Goal: Task Accomplishment & Management: Manage account settings

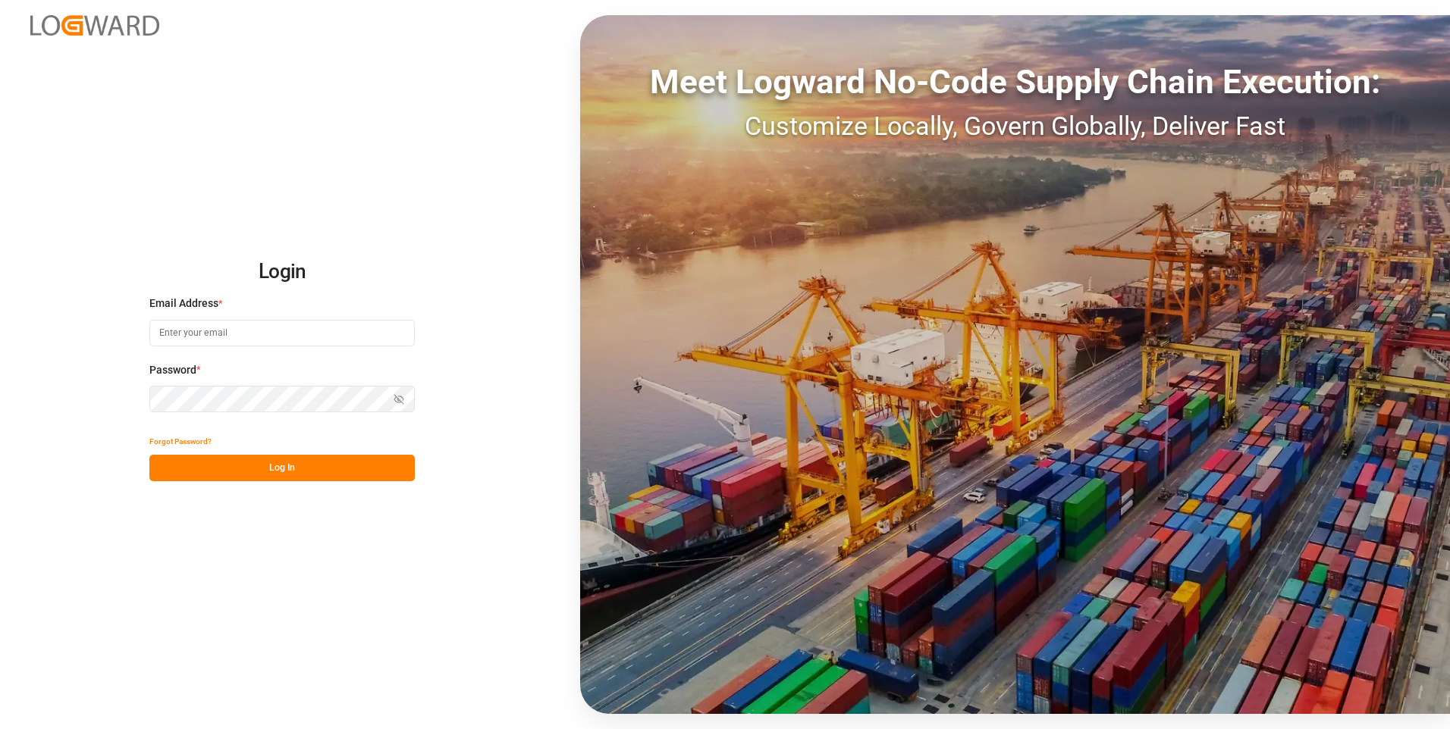
type input "[PERSON_NAME][EMAIL_ADDRESS][PERSON_NAME][DOMAIN_NAME]"
click at [324, 475] on button "Log In" at bounding box center [281, 468] width 265 height 27
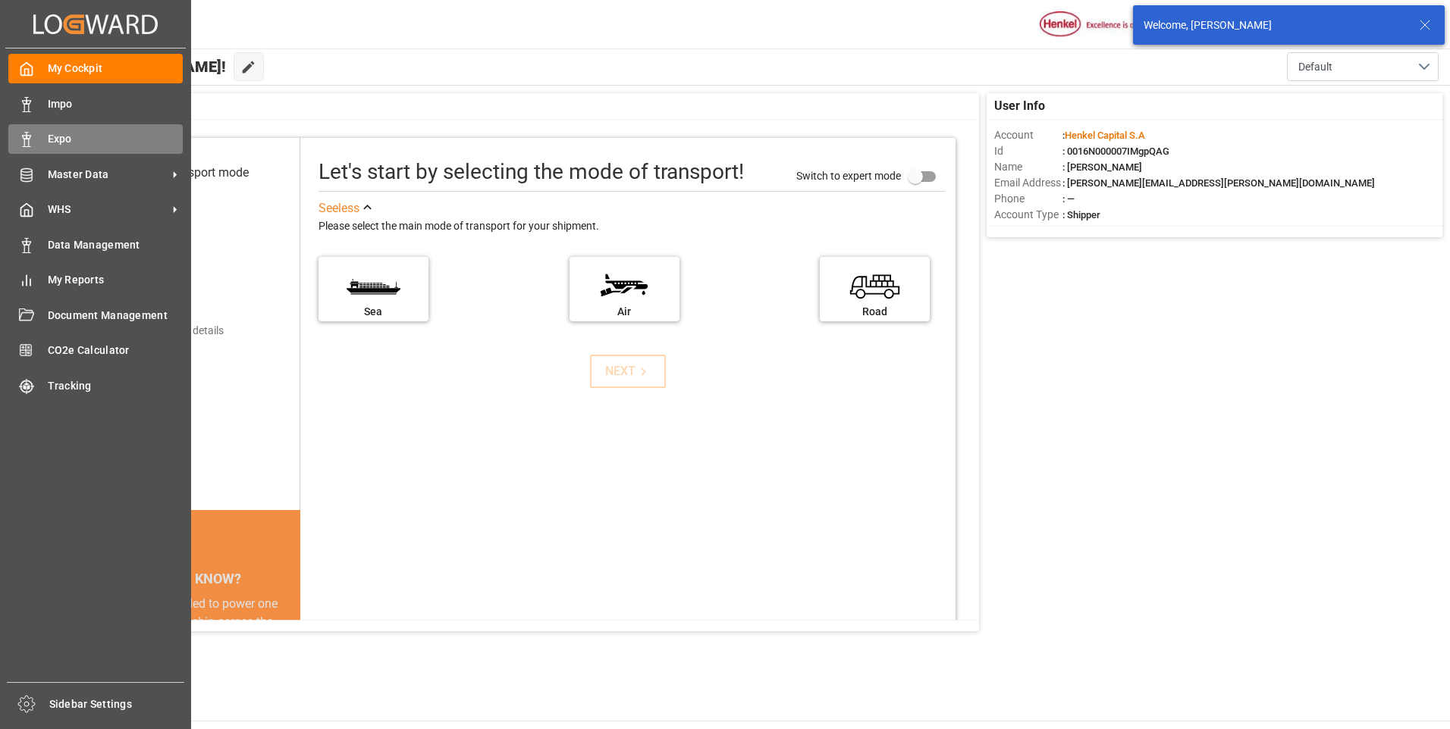
click at [44, 133] on div "Expo Expo" at bounding box center [95, 139] width 174 height 30
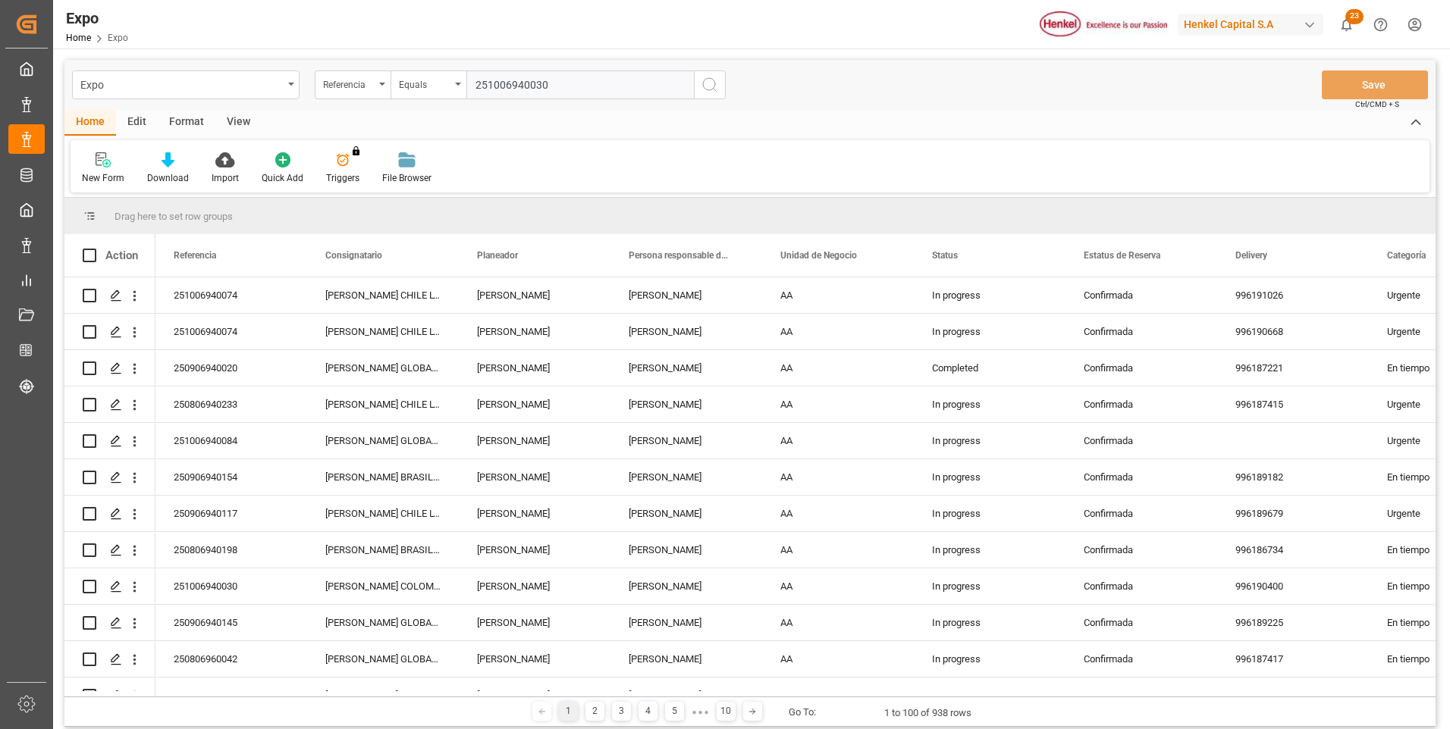
type input "251006940030"
click at [711, 83] on icon "search button" at bounding box center [710, 85] width 18 height 18
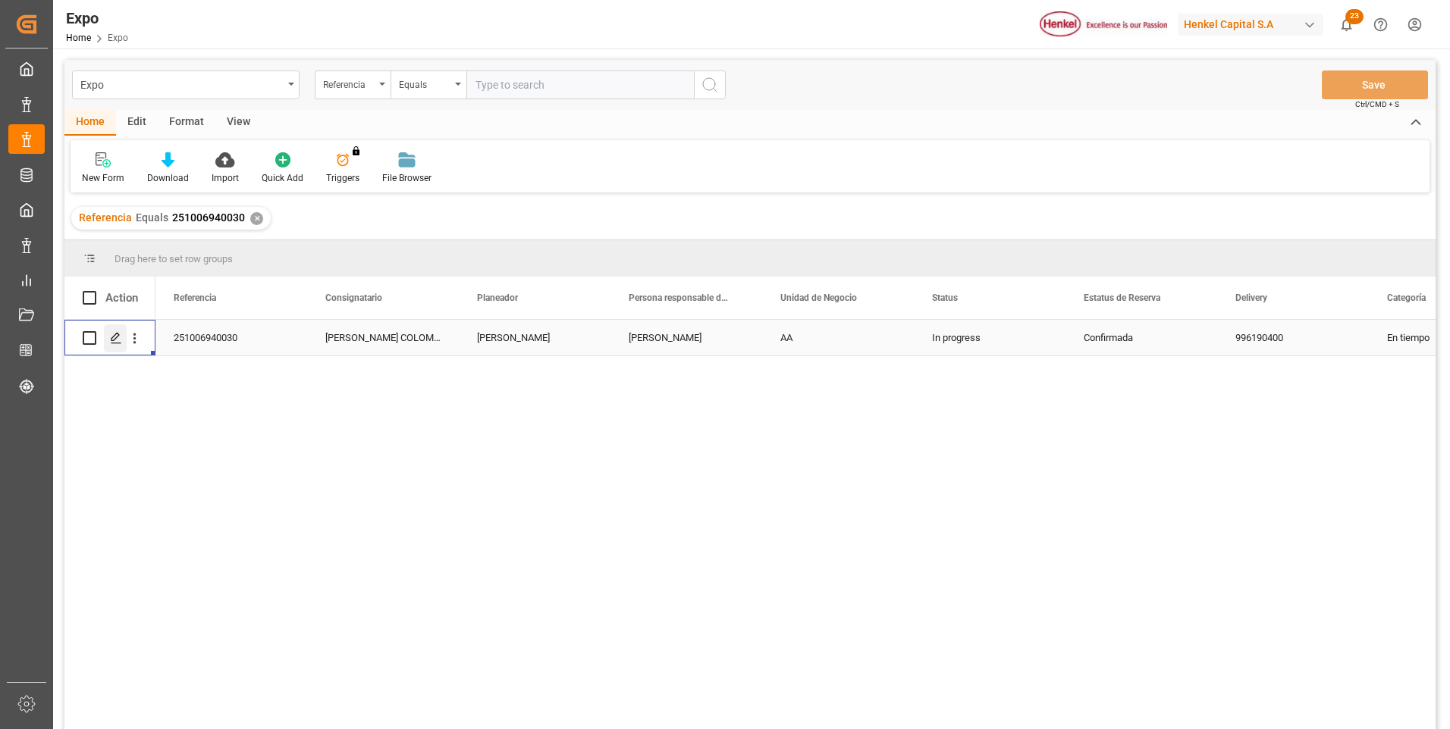
click at [115, 342] on icon "Press SPACE to select this row." at bounding box center [116, 338] width 12 height 12
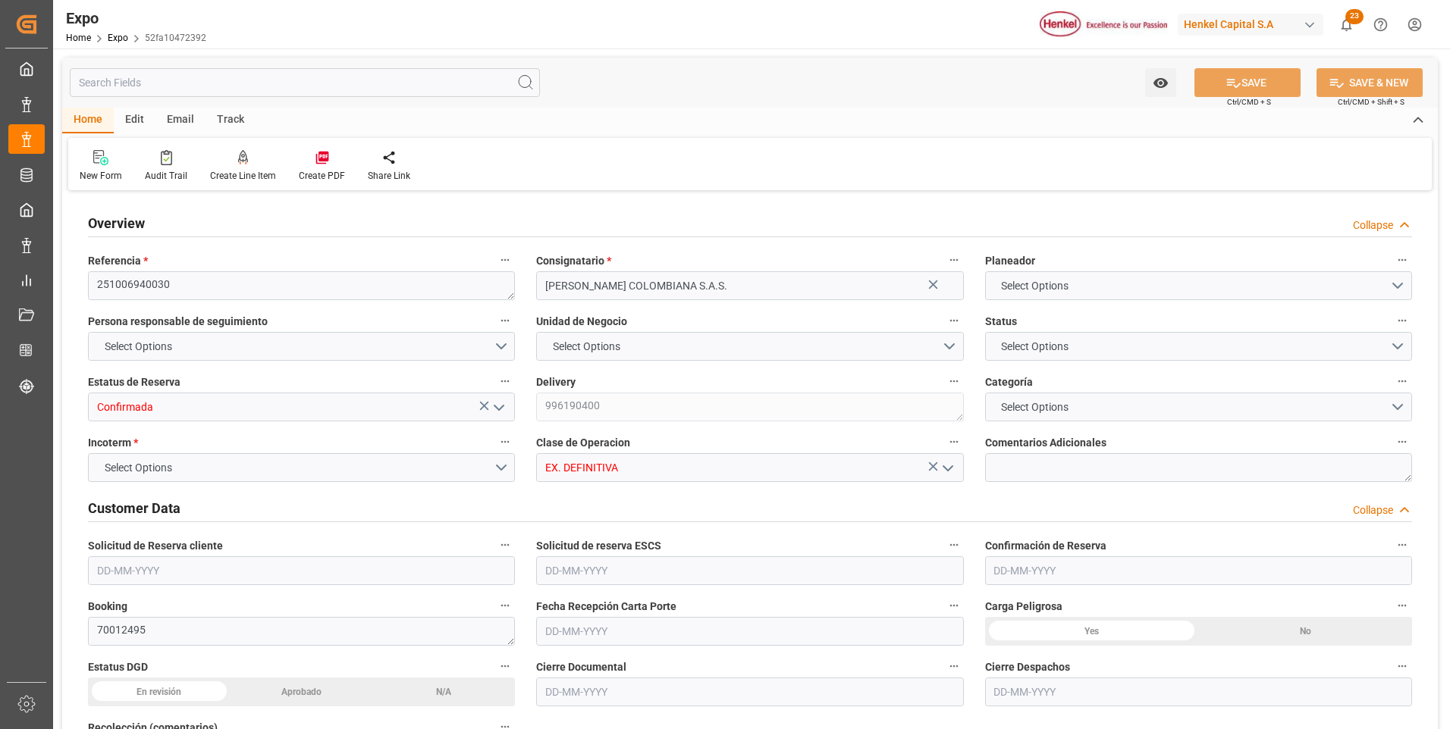
type input "3712.8"
type input "4328.54"
type input "12"
type input "9628192"
type input "9242704"
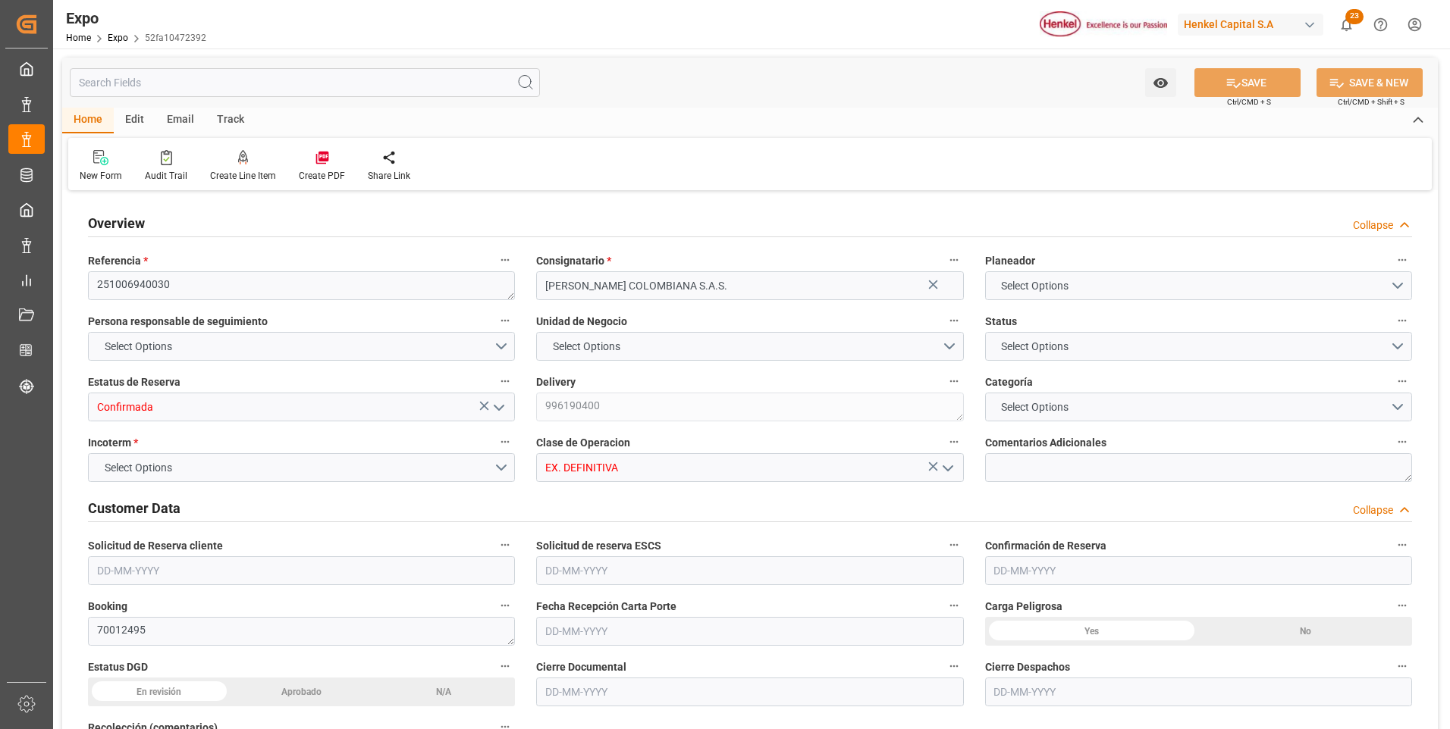
type input "9242704"
type input "MXZLO"
type input "COBUN"
type input "[DATE]"
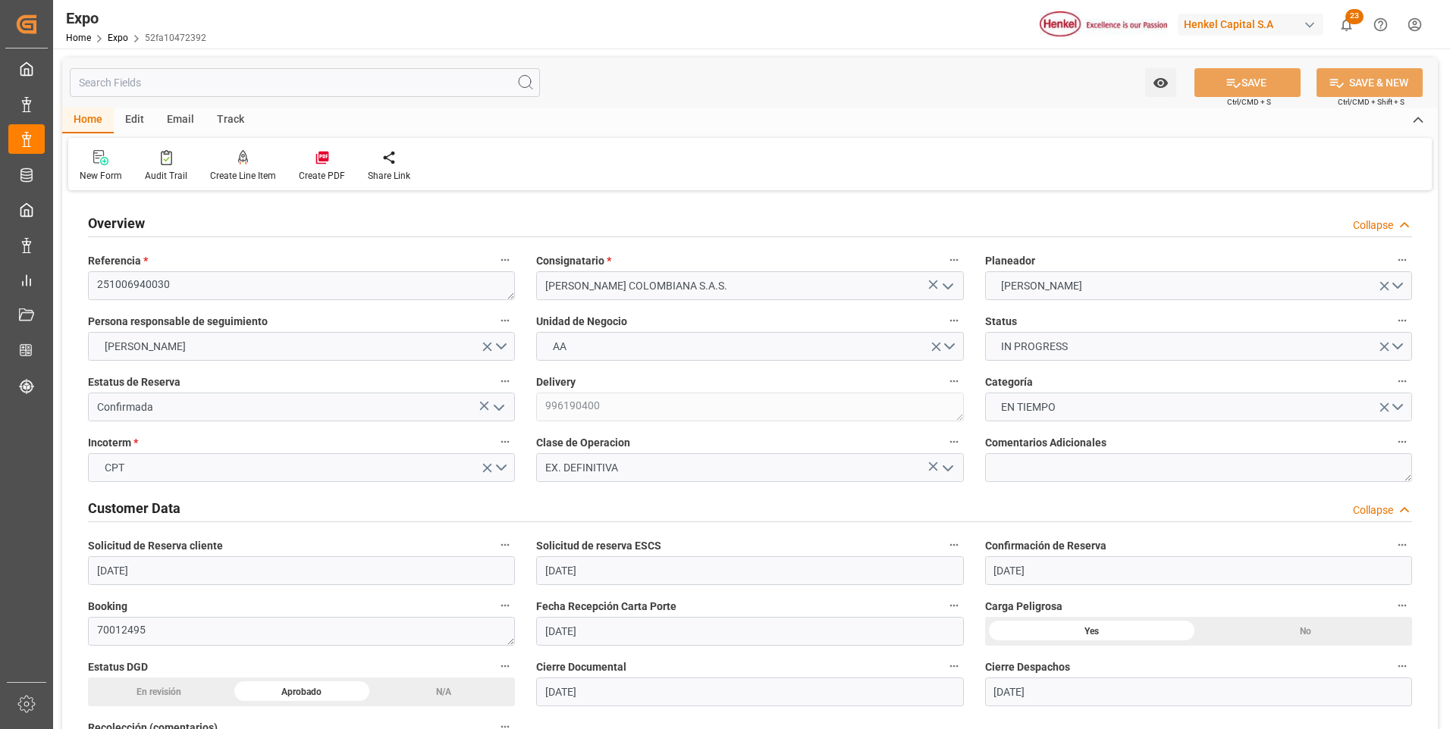
type input "[DATE]"
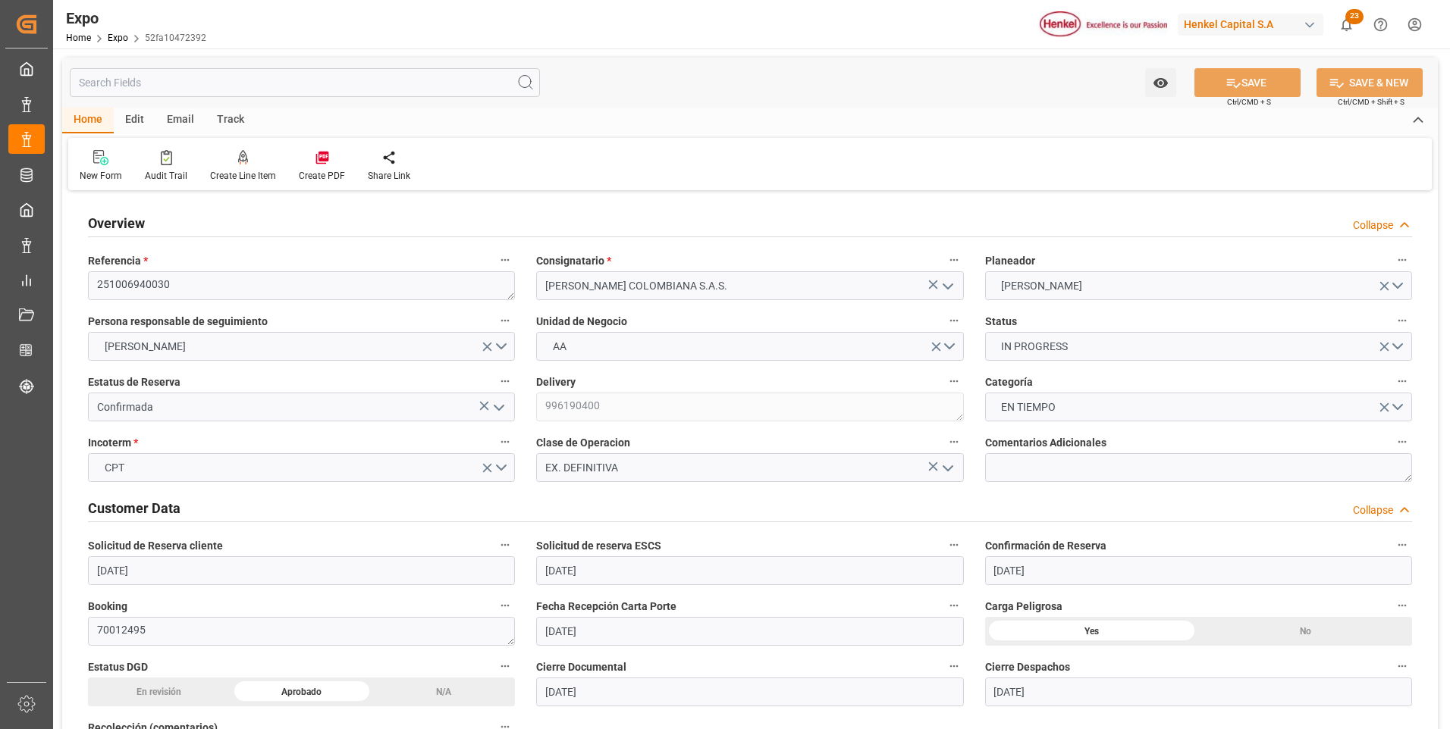
type input "[DATE] 00:00"
type input "[DATE]"
type input "[DATE] 17:56"
type input "[DATE]"
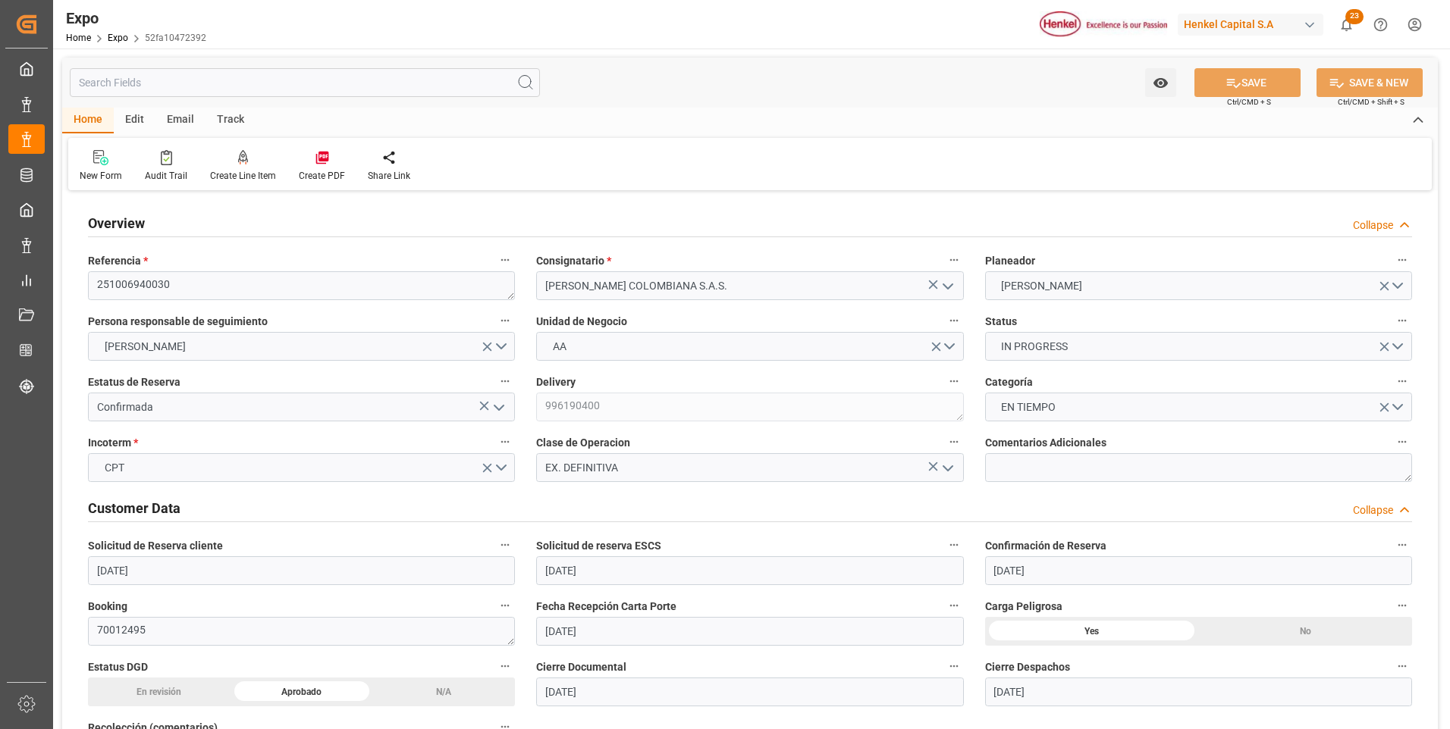
type input "[DATE]"
type input "[DATE] 03:00"
type input "[DATE] 00:00"
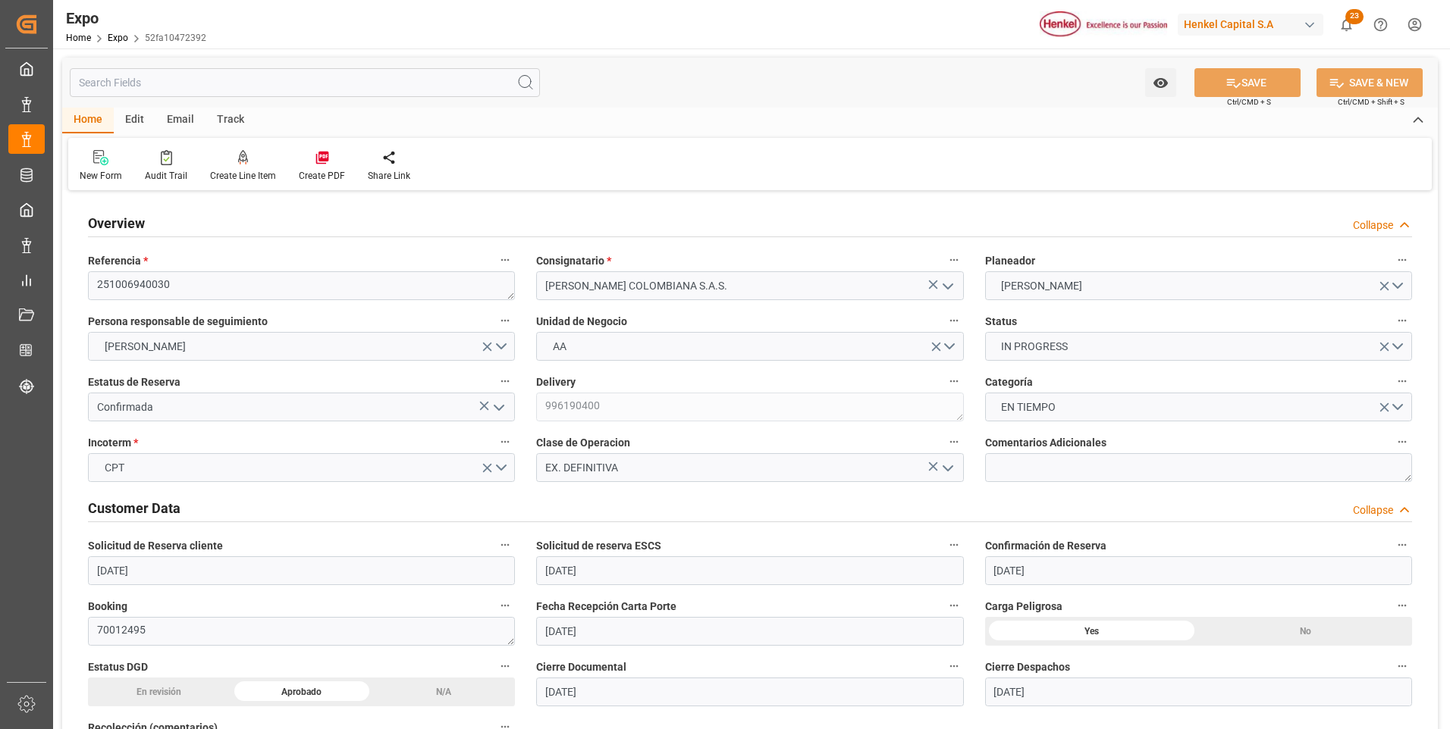
type input "[DATE] 03:24"
type input "[DATE] 22:00"
type input "[DATE] 00:00"
type input "[DATE] 09:21"
type input "[DATE] 16:54"
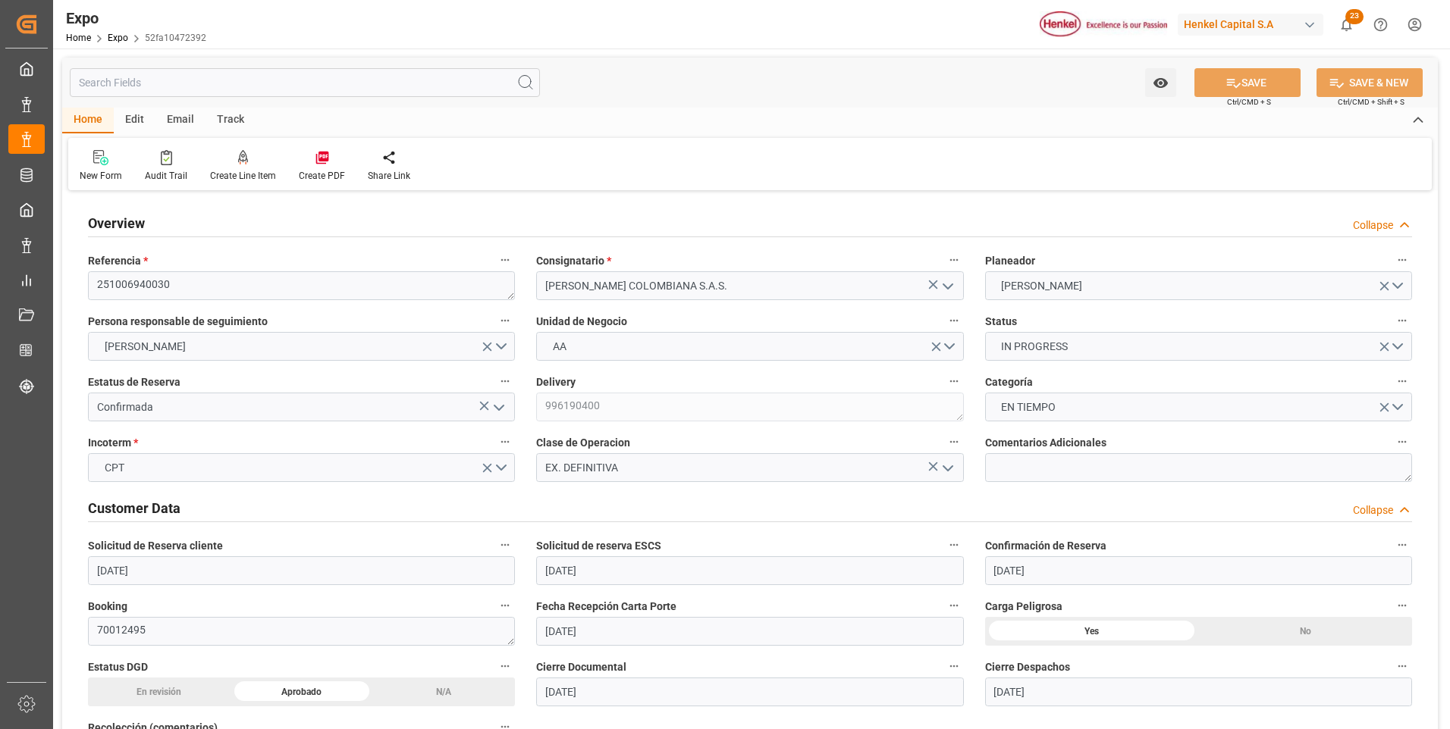
type input "[DATE] 04:00"
type input "[DATE] 03:34"
type input "[DATE] 22:00"
type input "[DATE] 08:41"
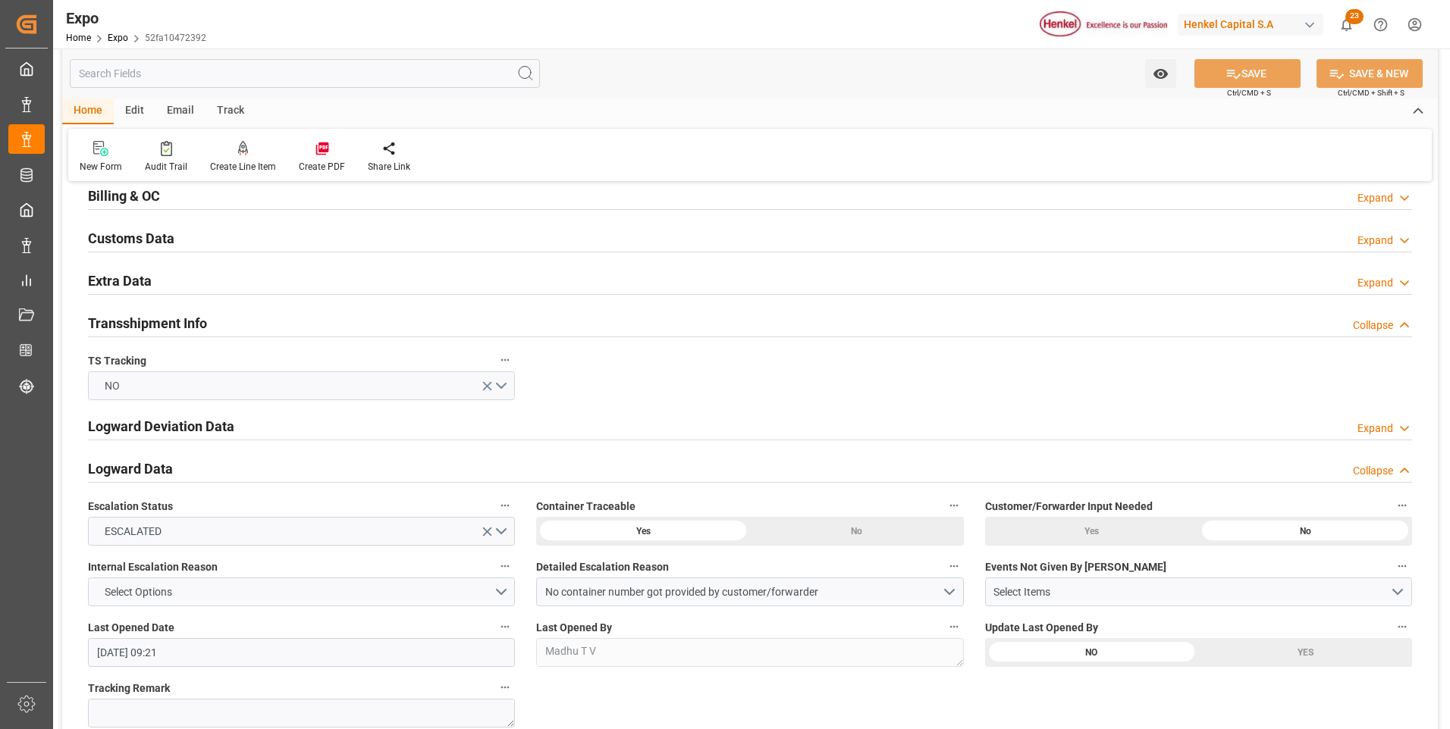
scroll to position [2654, 0]
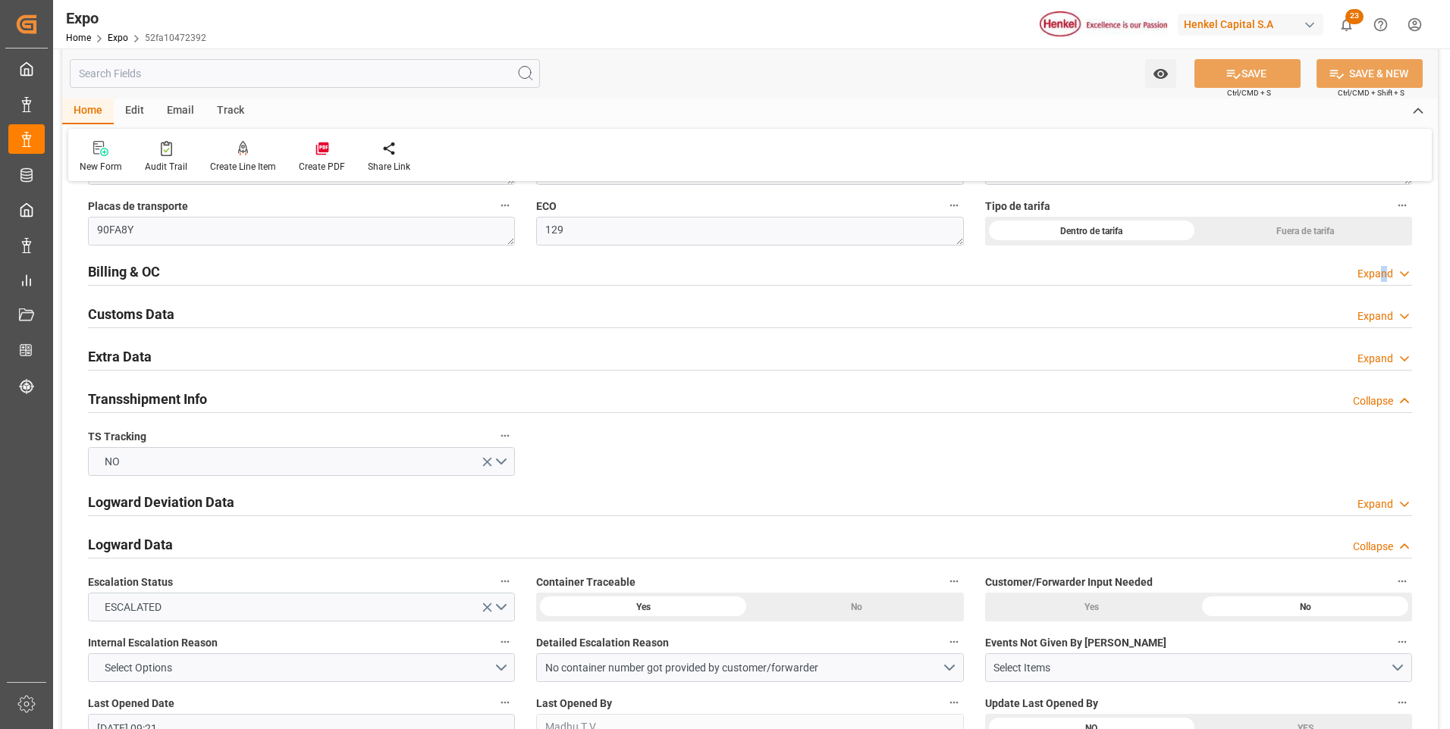
drag, startPoint x: 1384, startPoint y: 272, endPoint x: 1321, endPoint y: 308, distance: 72.3
click at [1385, 274] on div "Expand" at bounding box center [1375, 274] width 36 height 16
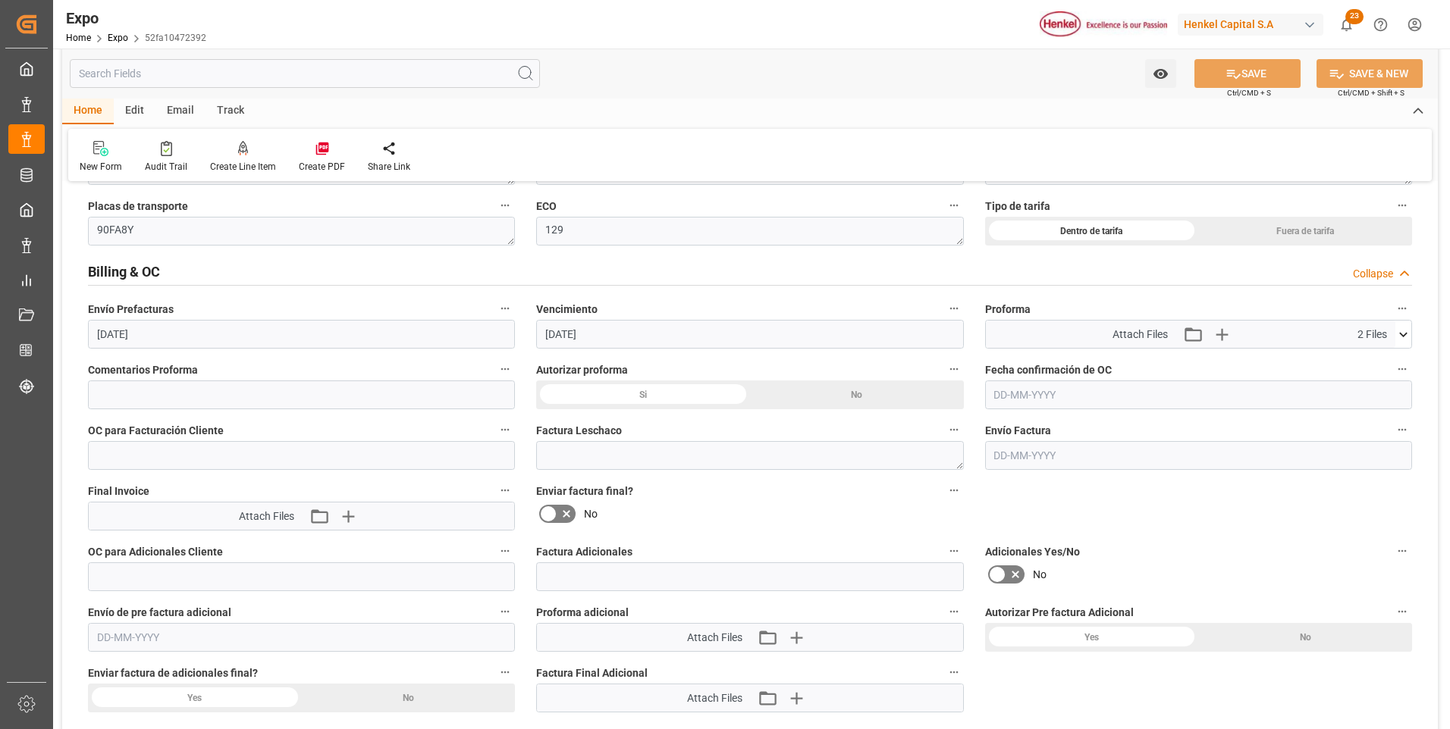
click at [1399, 337] on icon at bounding box center [1403, 335] width 16 height 16
click at [1390, 362] on icon at bounding box center [1395, 363] width 16 height 16
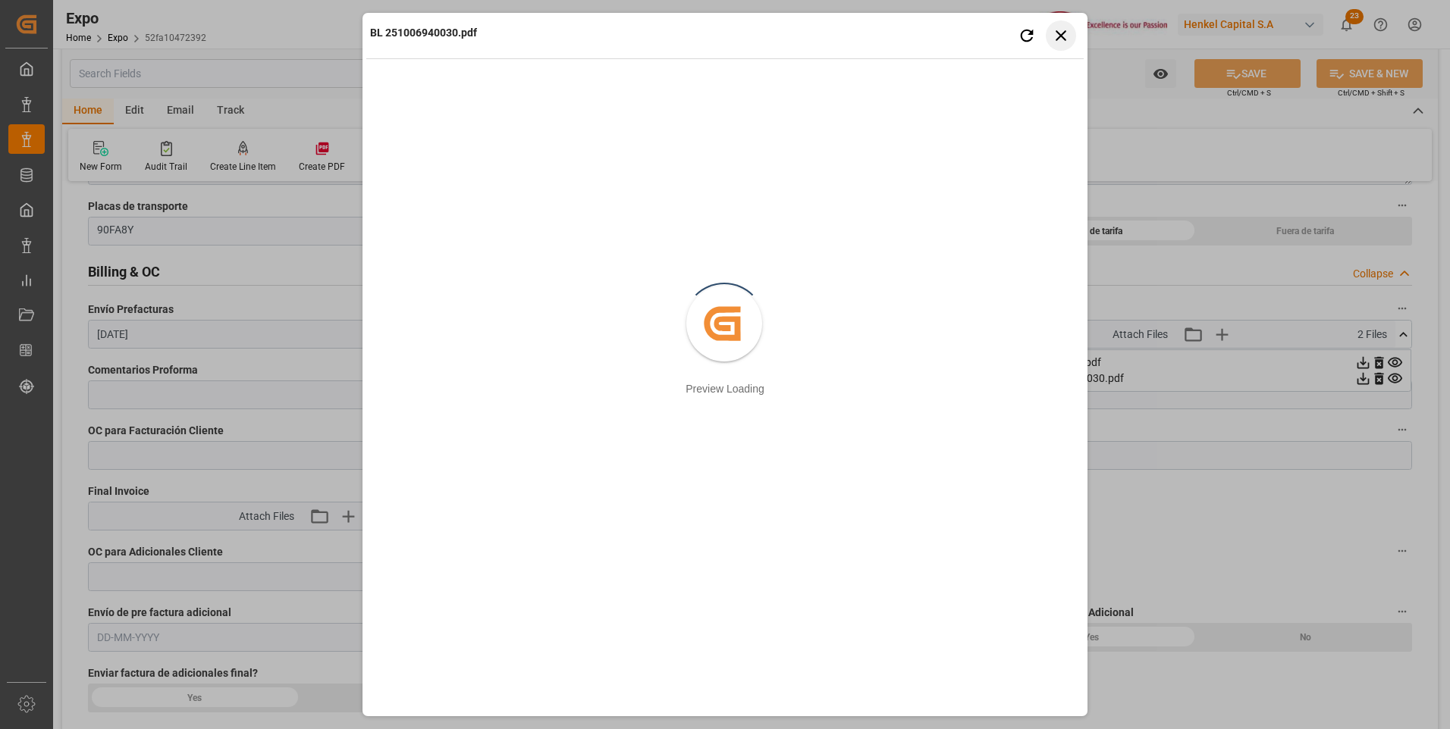
click at [1058, 41] on icon "button" at bounding box center [1061, 35] width 19 height 19
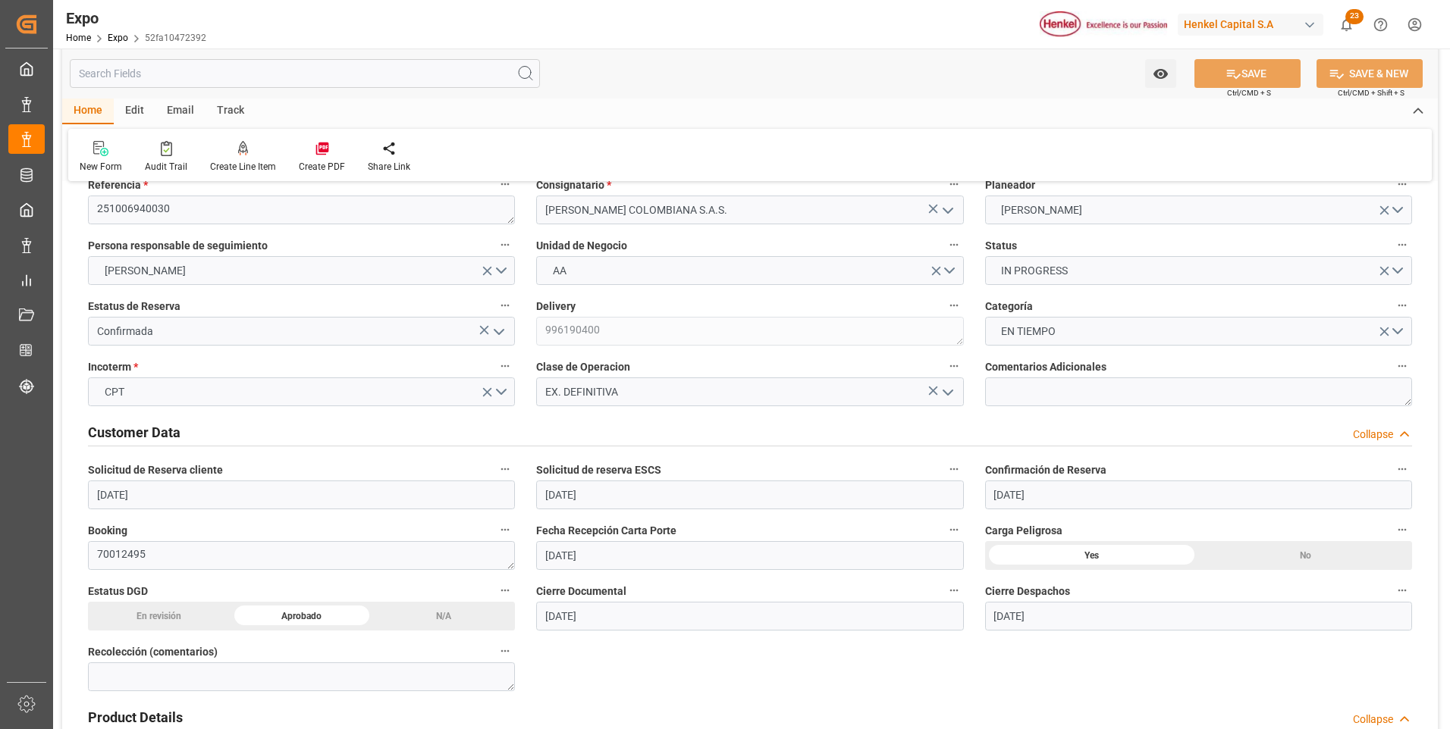
scroll to position [0, 0]
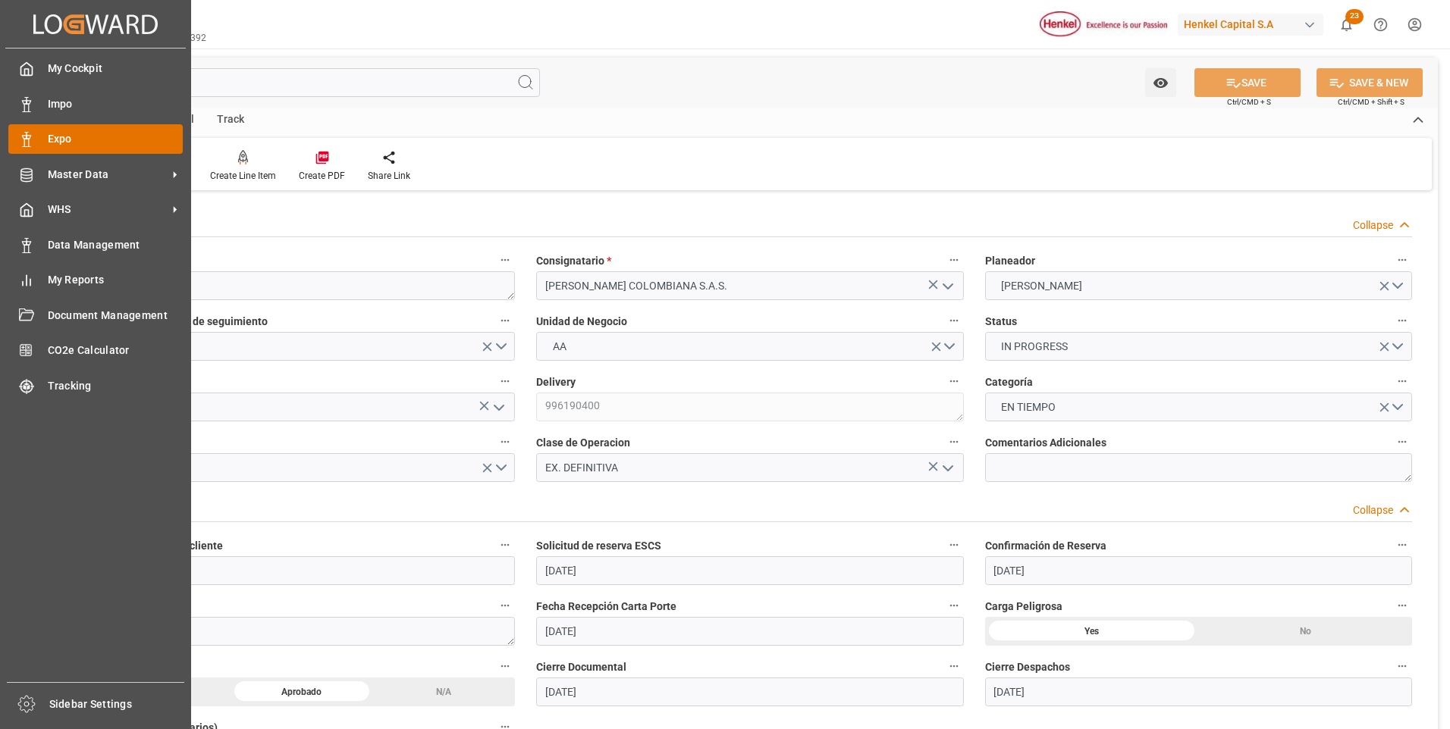
click at [18, 136] on div at bounding box center [21, 139] width 26 height 16
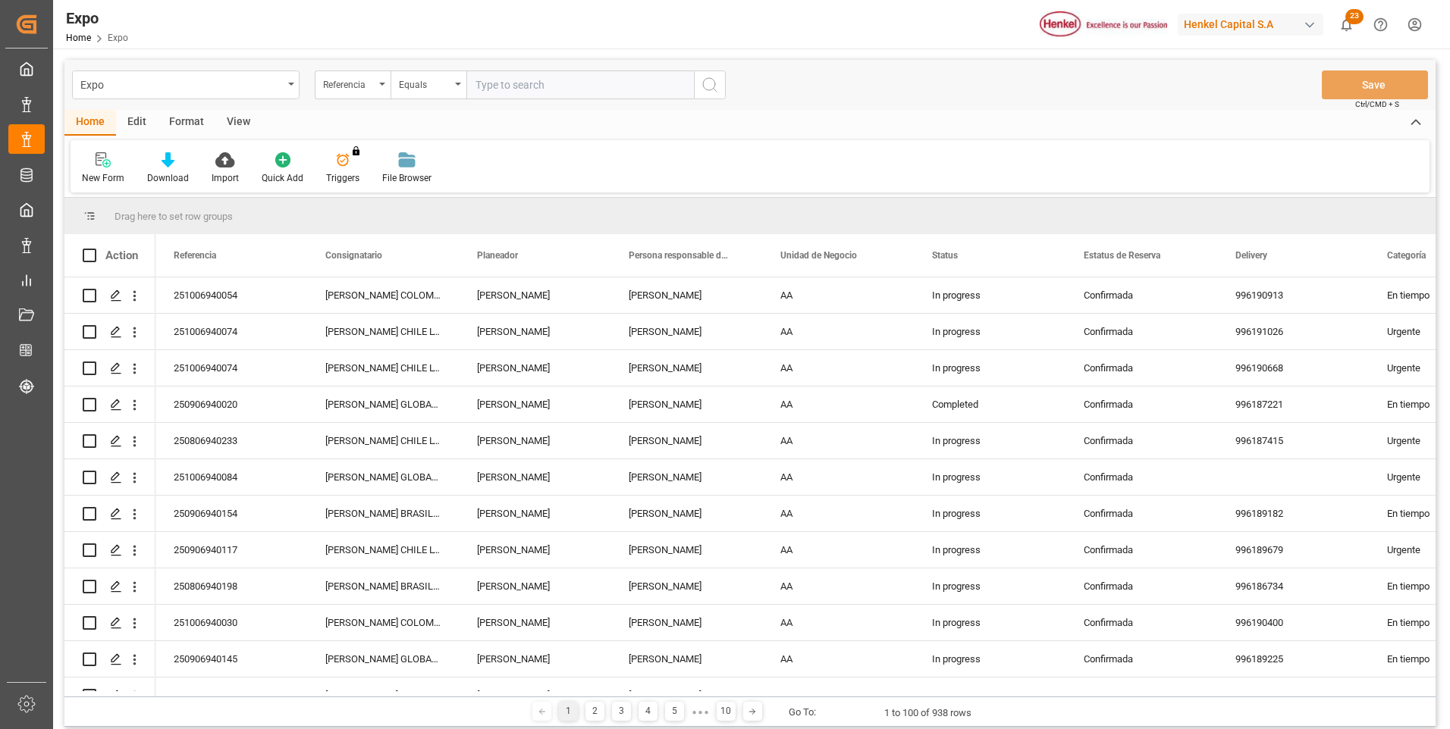
click at [510, 84] on input "text" at bounding box center [579, 85] width 227 height 29
type input "251006940074"
click at [714, 93] on icon "search button" at bounding box center [710, 85] width 18 height 18
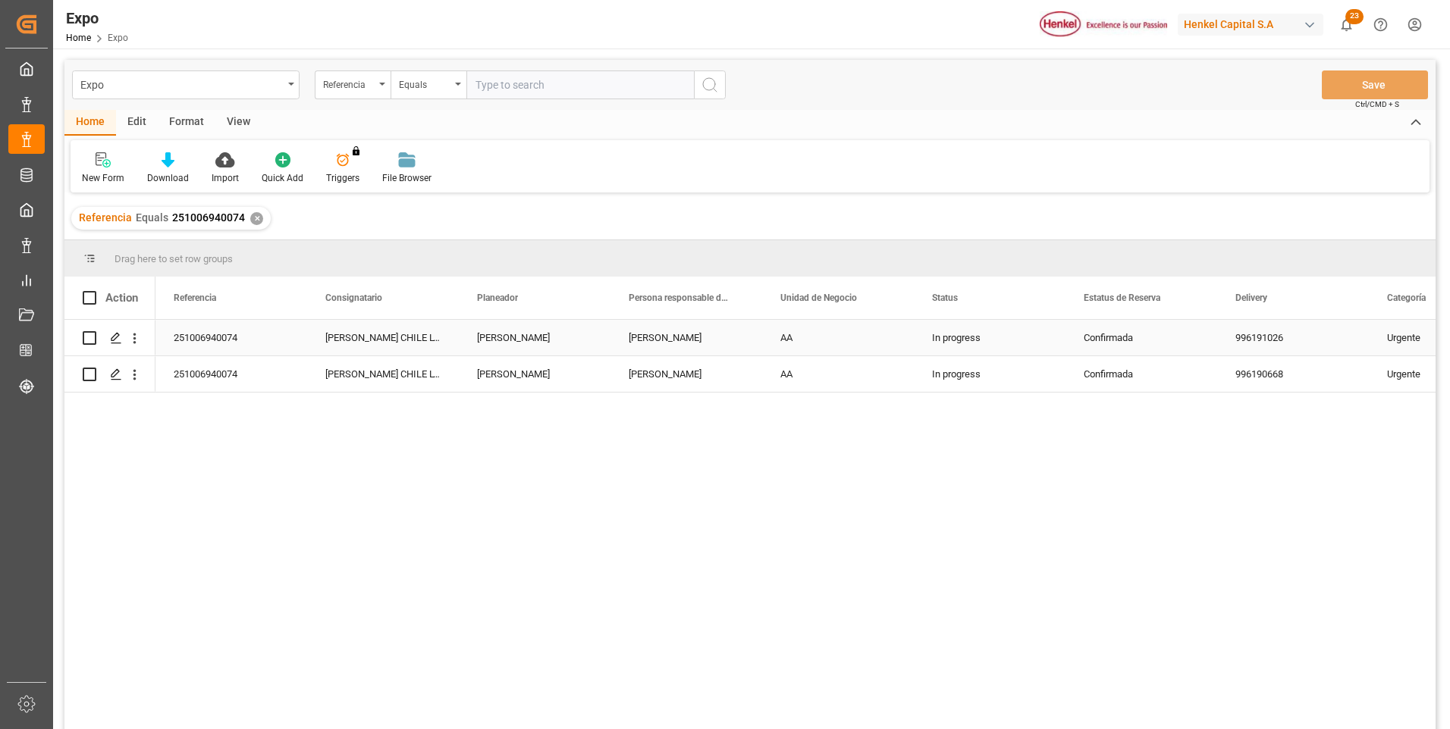
click at [980, 337] on div "In progress" at bounding box center [990, 338] width 152 height 36
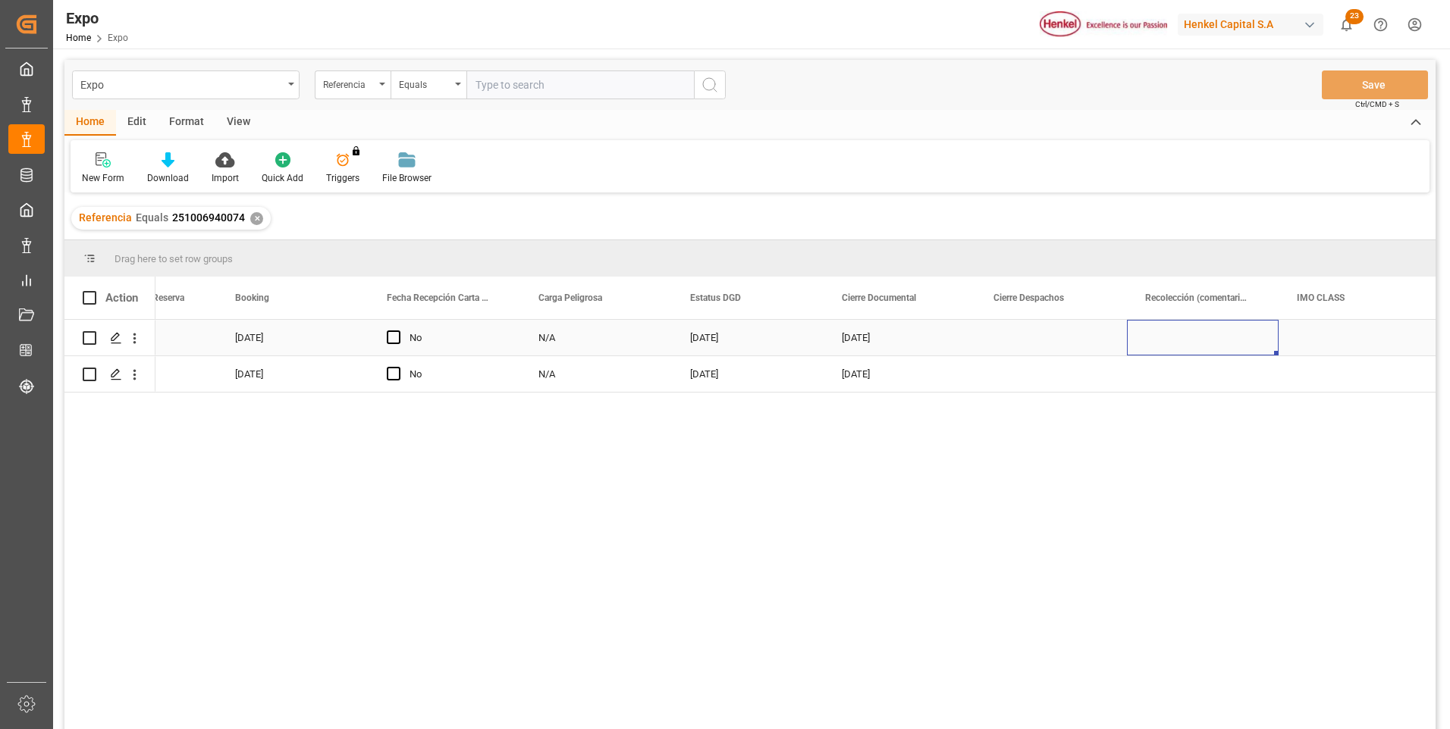
scroll to position [0, 2365]
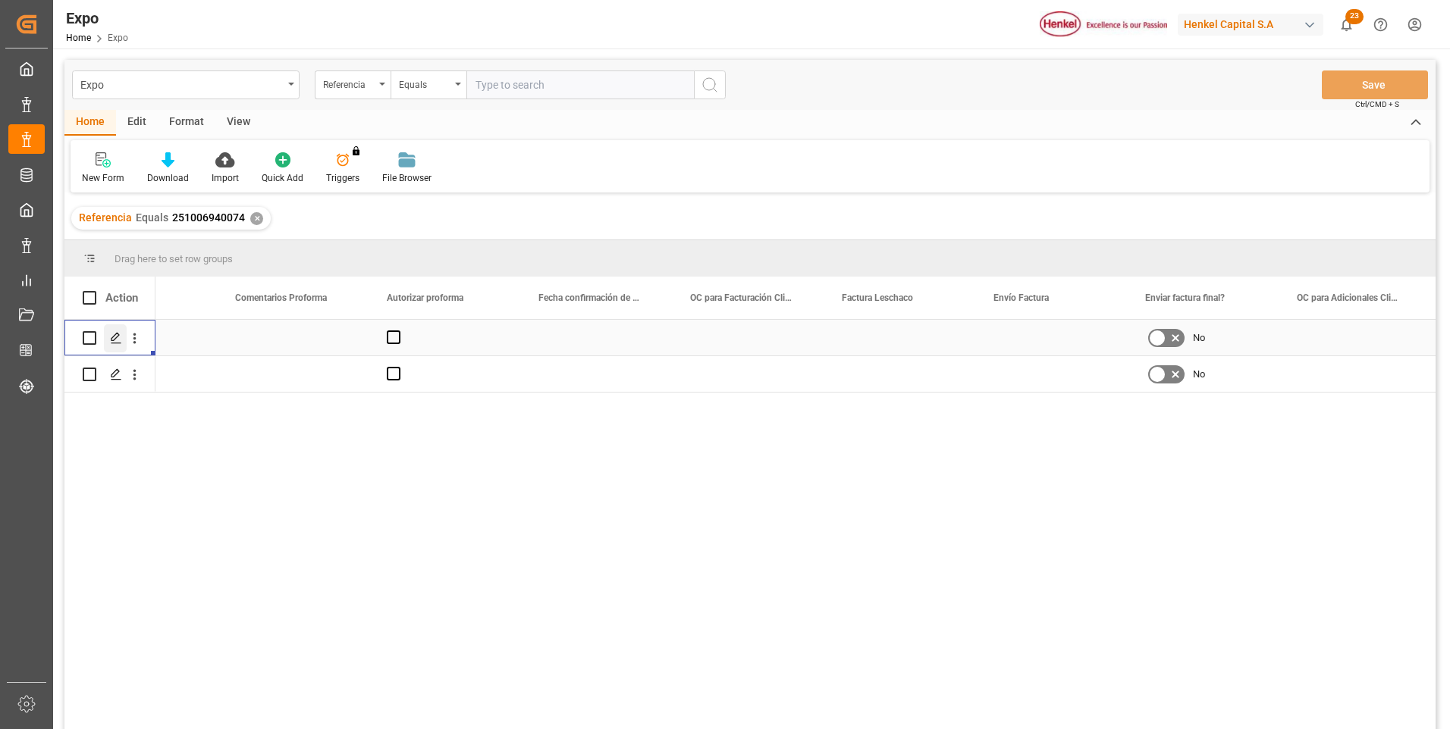
click at [114, 338] on icon "Press SPACE to select this row." at bounding box center [116, 338] width 12 height 12
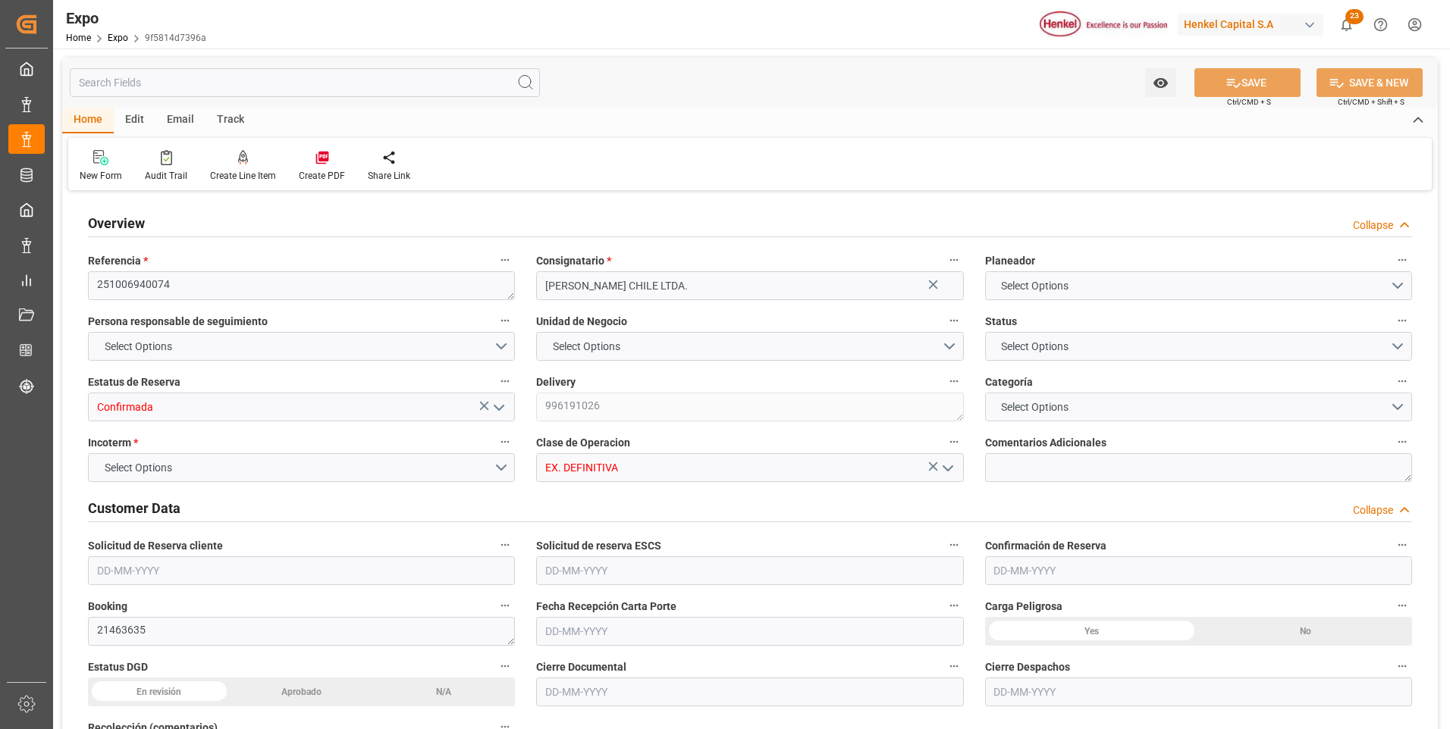
type input "5617.92"
type input "10411.849"
type input "19"
type input "9947122"
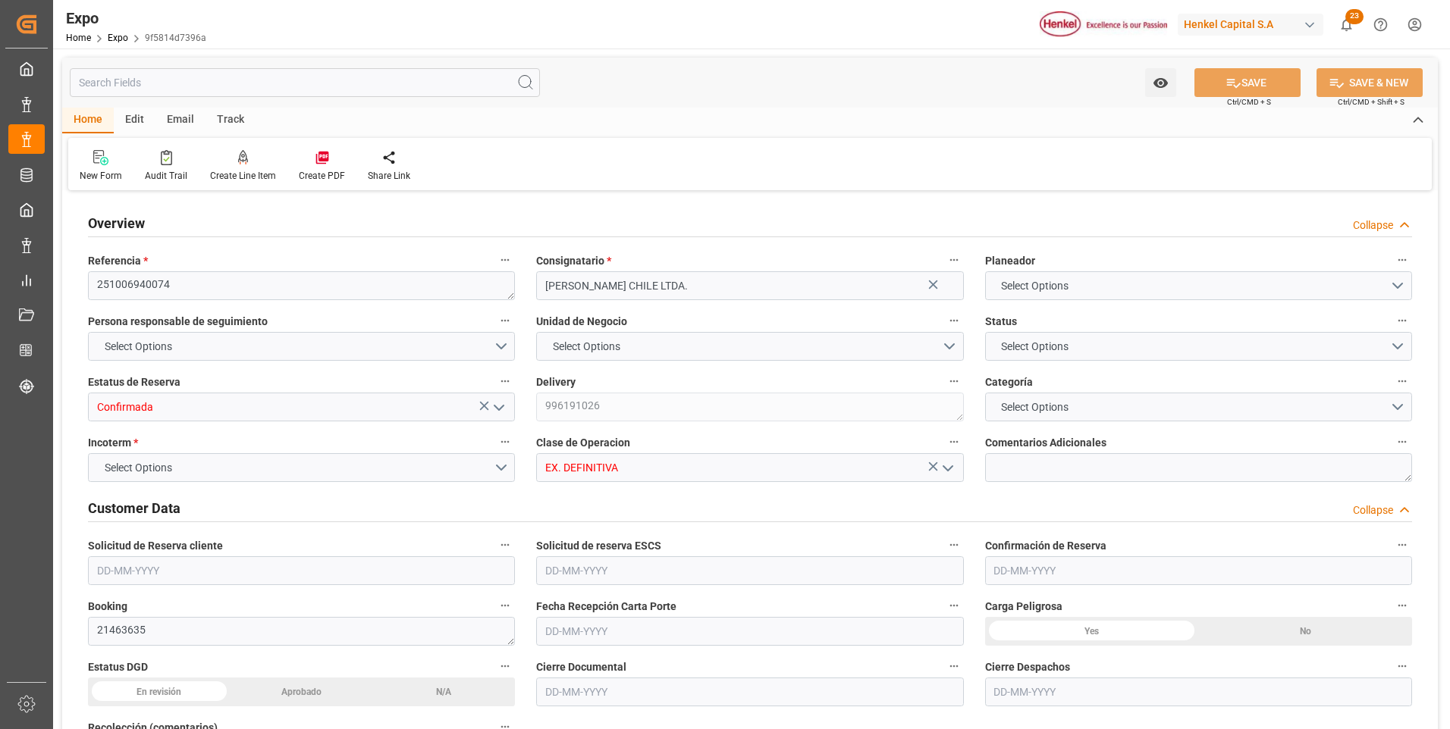
type input "MXZLO"
type input "CLSAI"
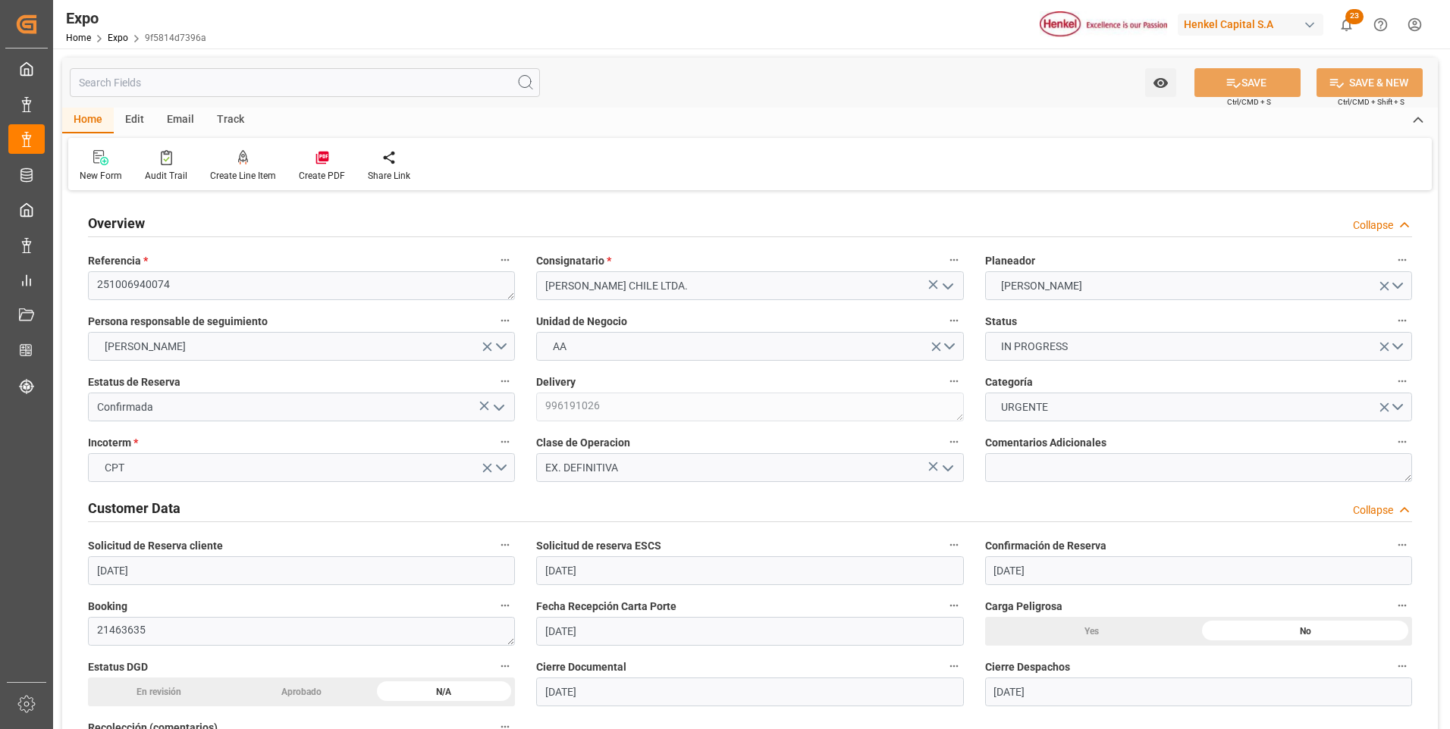
type input "[DATE]"
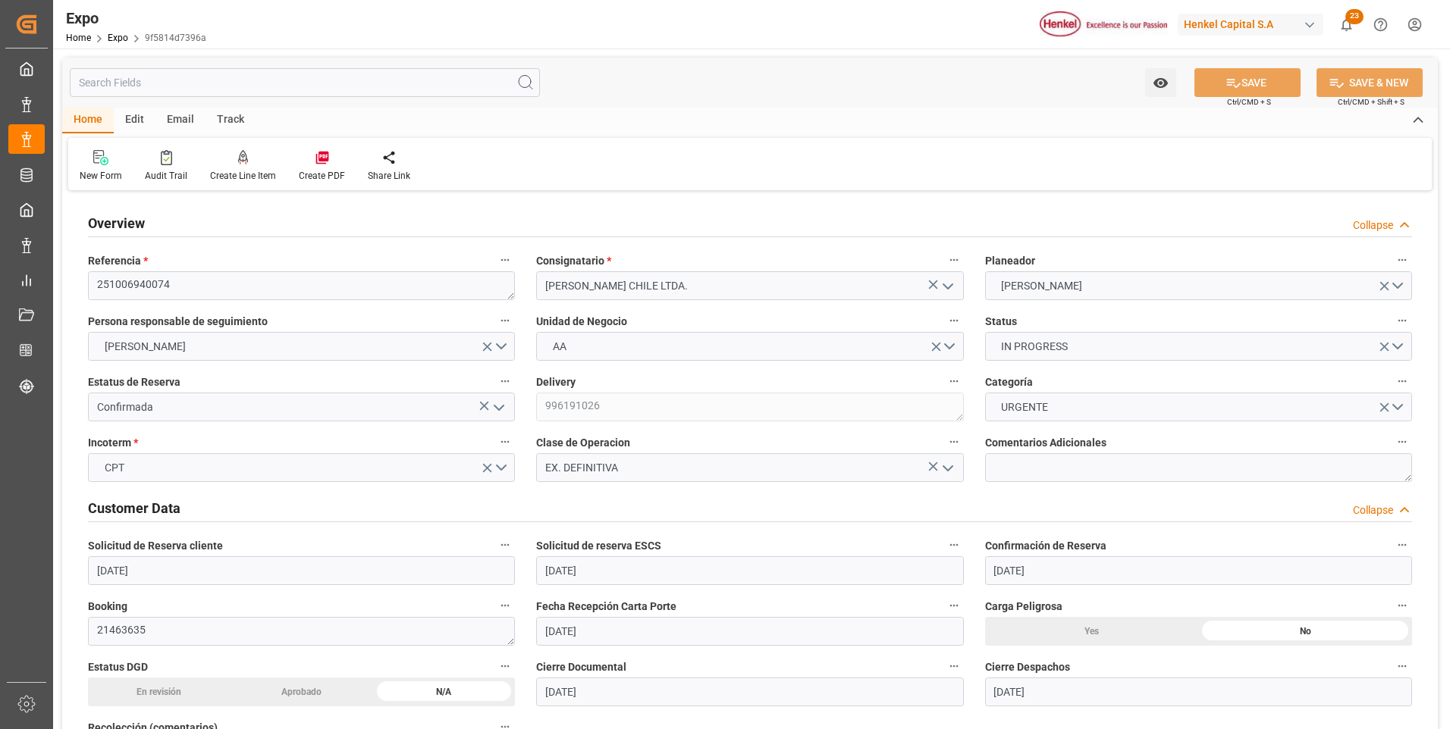
type input "[DATE]"
type input "[DATE] 00:00"
type input "[DATE]"
type input "[DATE] 03:36"
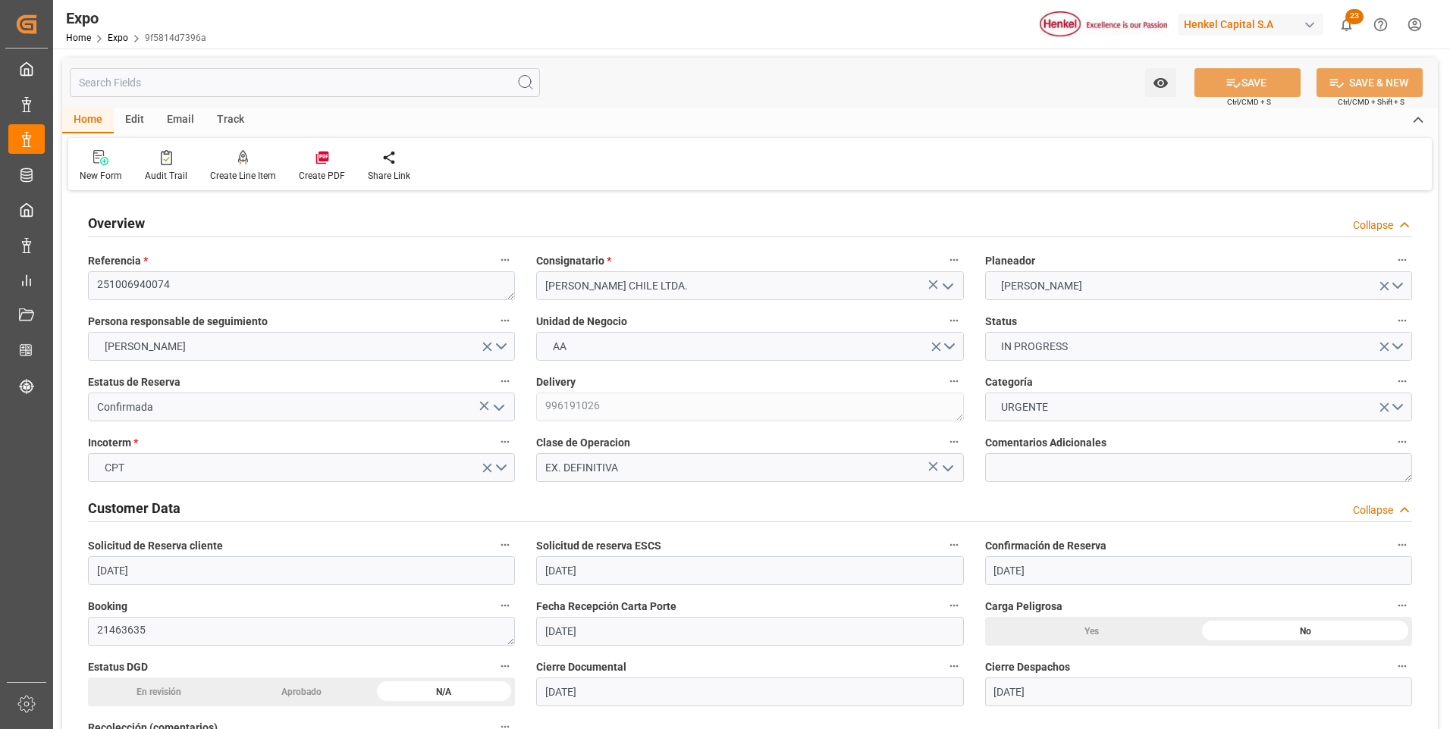
type input "[DATE]"
type input "[DATE] 01:00"
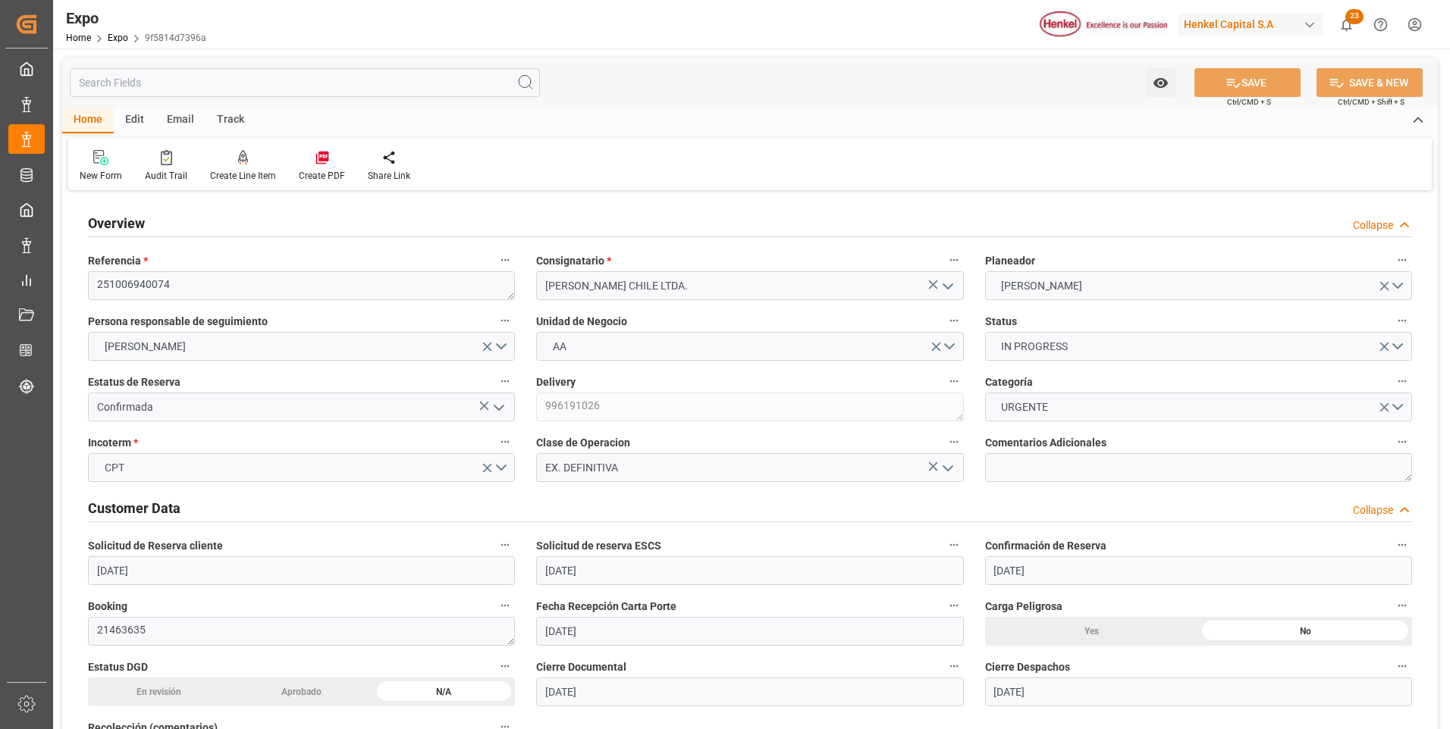
type input "[DATE] 00:00"
type input "[DATE] 05:00"
type input "[DATE] 13:00"
type input "[DATE] 00:00"
type input "[DATE] 15:05"
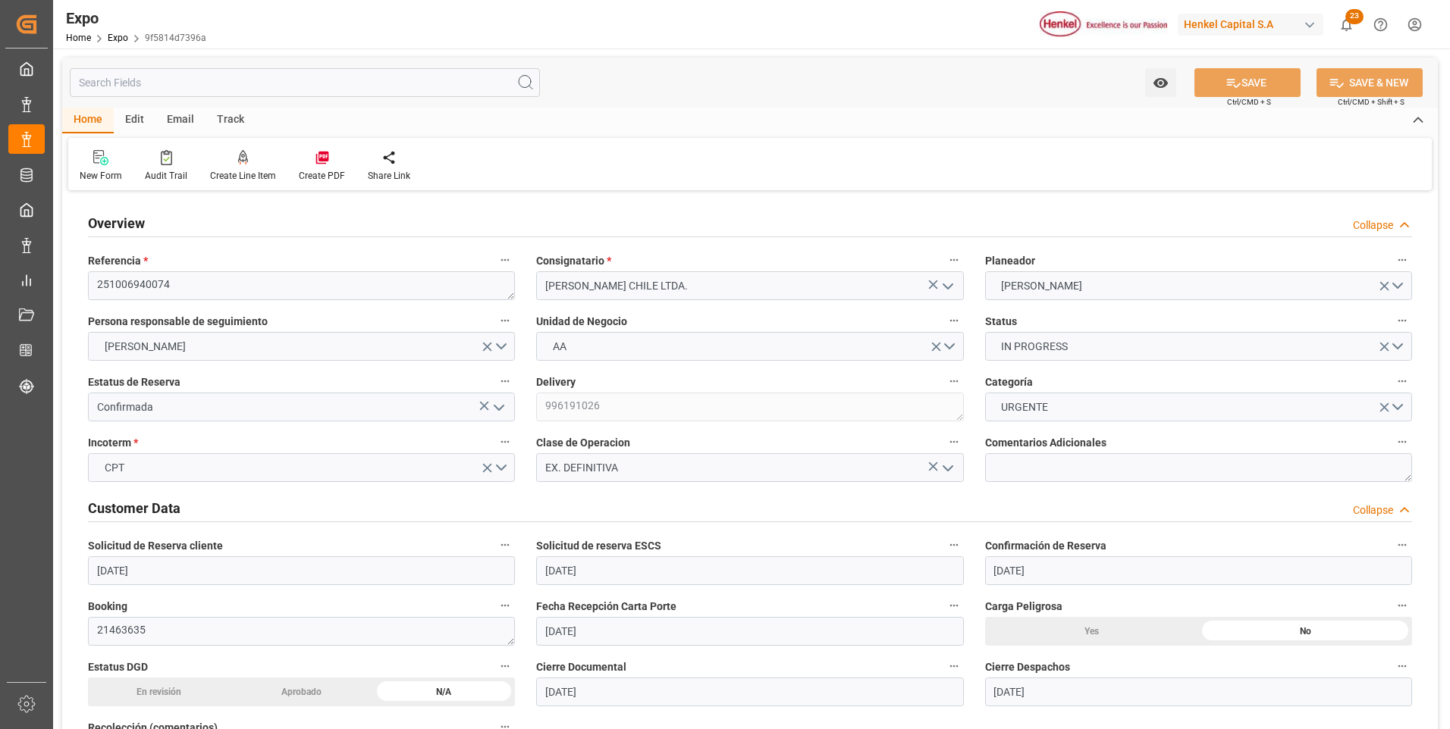
type input "[DATE] 12:03"
type input "[DATE] 02:00"
type input "[DATE] 05:38"
type input "[DATE] 13:00"
type input "[DATE] 12:34"
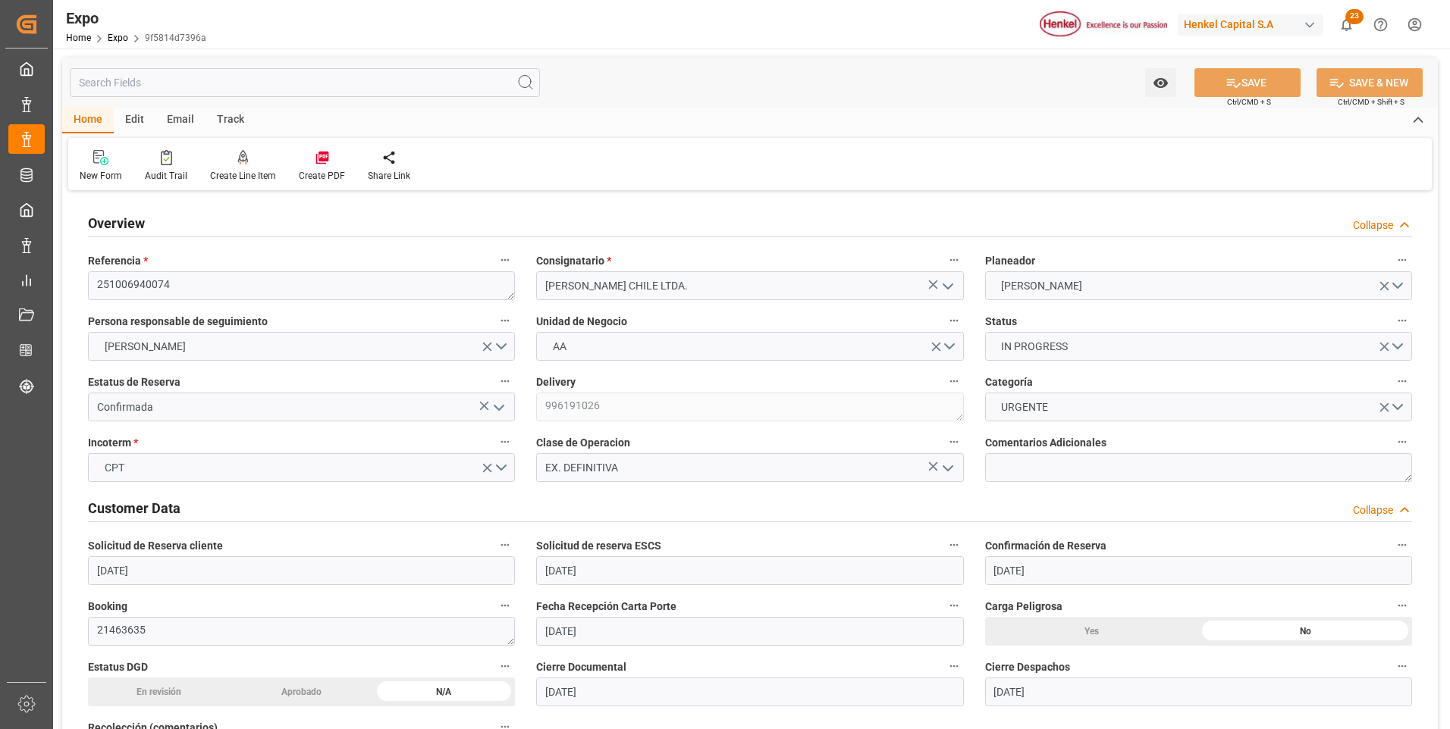
type input "[DATE] 12:34"
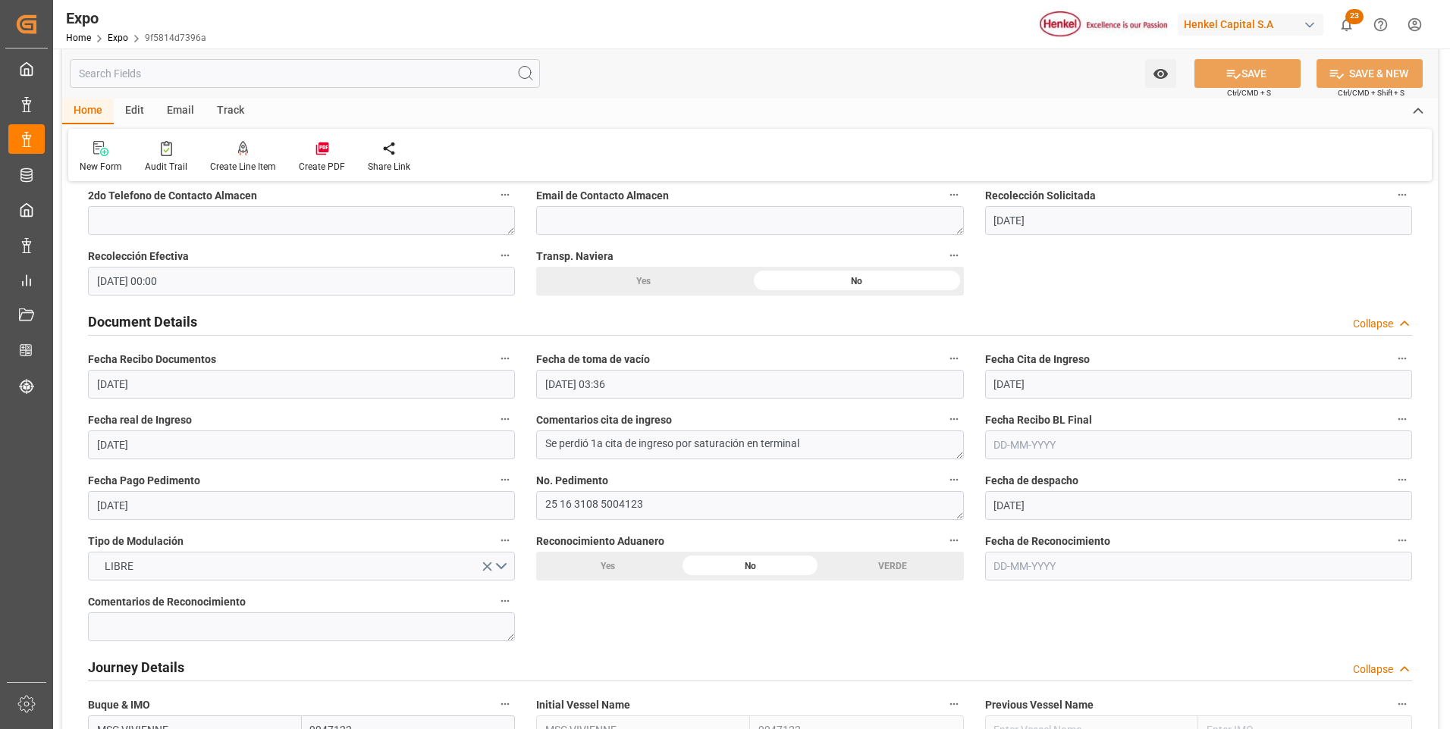
click at [1026, 437] on input "text" at bounding box center [1198, 445] width 427 height 29
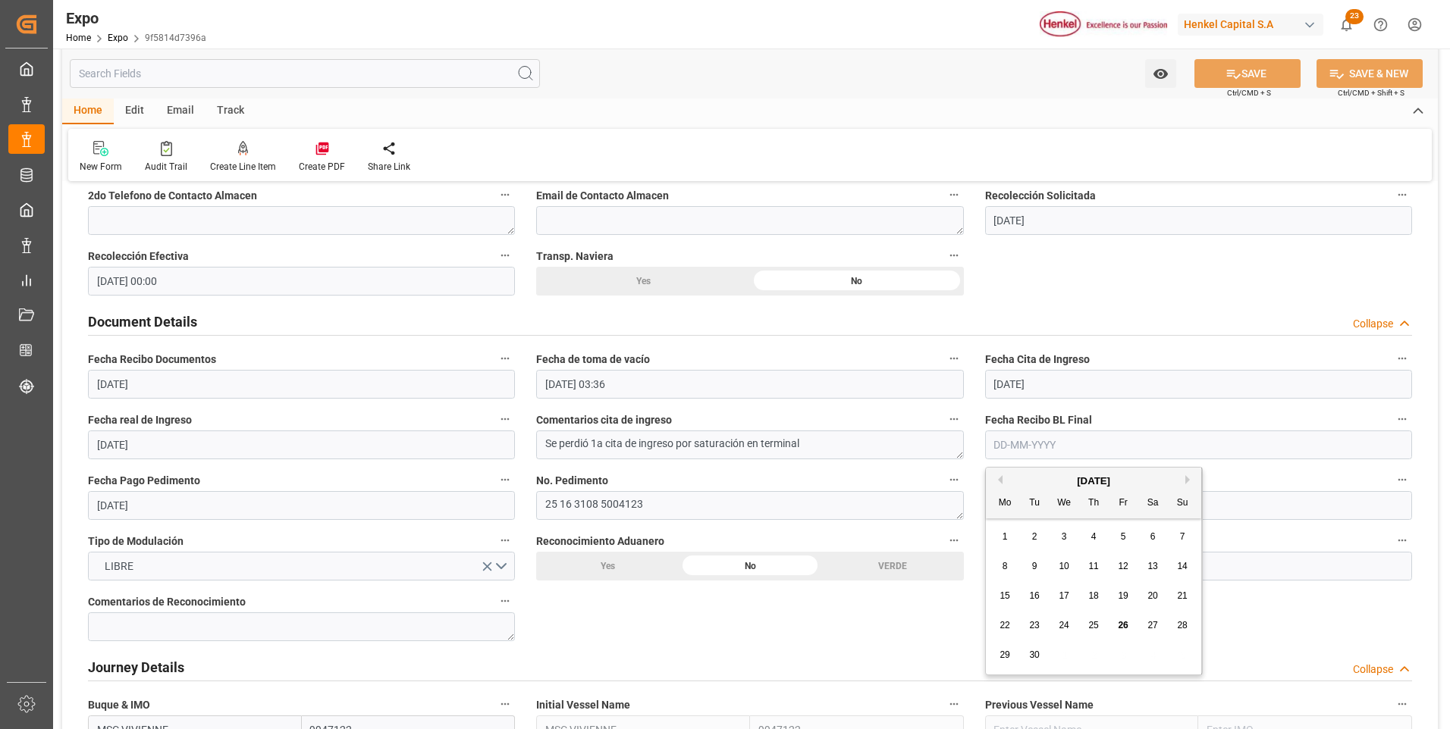
click at [1125, 621] on span "26" at bounding box center [1123, 625] width 10 height 11
type input "[DATE]"
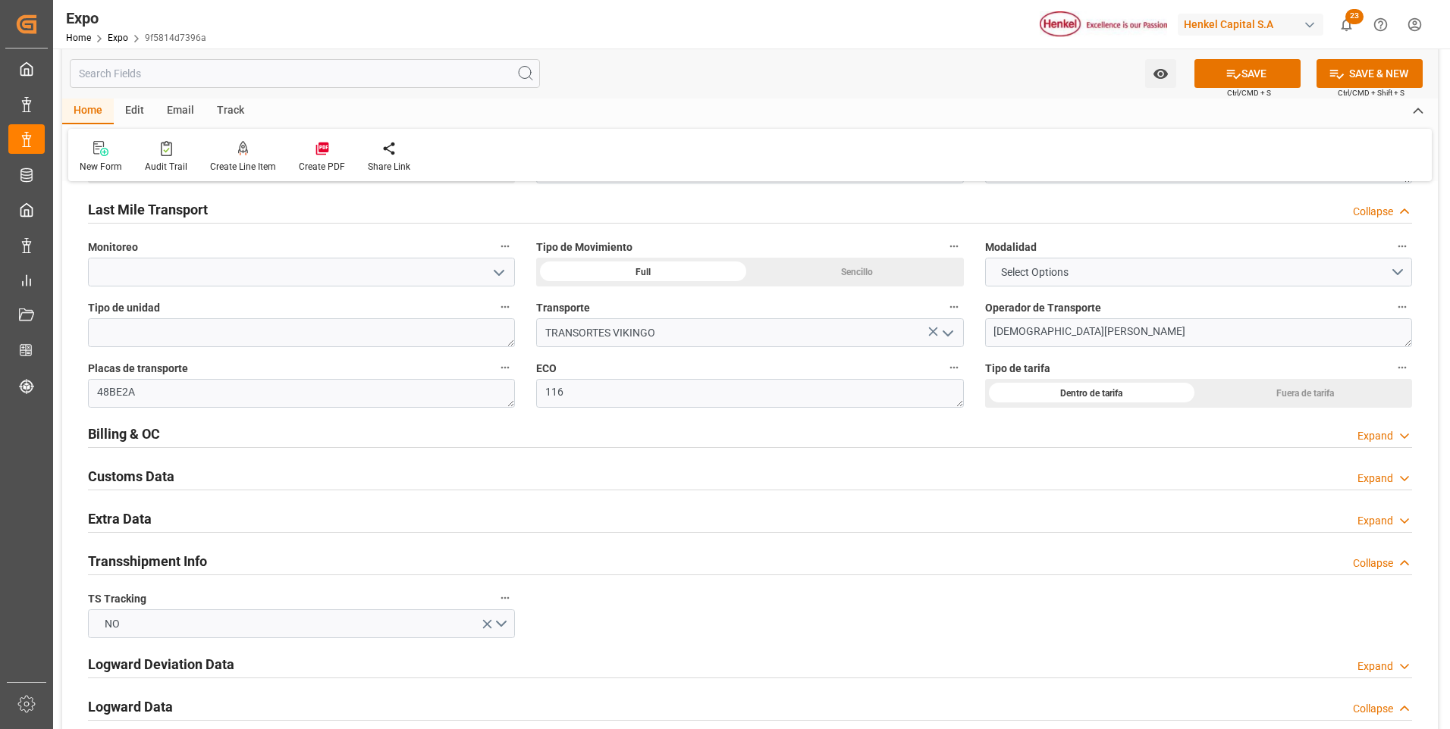
click at [1401, 436] on icon at bounding box center [1404, 436] width 15 height 16
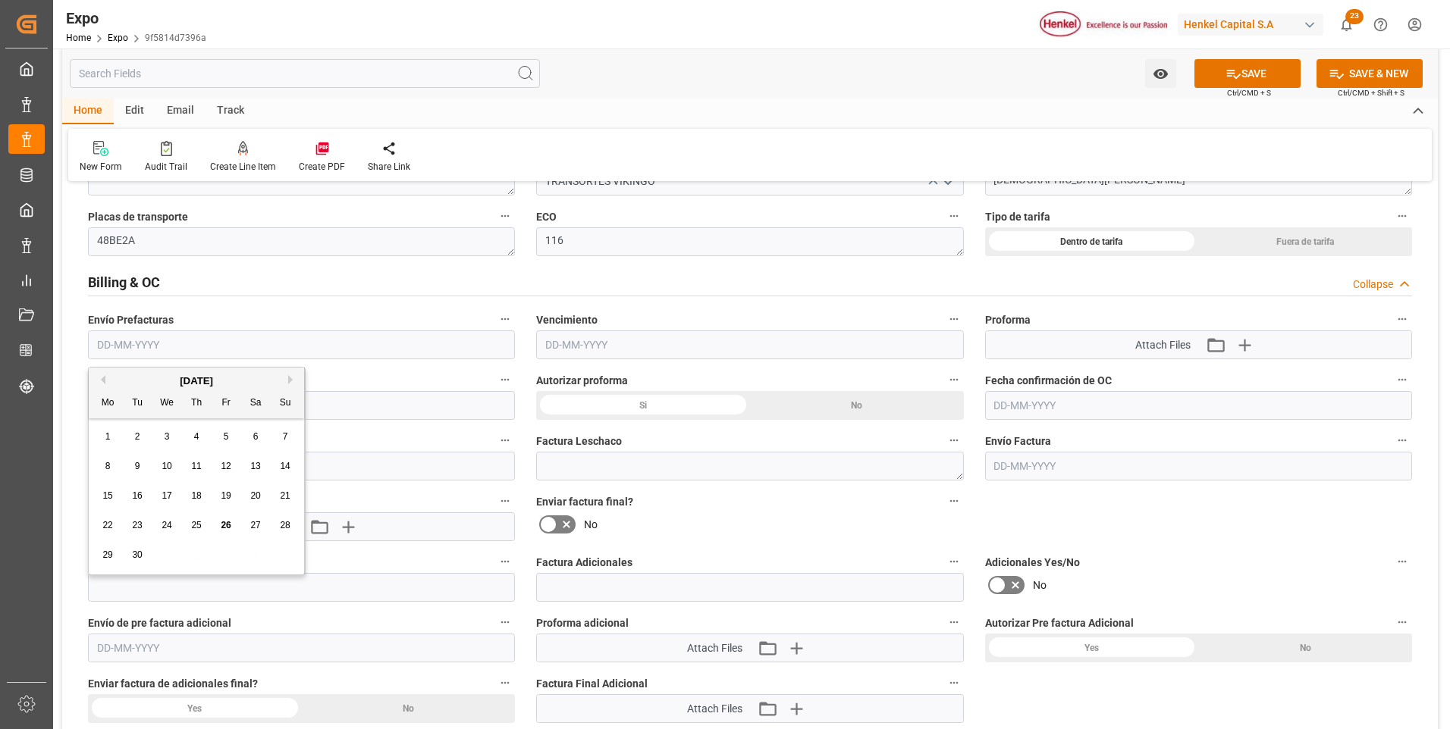
click at [124, 344] on input "text" at bounding box center [301, 345] width 427 height 29
click at [227, 522] on span "26" at bounding box center [226, 525] width 10 height 11
type input "[DATE]"
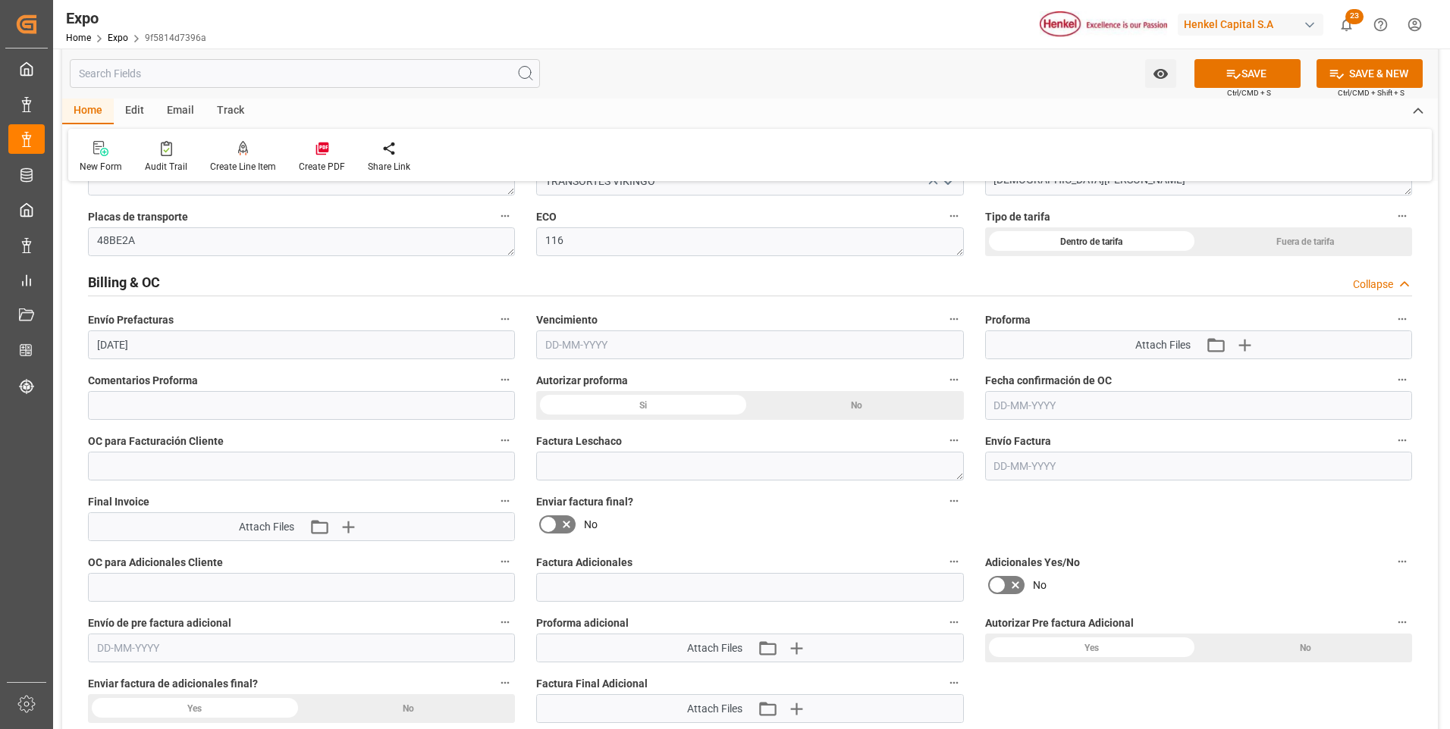
click at [564, 347] on input "text" at bounding box center [749, 345] width 427 height 29
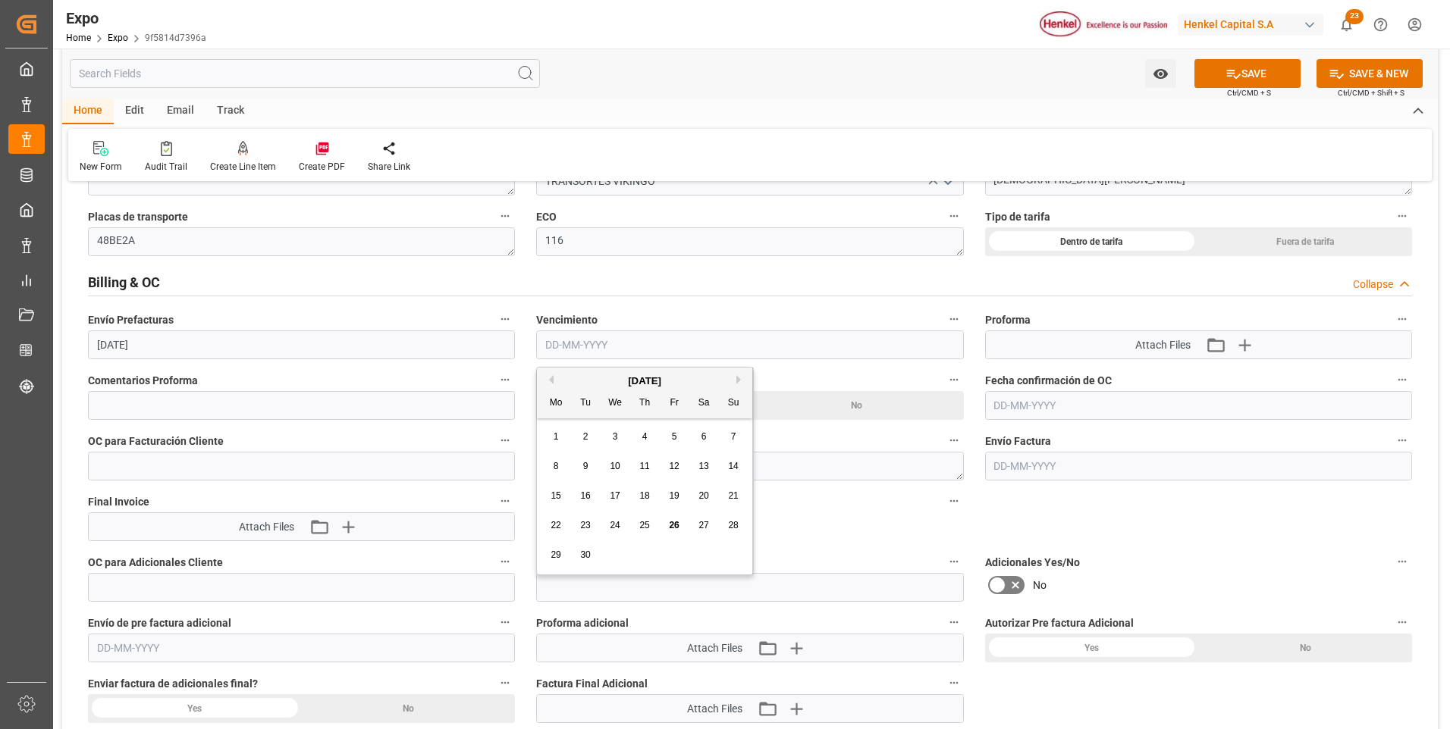
click at [740, 378] on button "Next Month" at bounding box center [740, 379] width 9 height 9
click at [612, 437] on div "1" at bounding box center [615, 437] width 19 height 18
type input "[DATE]"
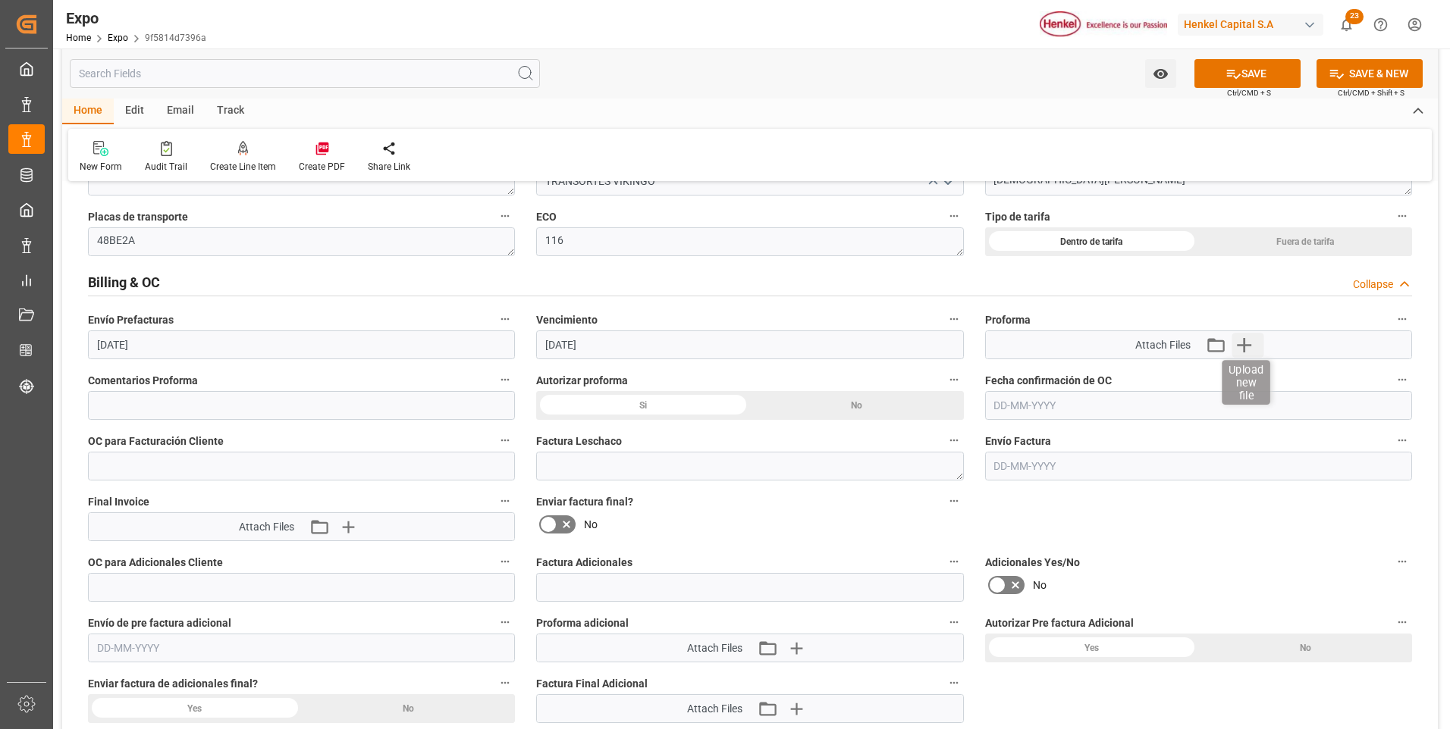
click at [1254, 344] on icon "button" at bounding box center [1244, 345] width 24 height 24
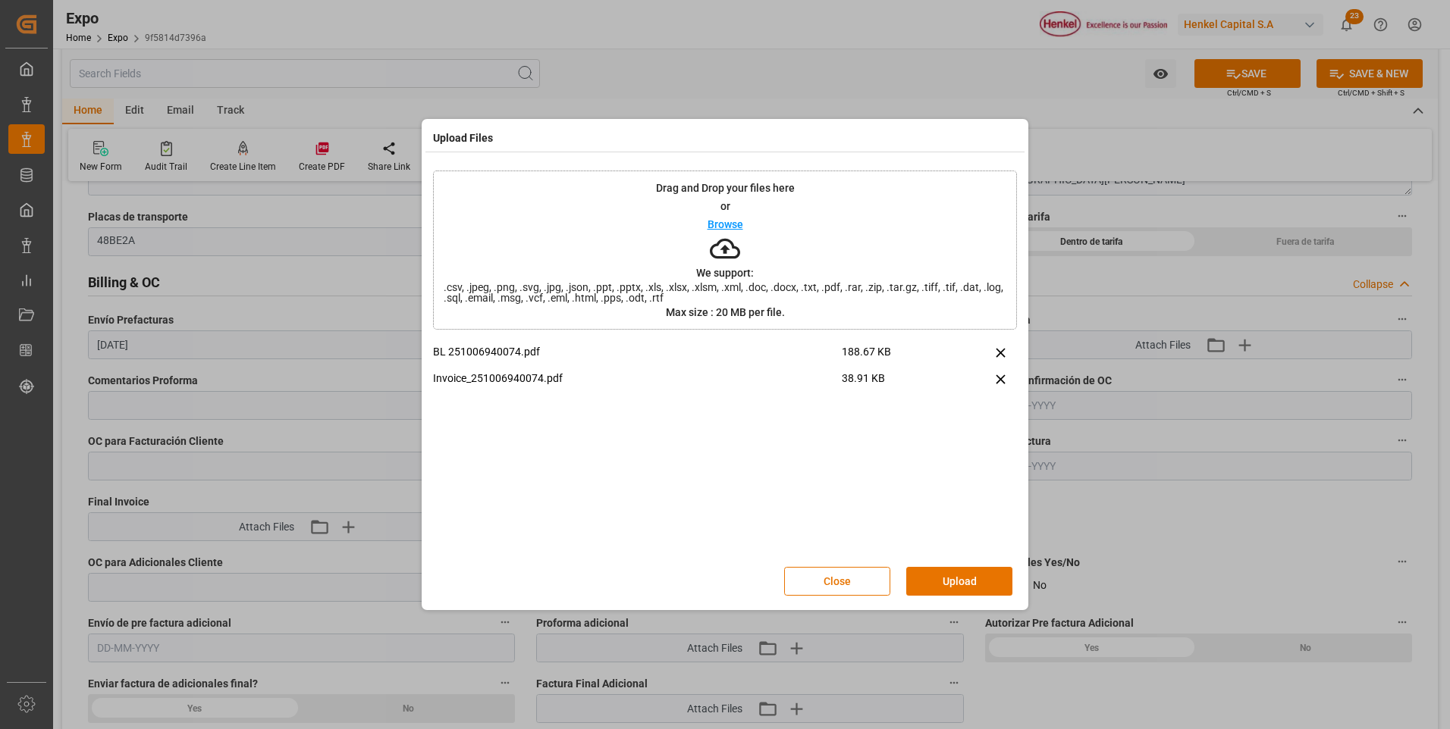
click at [979, 593] on button "Upload" at bounding box center [959, 581] width 106 height 29
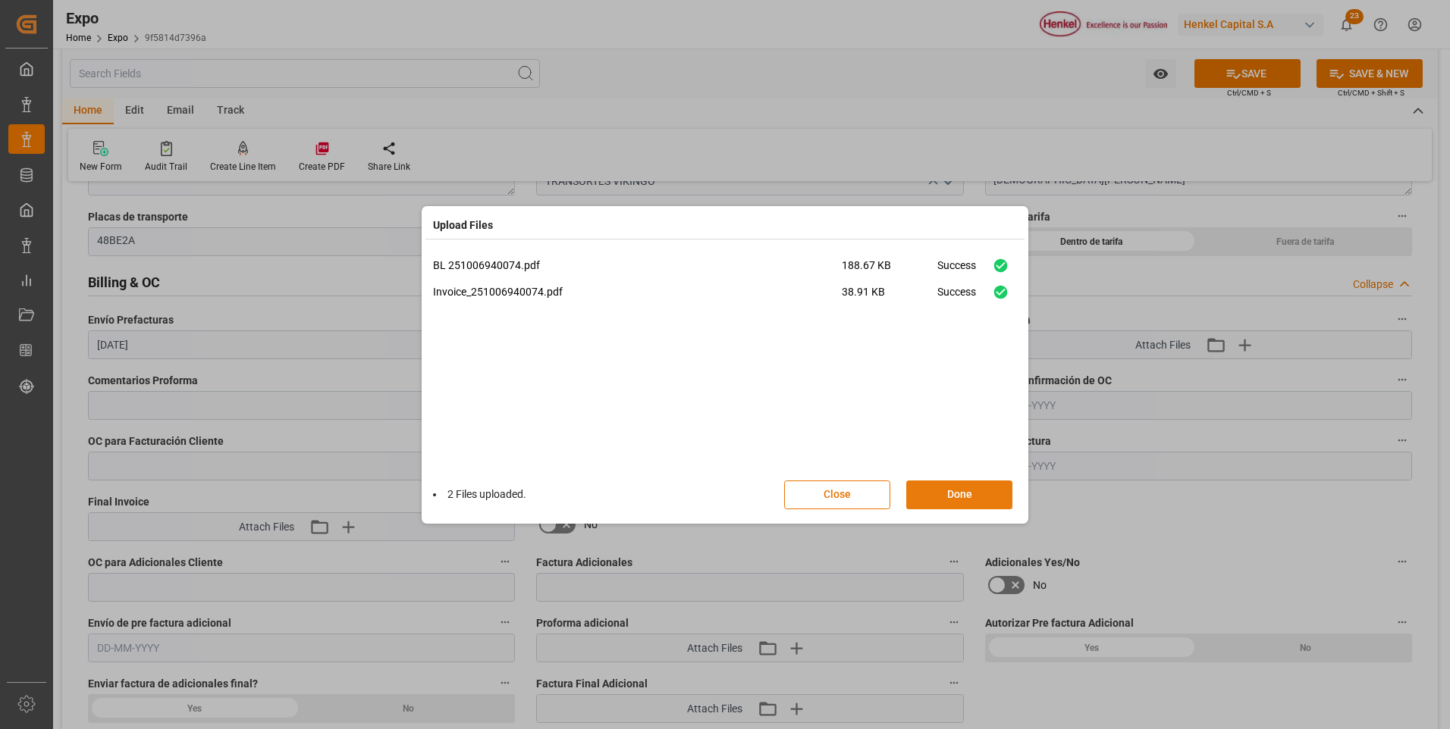
click at [986, 496] on button "Done" at bounding box center [959, 495] width 106 height 29
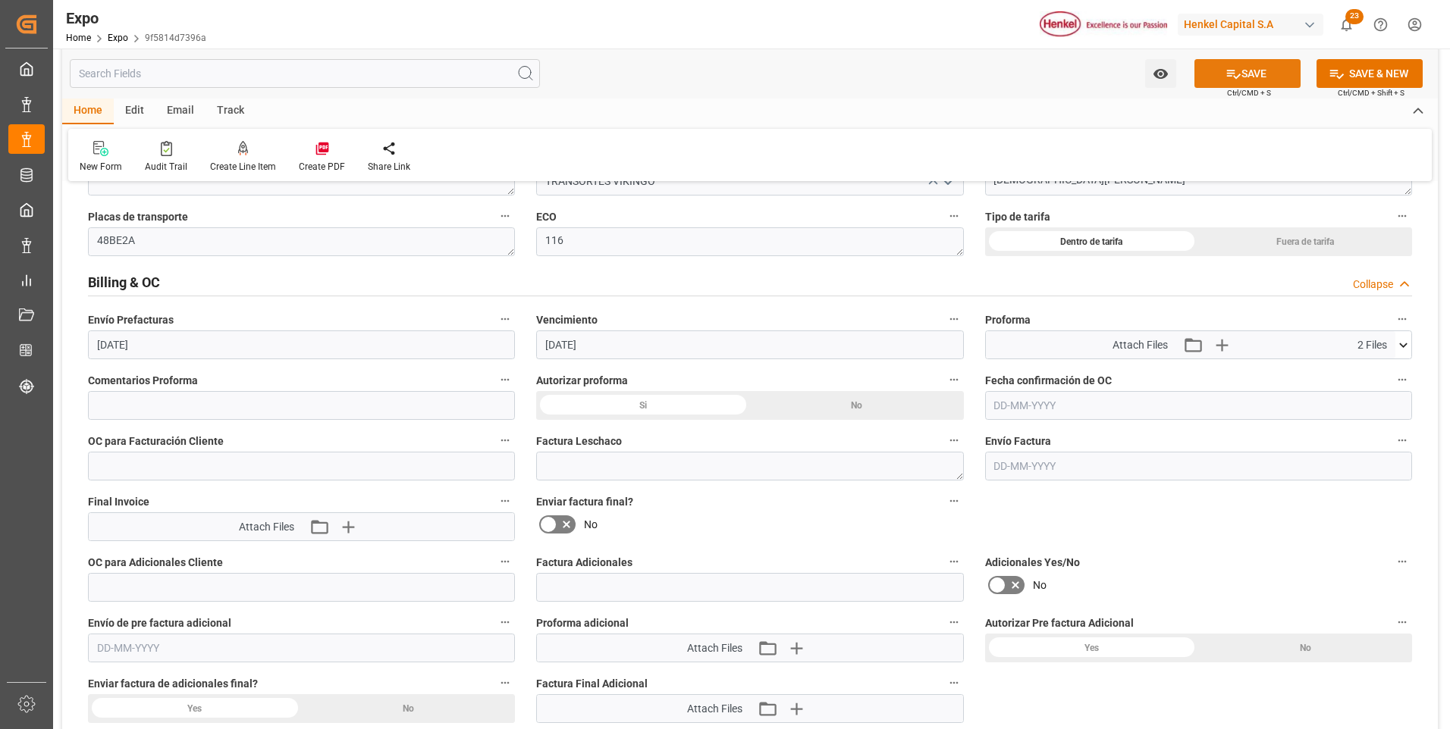
click at [1250, 66] on button "SAVE" at bounding box center [1247, 73] width 106 height 29
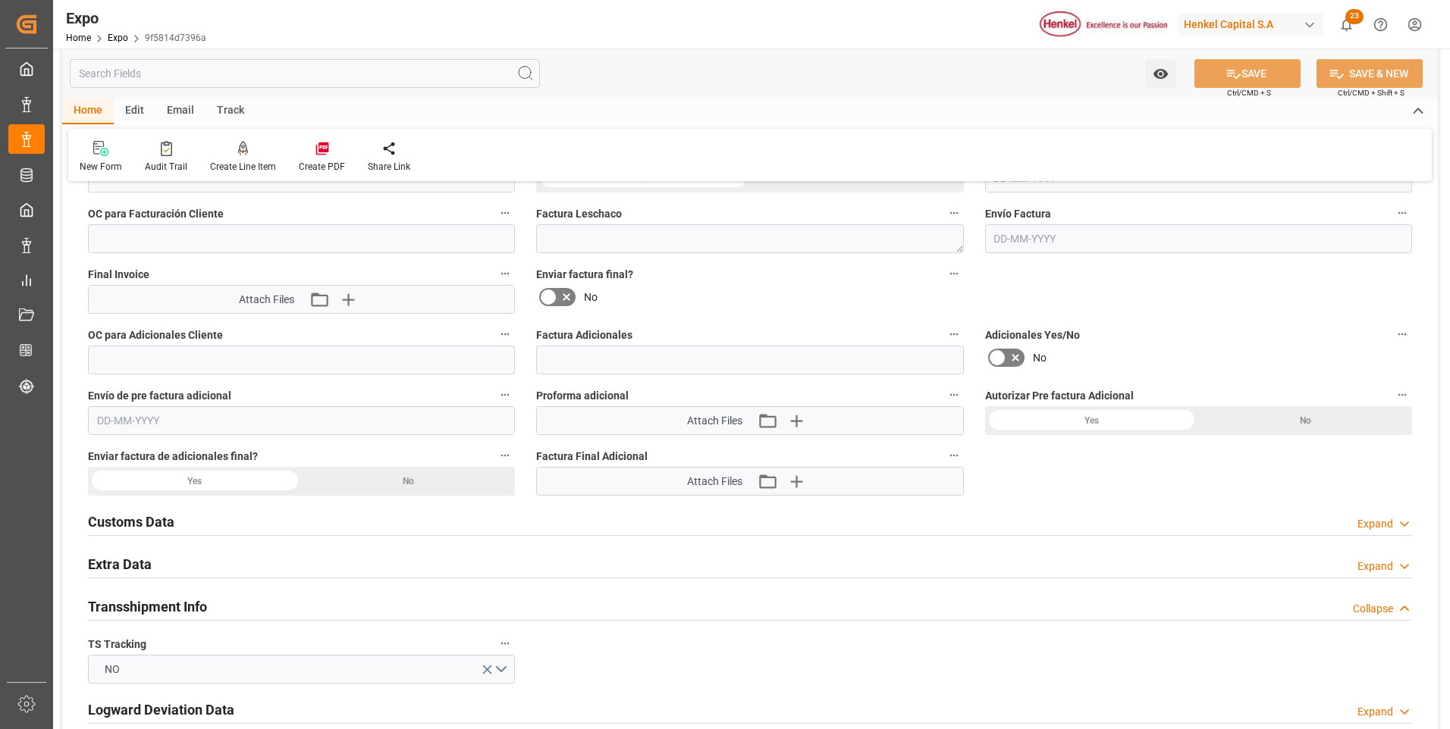
scroll to position [2882, 0]
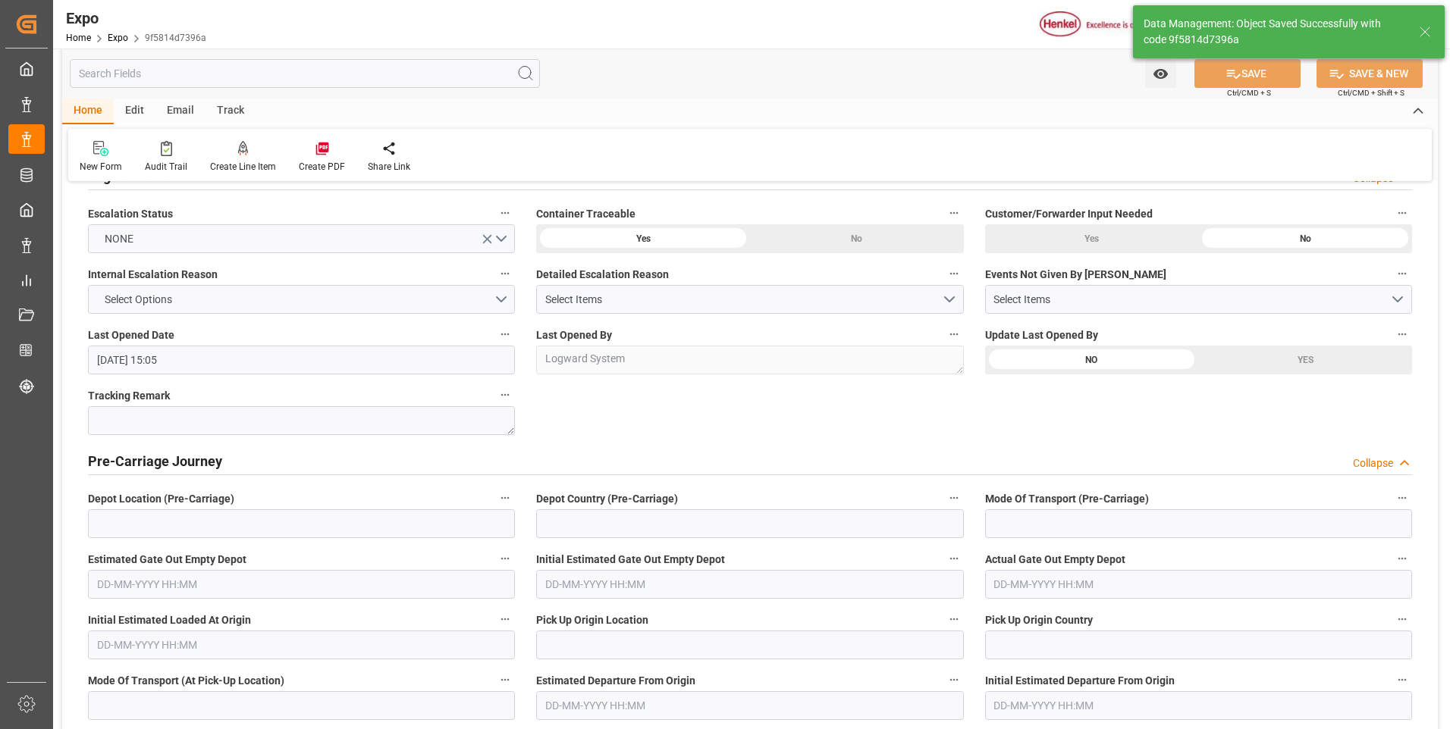
type textarea "[PERSON_NAME]"
type input "[DATE] 16:50"
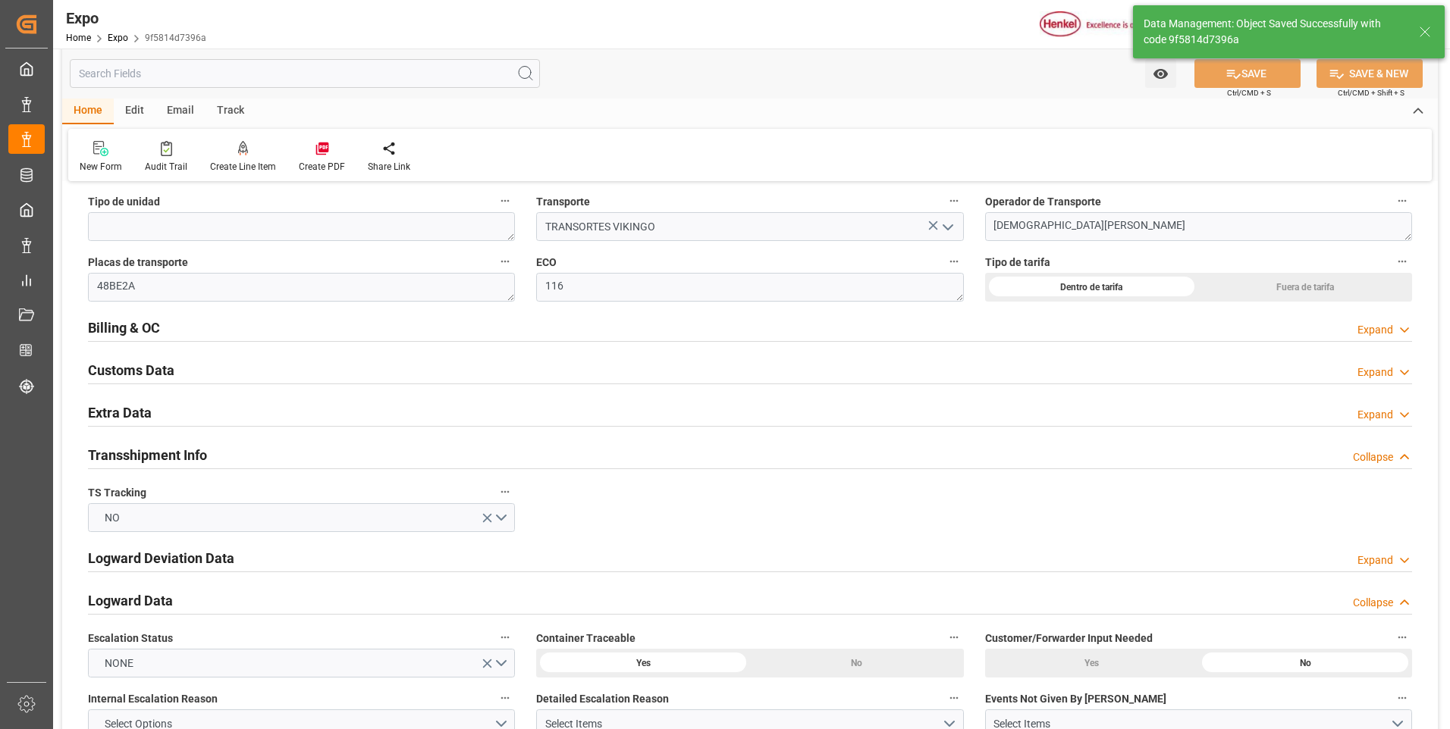
click at [1405, 416] on polyline at bounding box center [1405, 415] width 8 height 4
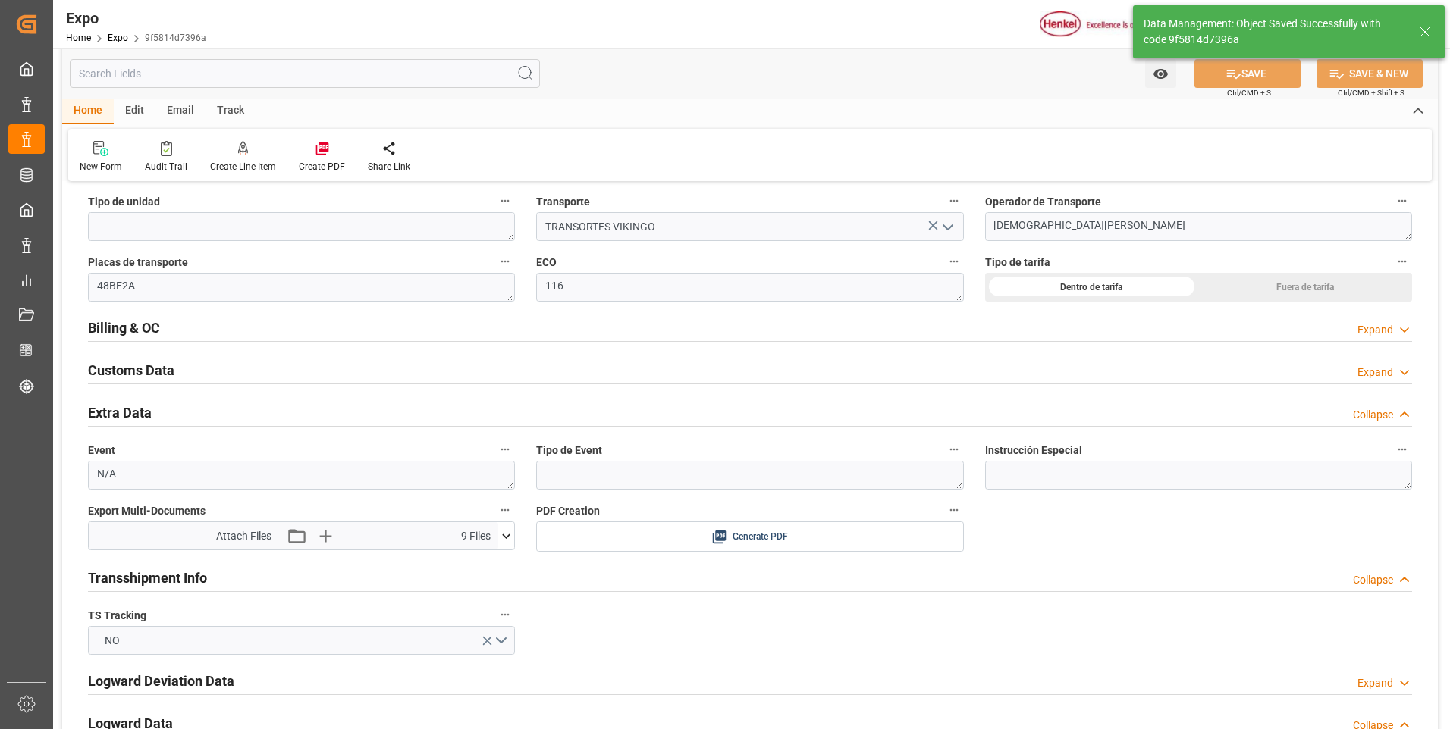
scroll to position [2609, 0]
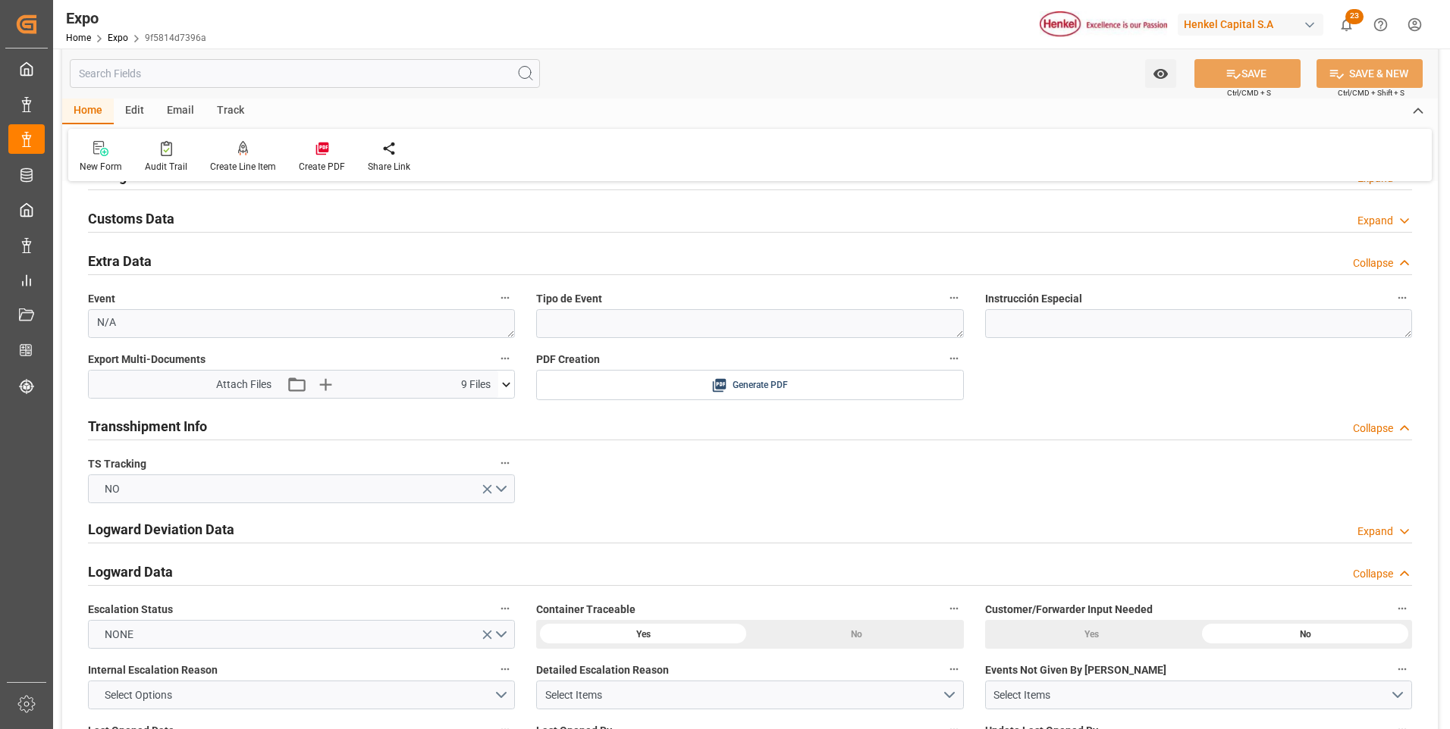
click at [503, 386] on icon at bounding box center [506, 385] width 16 height 16
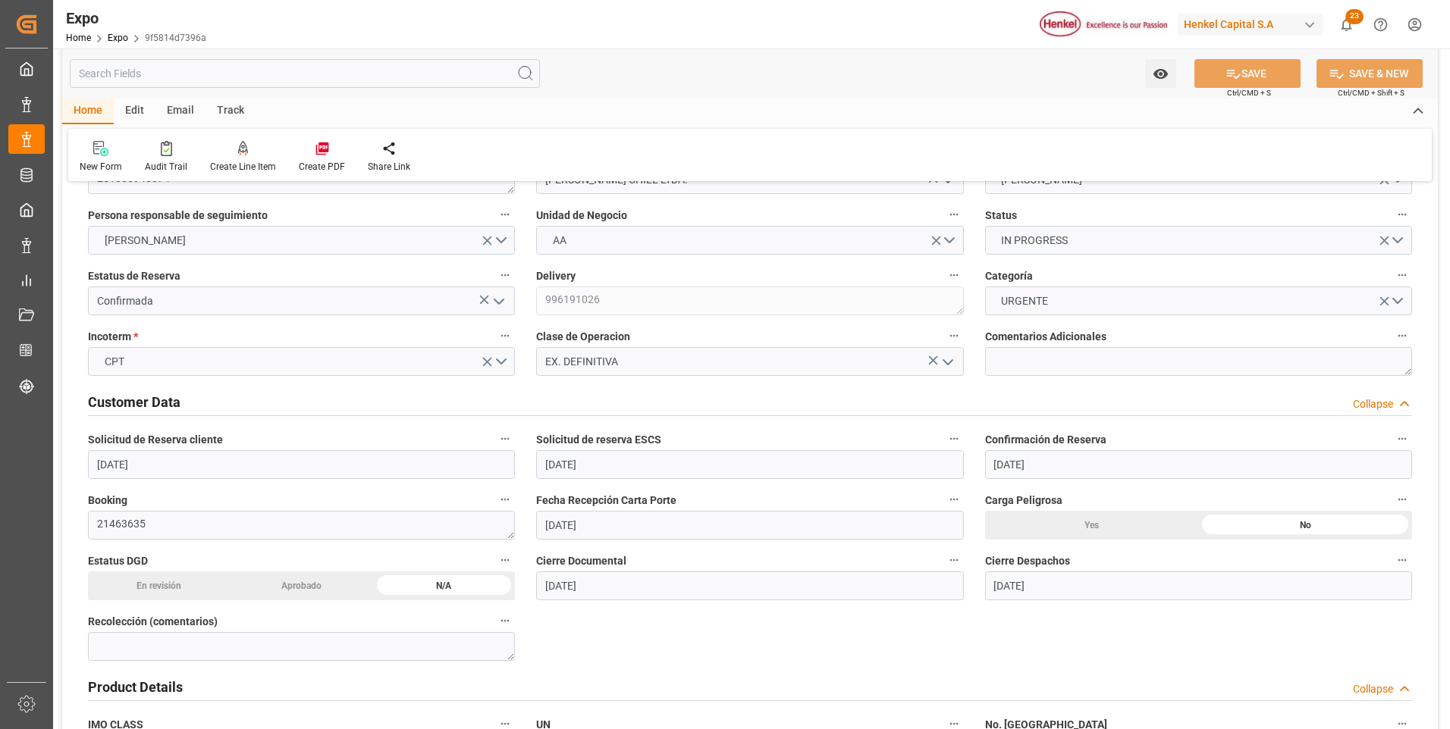
scroll to position [0, 0]
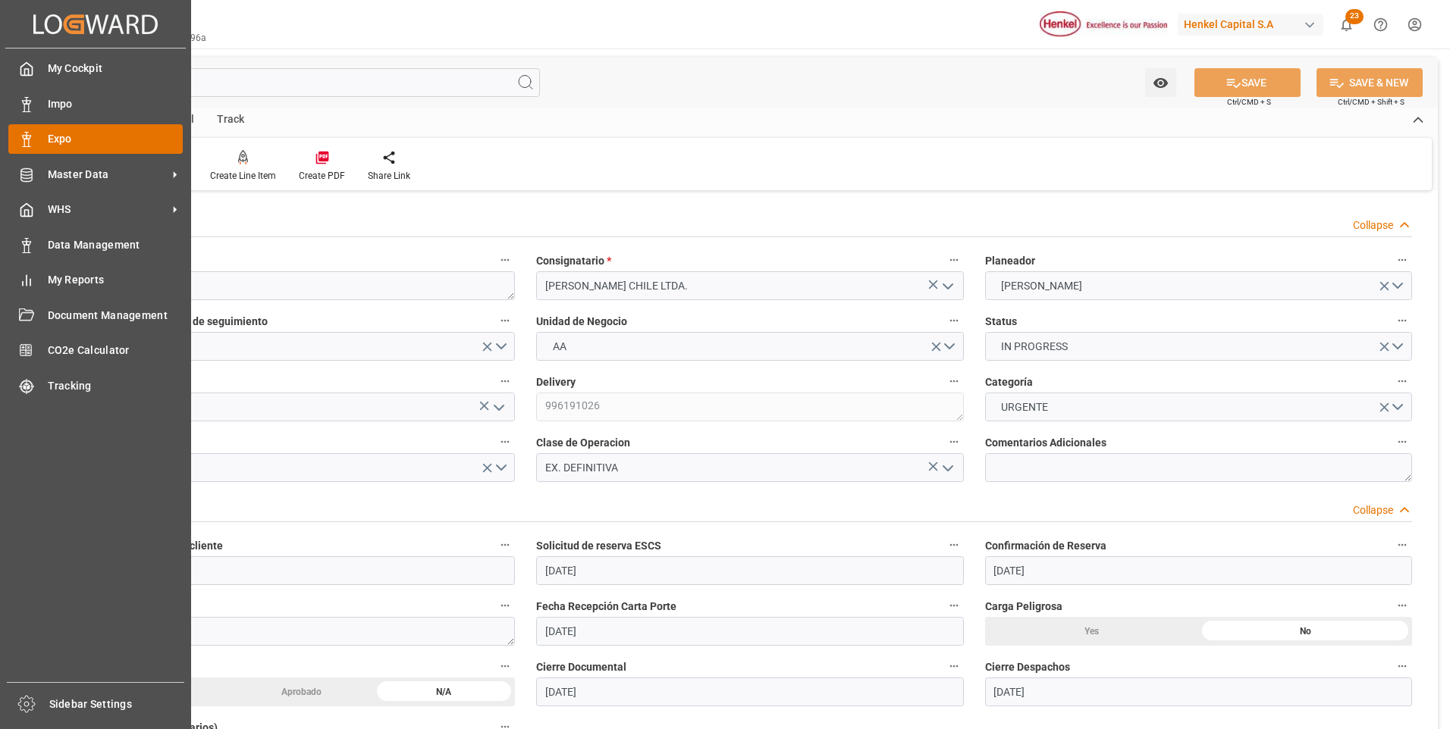
click at [36, 138] on div "Expo Expo" at bounding box center [95, 139] width 174 height 30
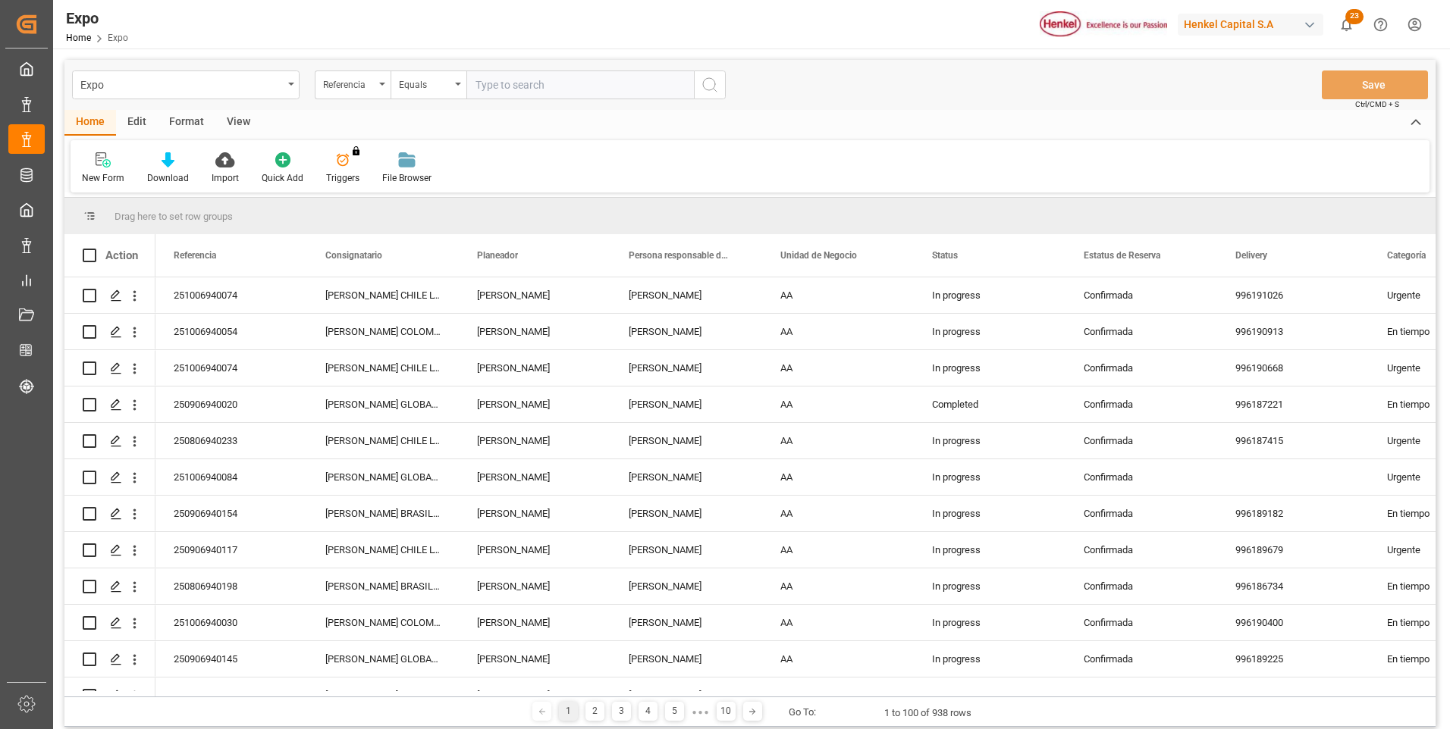
click at [505, 88] on input "text" at bounding box center [579, 85] width 227 height 29
paste input "251006940074"
type input "251006940074"
click at [704, 82] on icon "search button" at bounding box center [710, 85] width 18 height 18
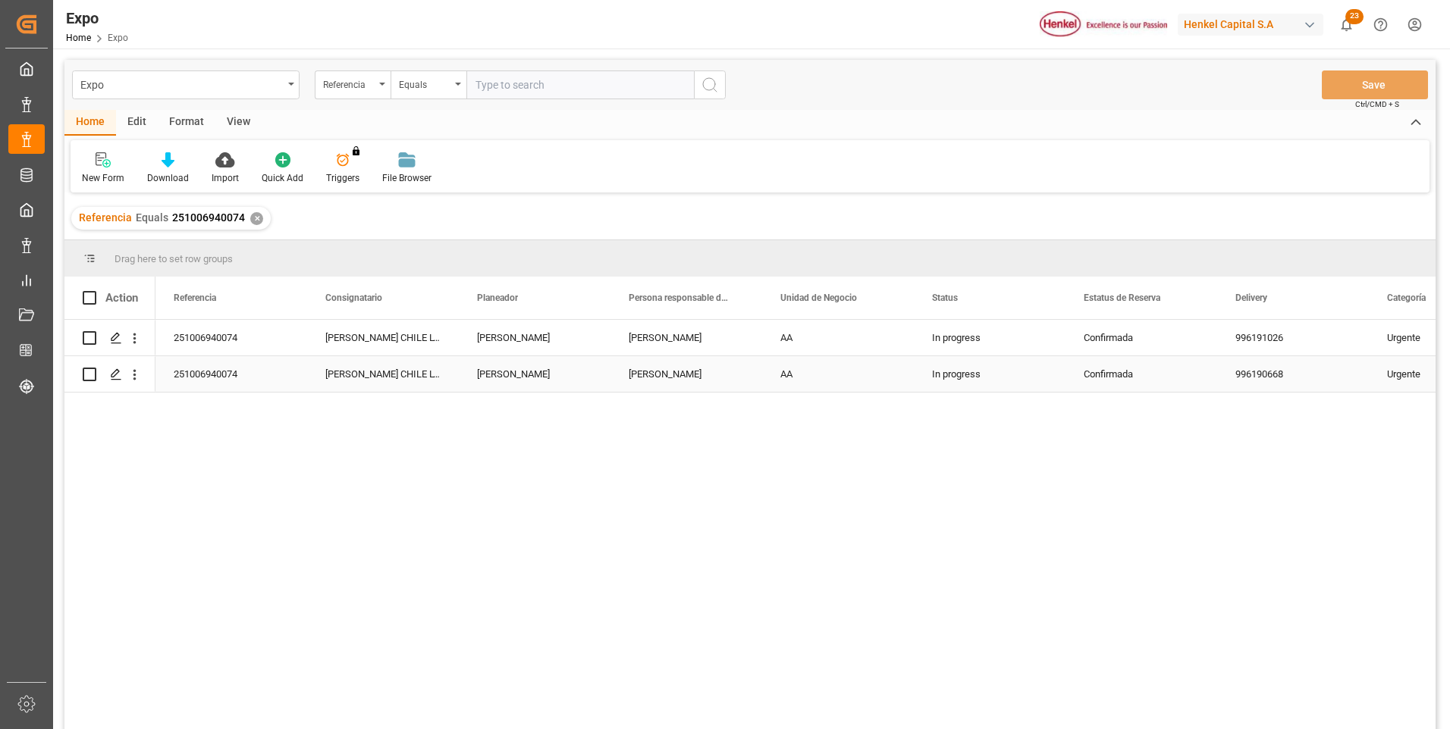
click at [375, 372] on div "[PERSON_NAME] CHILE LTDA." at bounding box center [383, 374] width 152 height 36
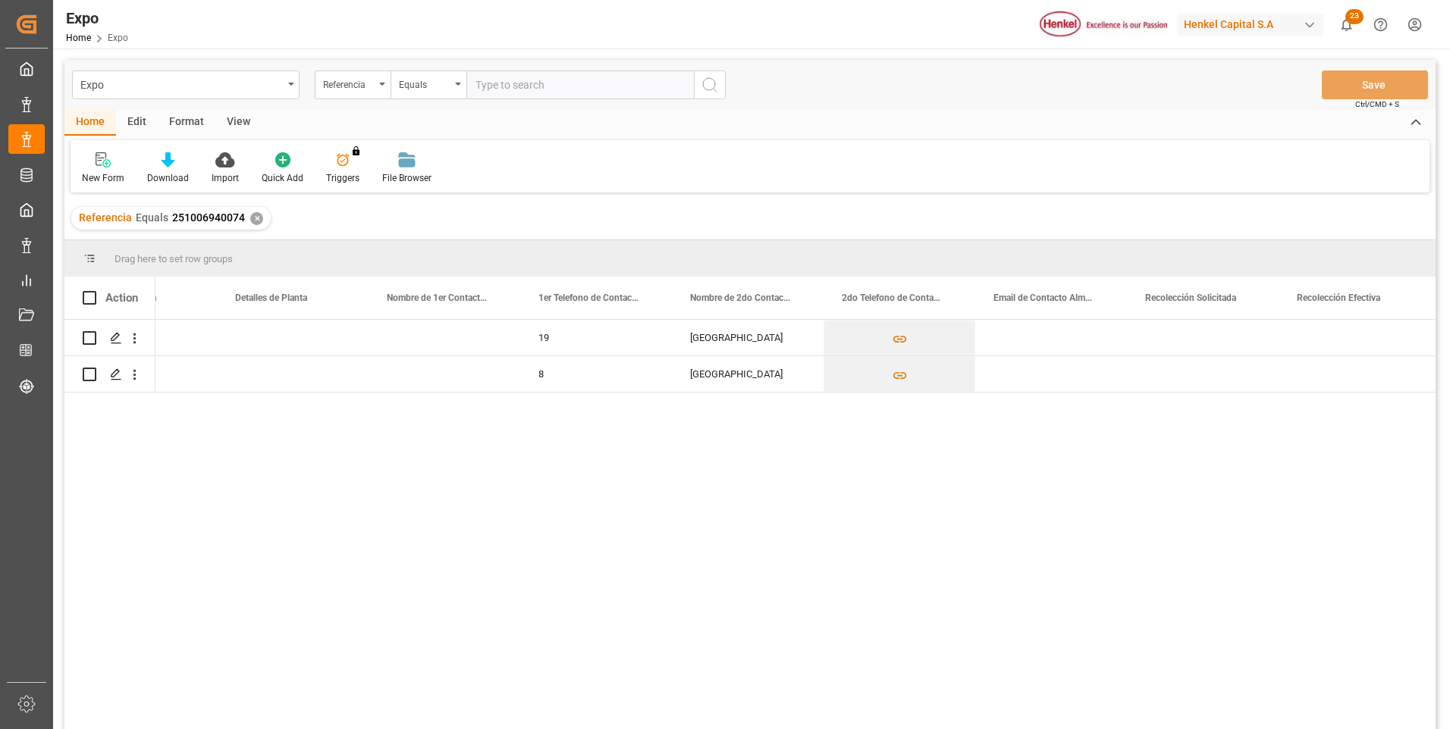
scroll to position [0, 5247]
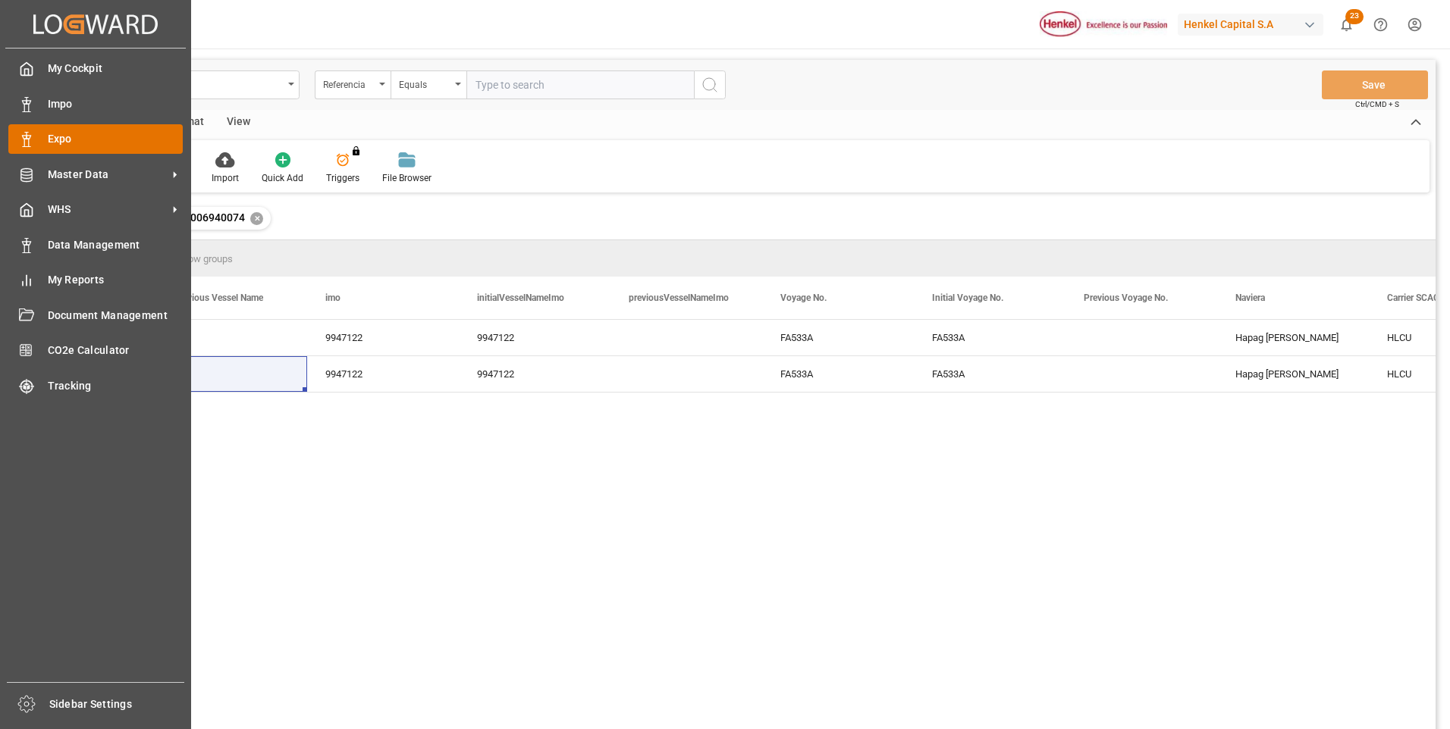
click at [17, 137] on div at bounding box center [21, 139] width 26 height 16
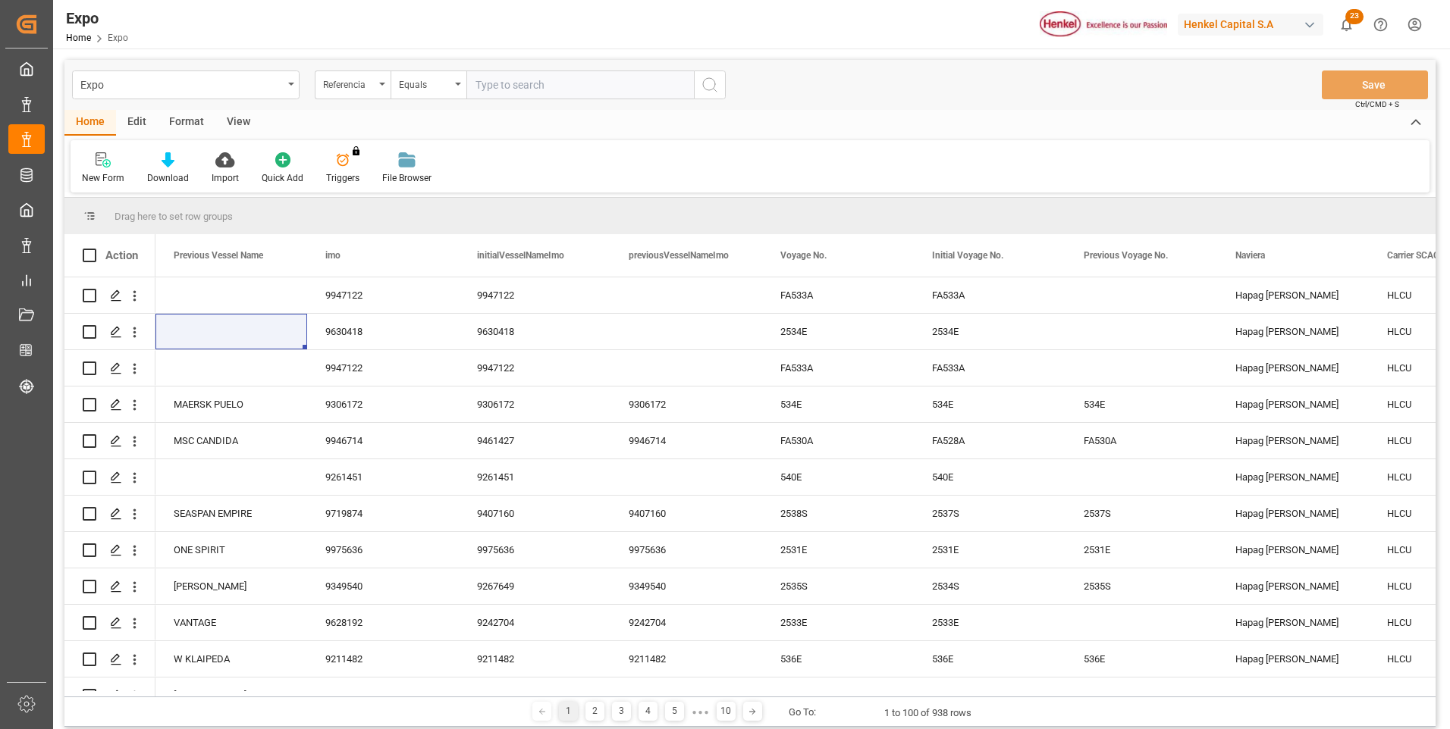
click at [508, 80] on input "text" at bounding box center [579, 85] width 227 height 29
paste input "251006940054"
type input "251006940054"
click at [719, 80] on button "search button" at bounding box center [710, 85] width 32 height 29
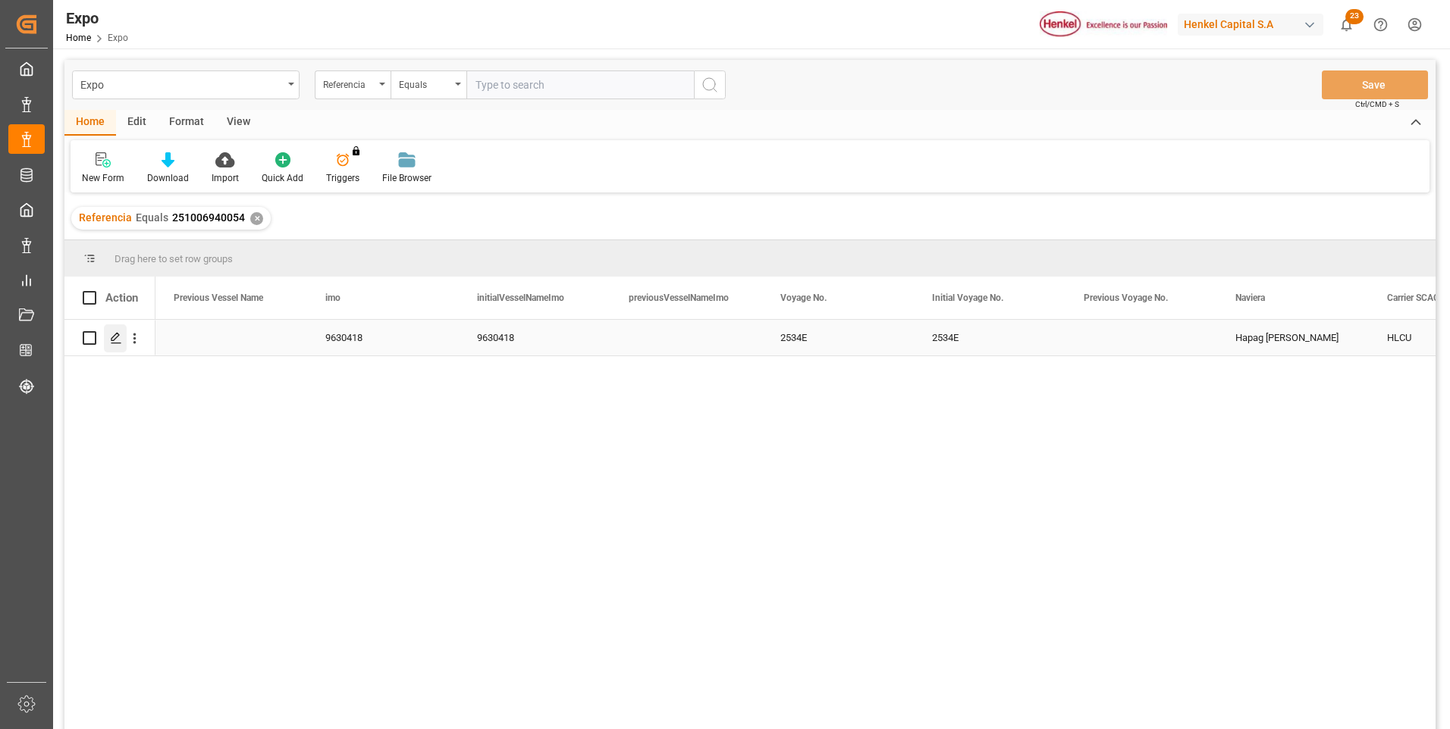
click at [115, 335] on icon "Press SPACE to select this row." at bounding box center [116, 338] width 12 height 12
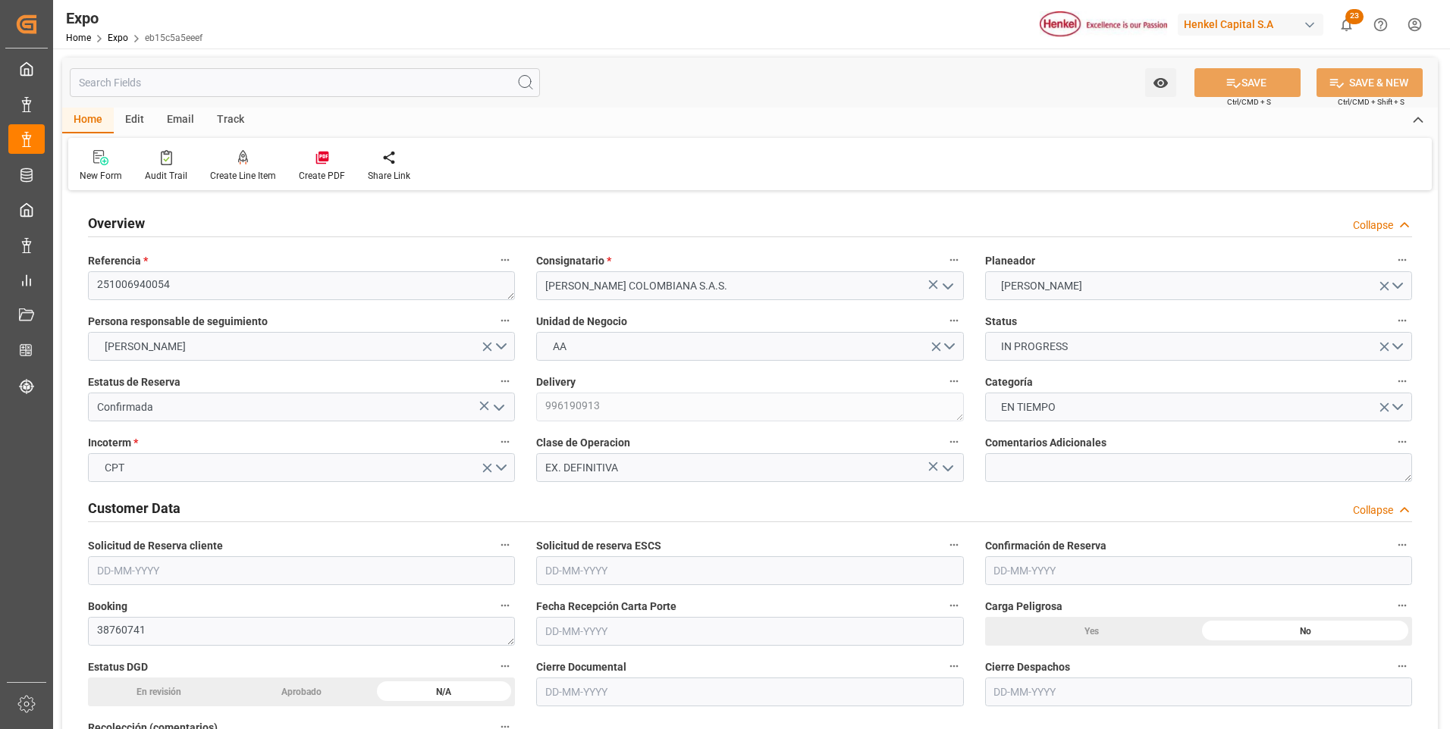
type input "19520"
type input "20917.286"
type input "20"
type input "9630418"
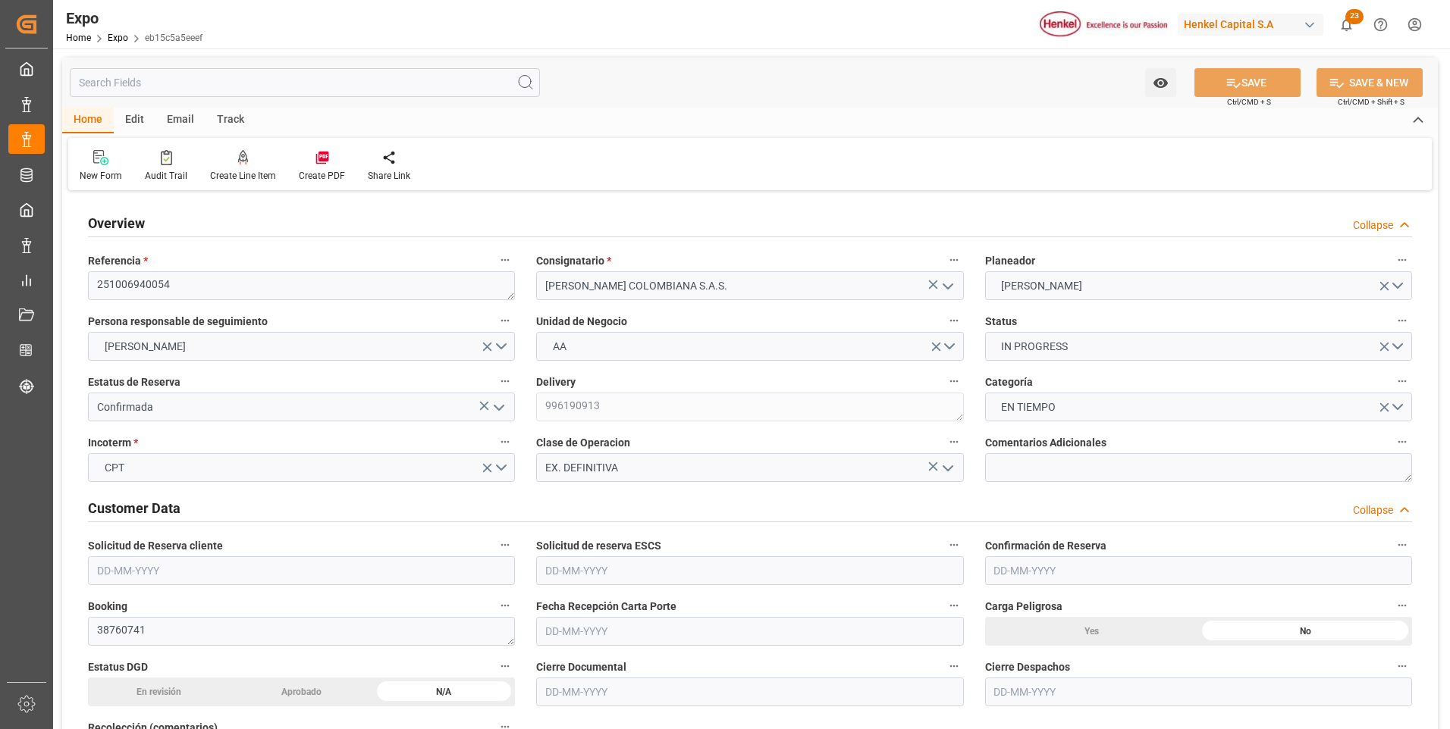
type input "MXZLO"
type input "COBUN"
type input "[DATE]"
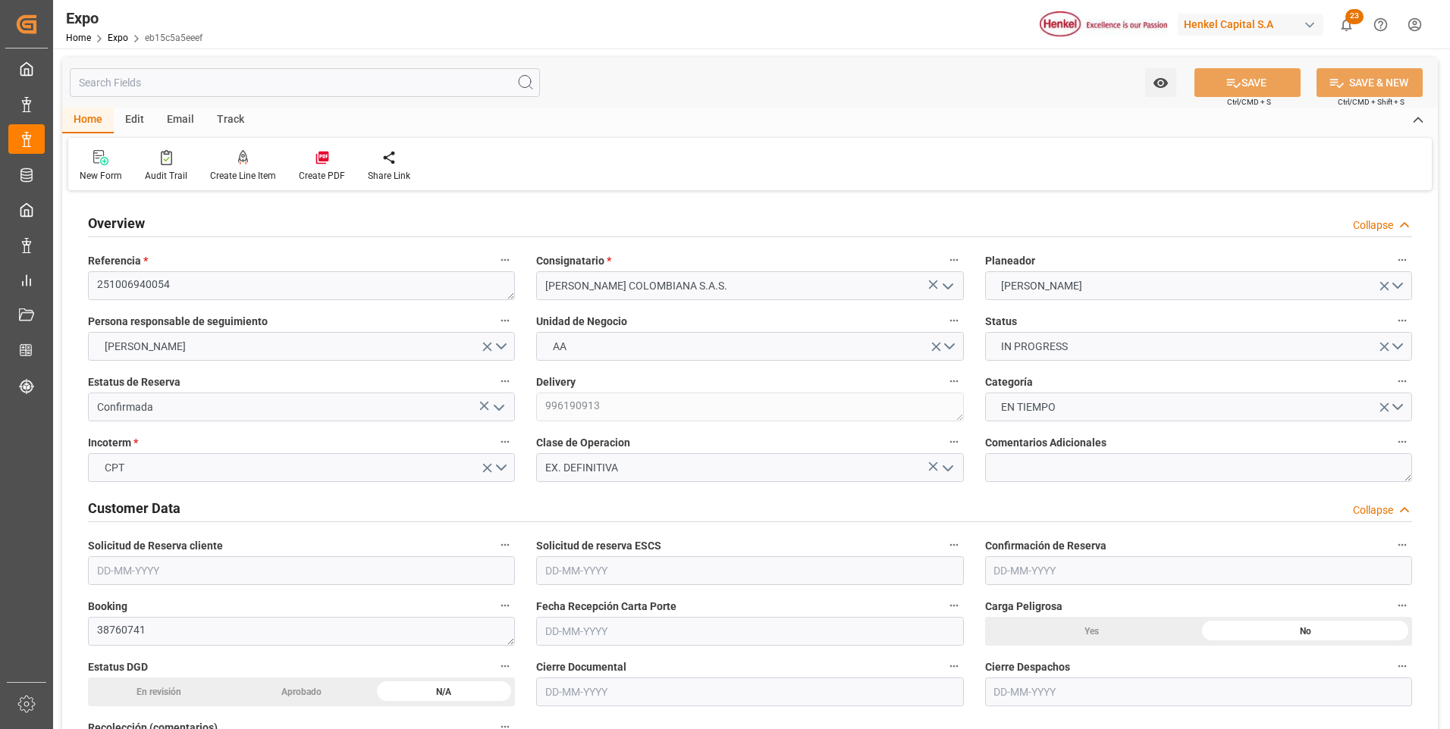
type input "[DATE]"
type input "[DATE] 00:00"
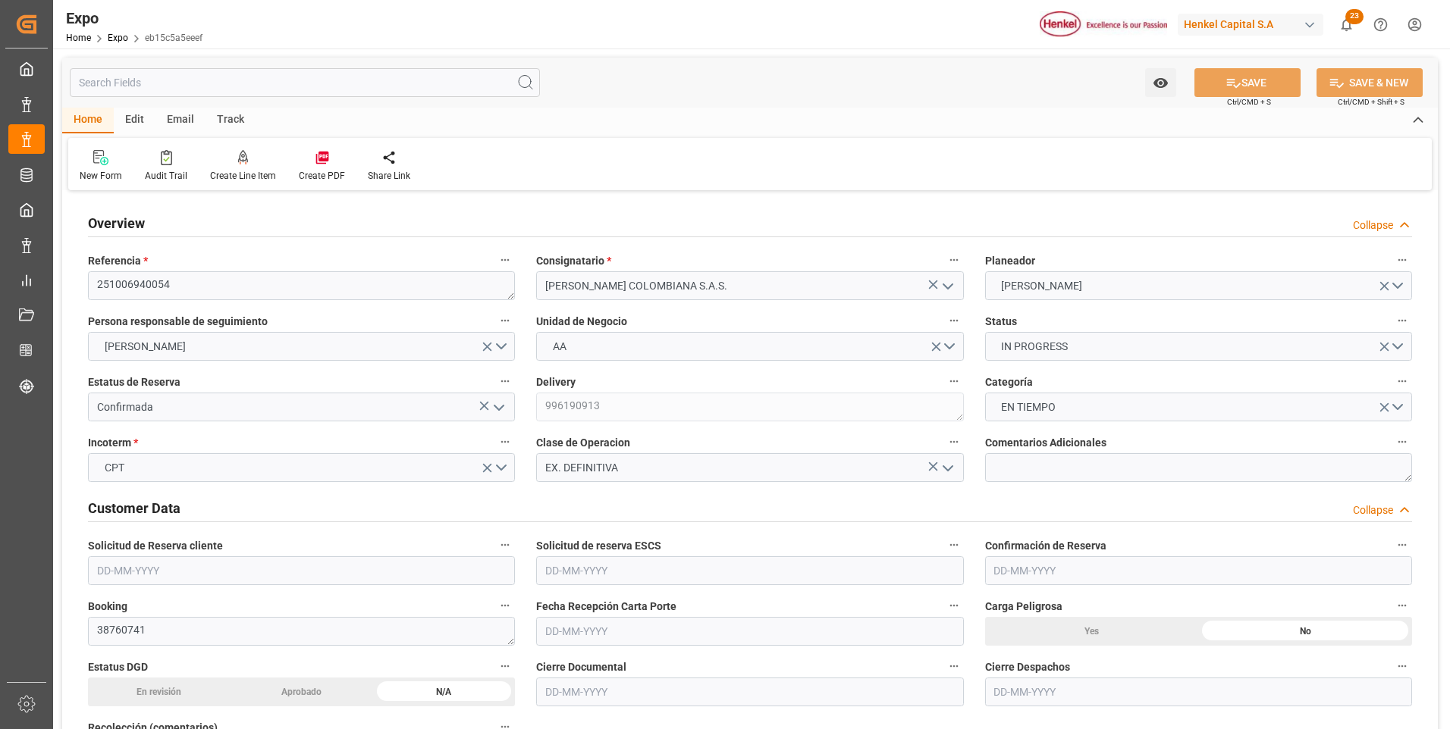
type input "[DATE]"
type input "[DATE] 02:13"
type input "[DATE]"
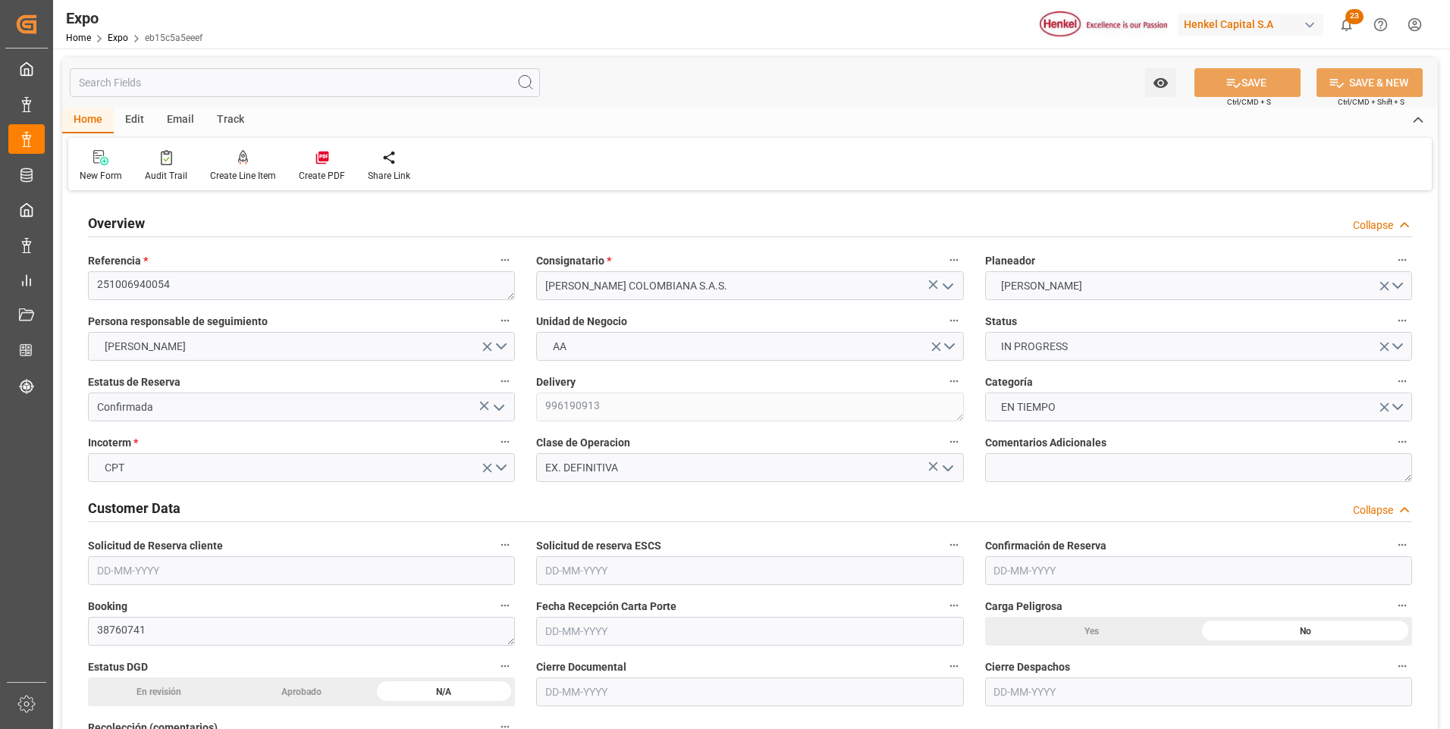
type input "[DATE]"
type input "[DATE] 06:00"
type input "[DATE] 00:00"
type input "[DATE] 12:00"
type input "[DATE] 00:00"
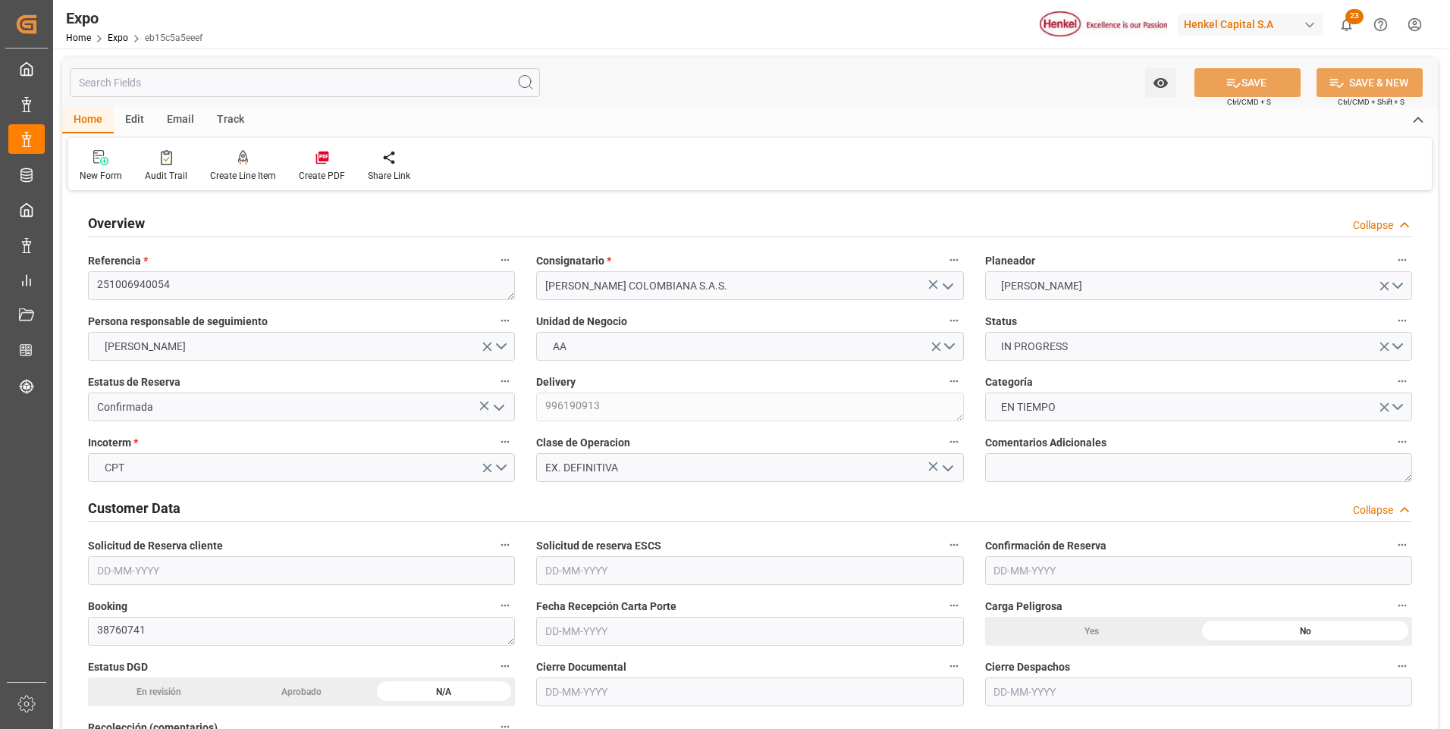
type input "[DATE] 16:25"
type input "[DATE] 06:00"
type input "[DATE] 12:00"
type input "[DATE] 22:41"
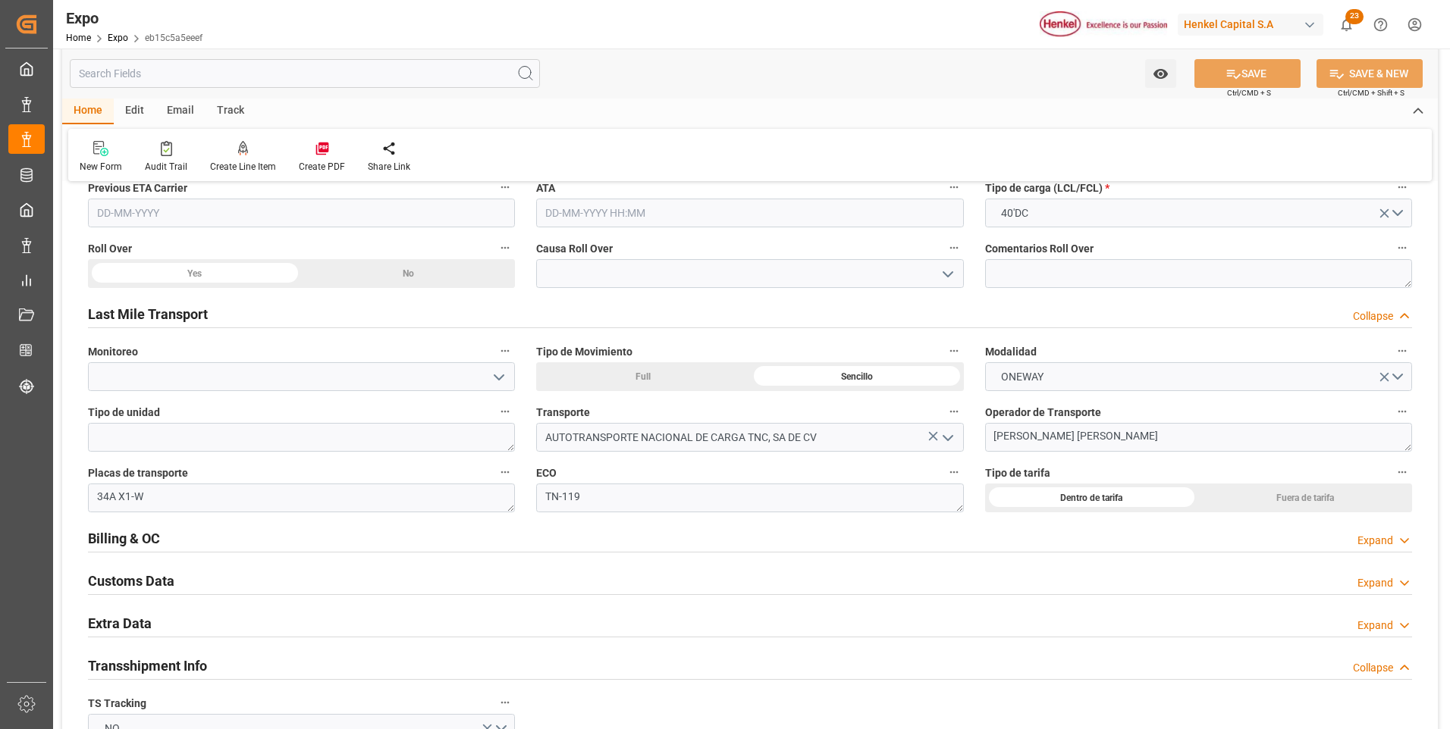
scroll to position [2502, 0]
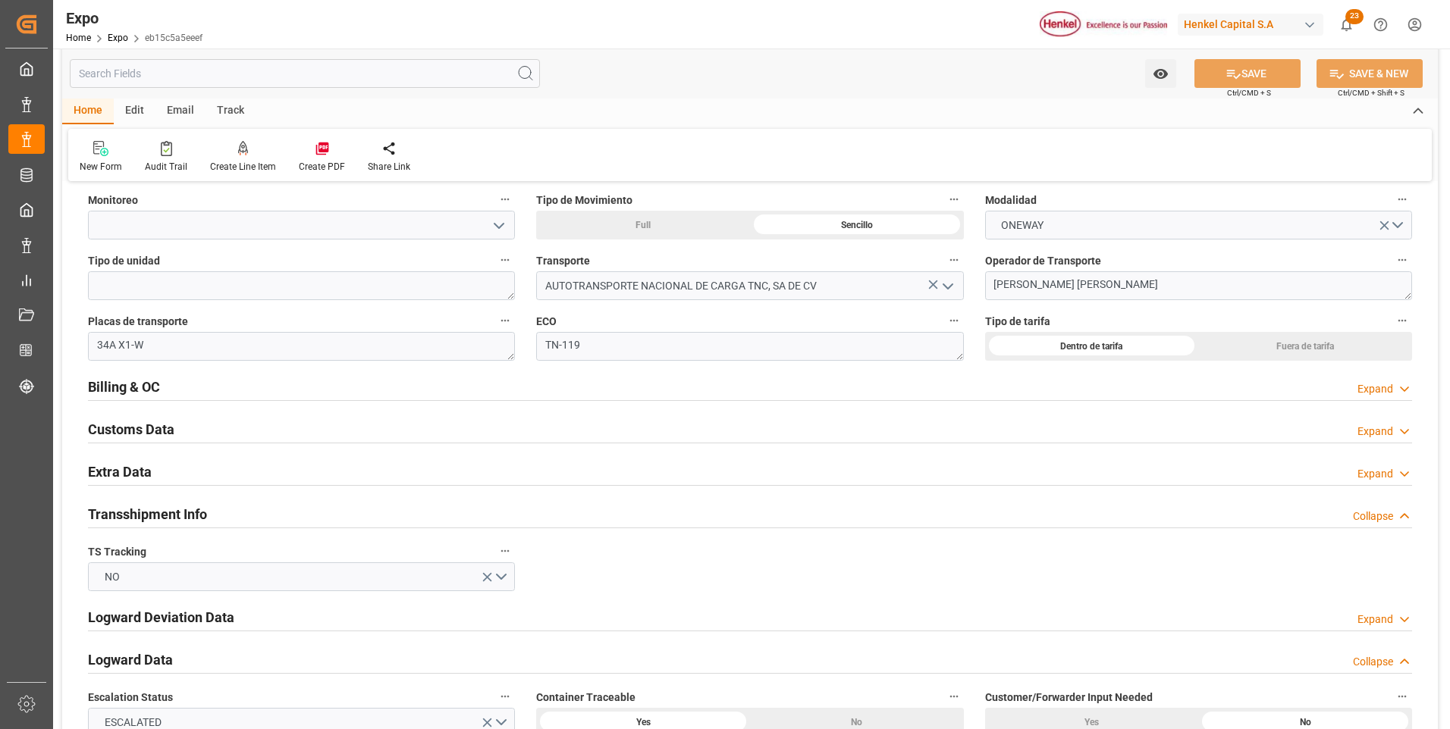
drag, startPoint x: 1384, startPoint y: 471, endPoint x: 1156, endPoint y: 471, distance: 228.2
click at [1385, 472] on div "Expand" at bounding box center [1375, 474] width 36 height 16
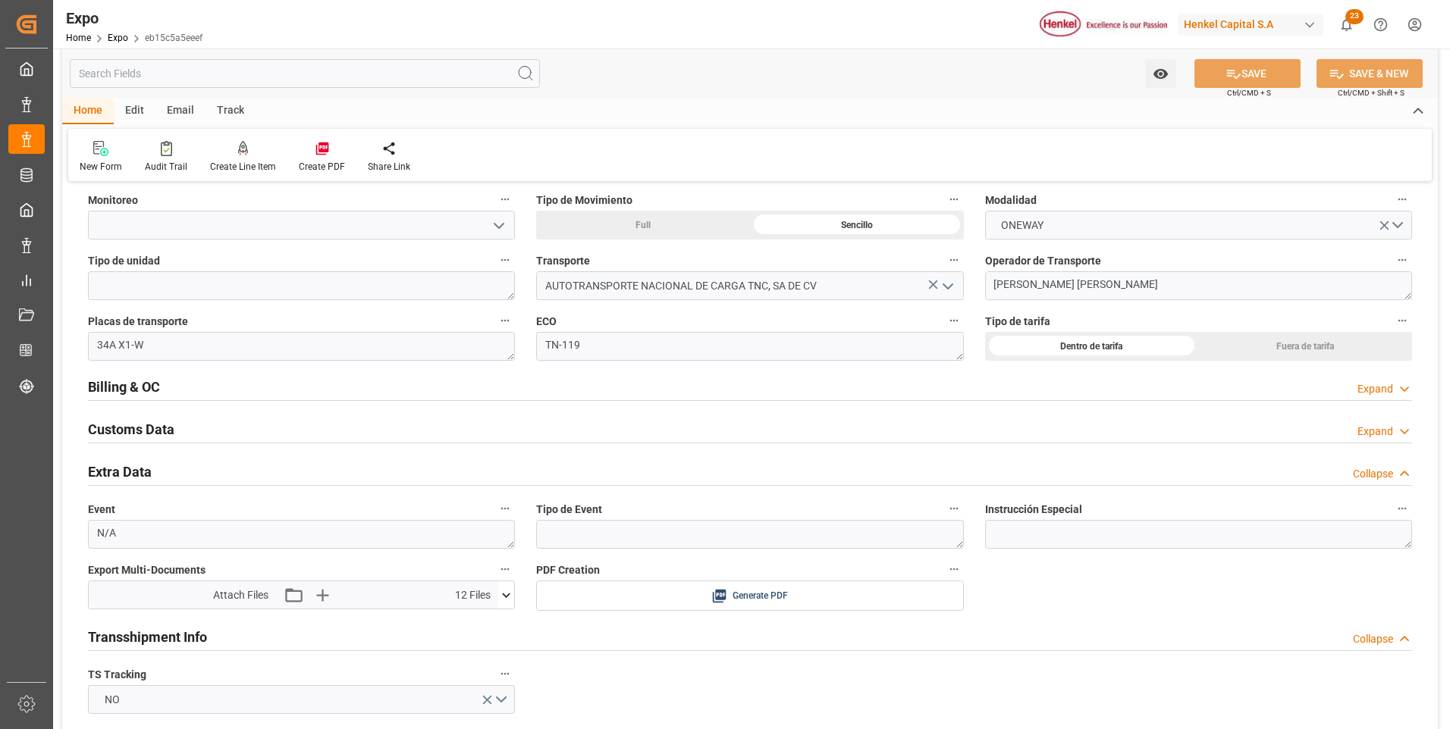
scroll to position [2654, 0]
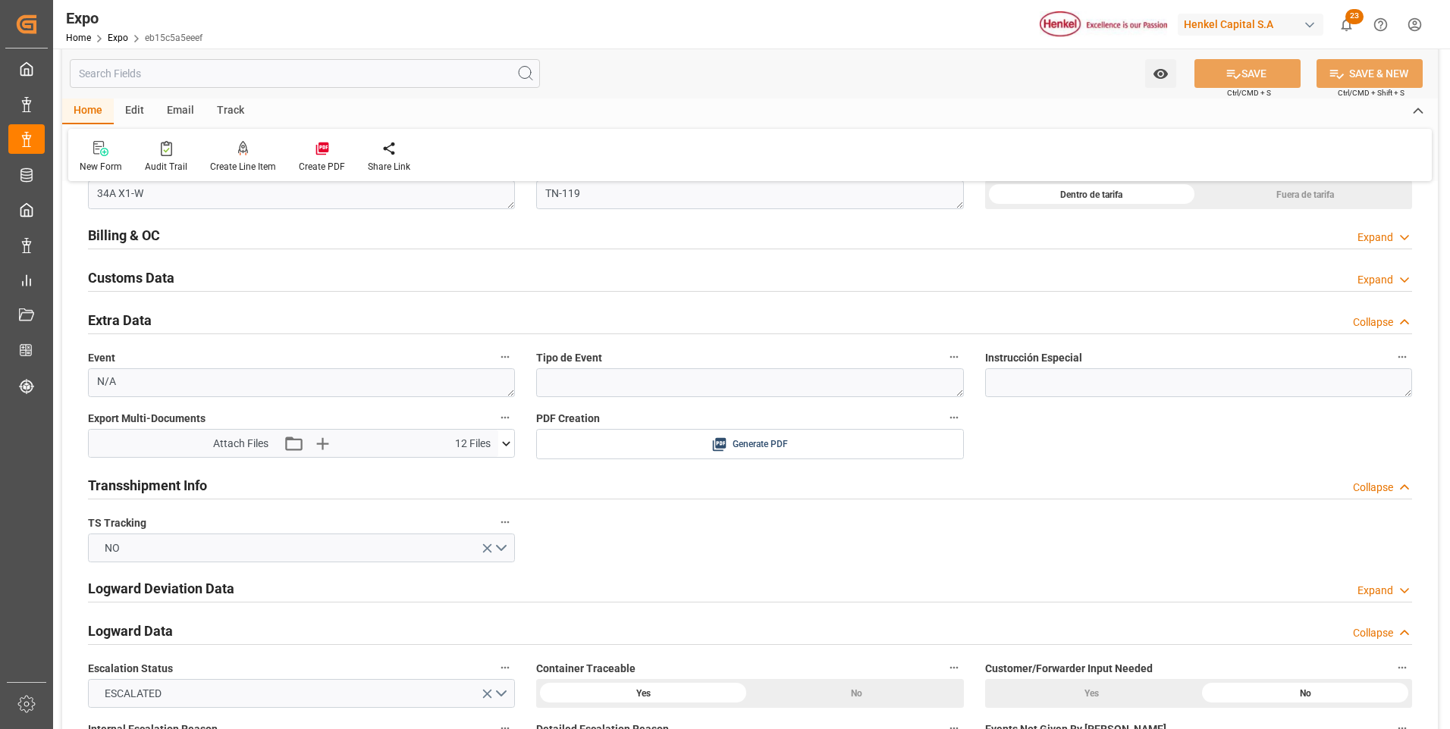
click at [506, 448] on icon at bounding box center [506, 444] width 16 height 16
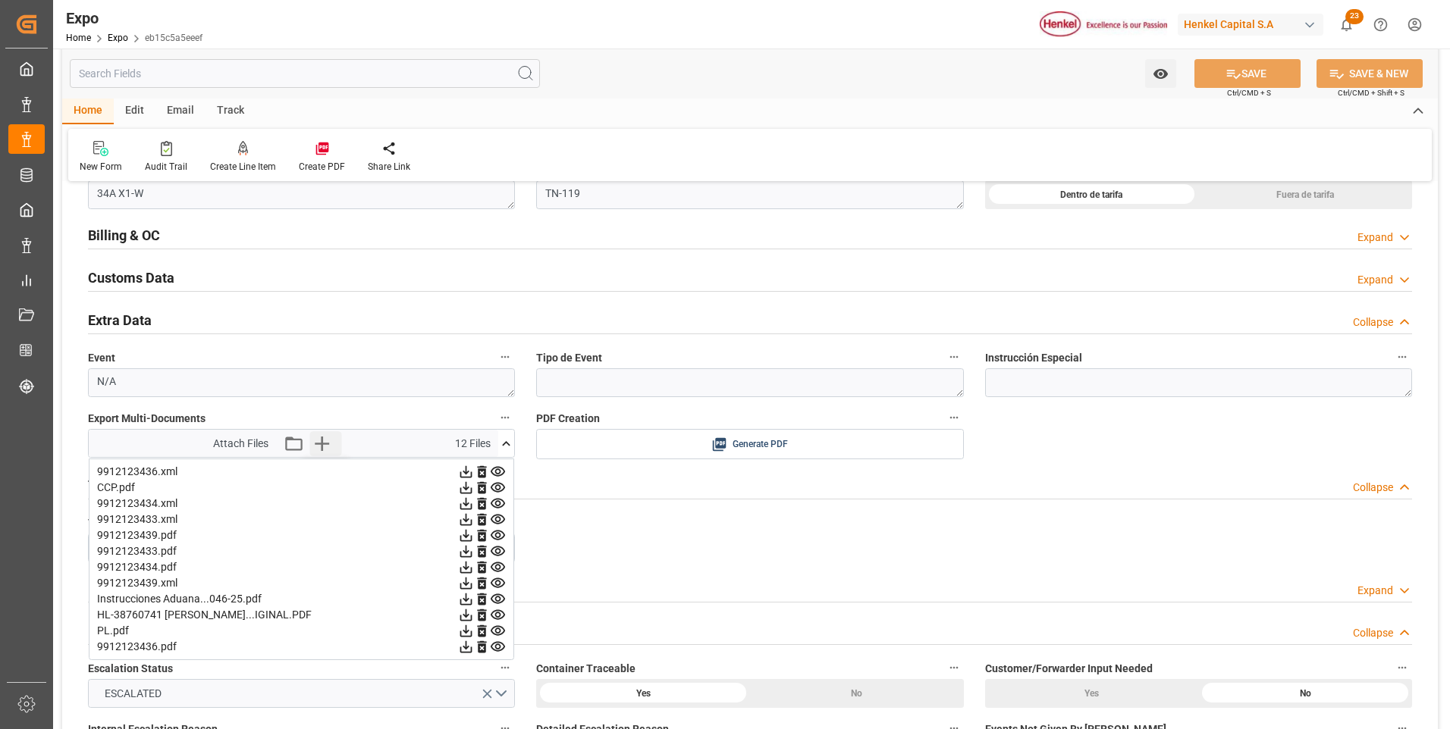
click at [326, 446] on icon "button" at bounding box center [321, 443] width 24 height 24
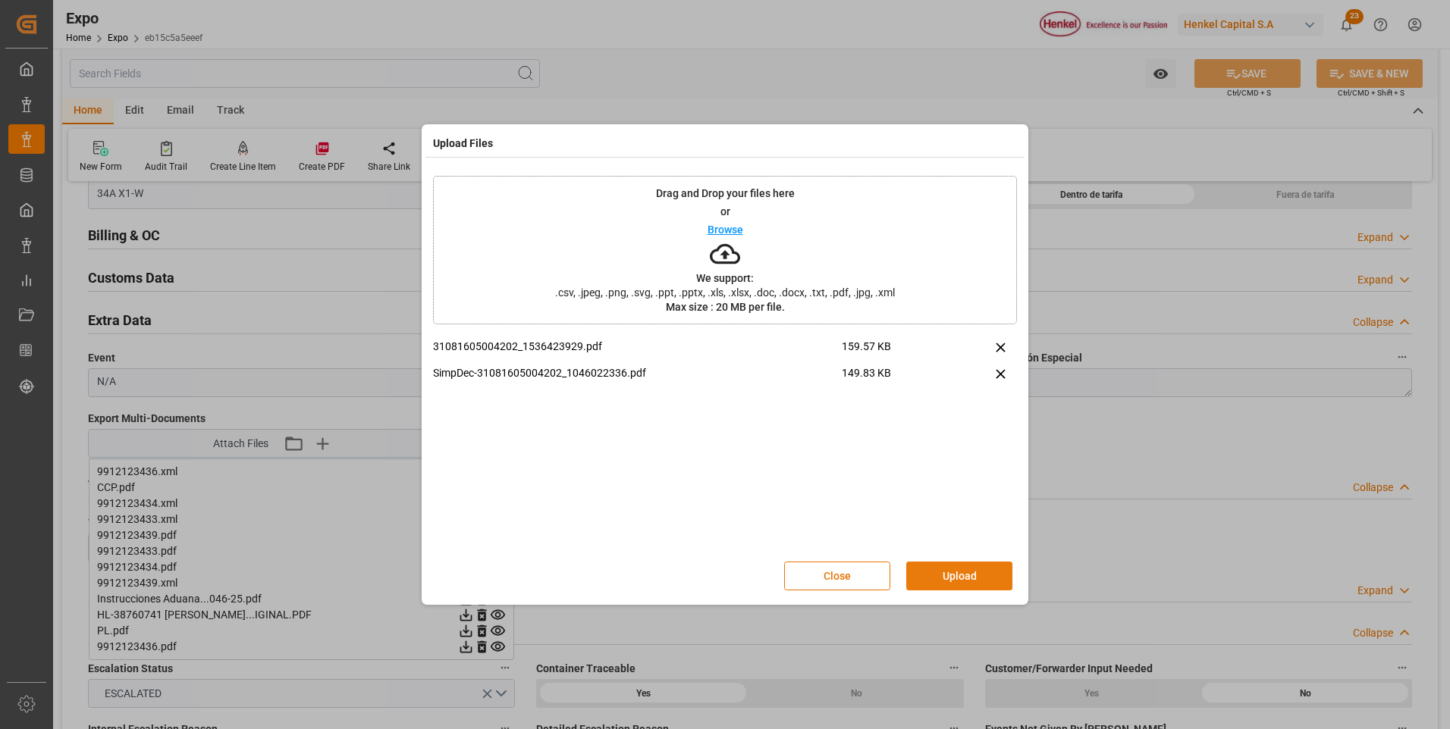
click at [985, 587] on button "Upload" at bounding box center [959, 576] width 106 height 29
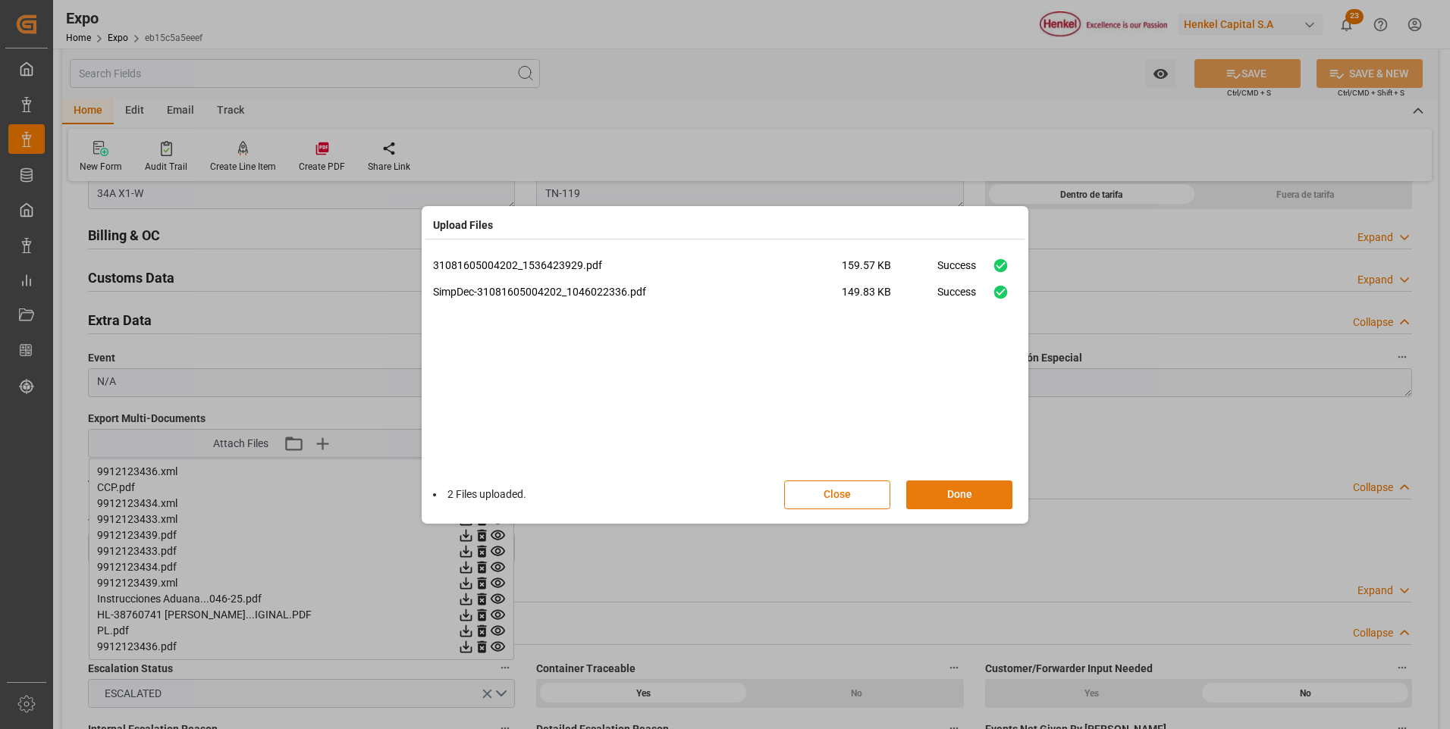
click at [971, 496] on button "Done" at bounding box center [959, 495] width 106 height 29
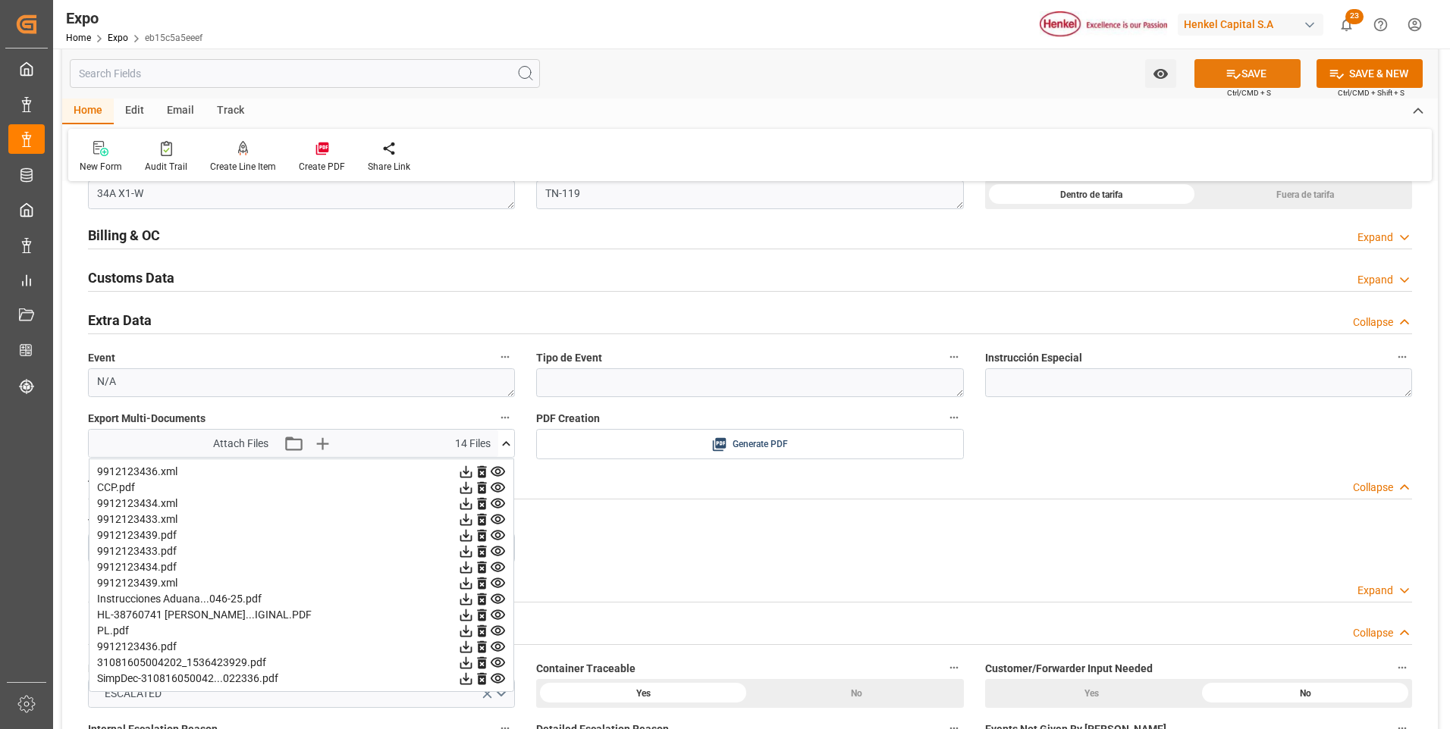
click at [1250, 73] on button "SAVE" at bounding box center [1247, 73] width 106 height 29
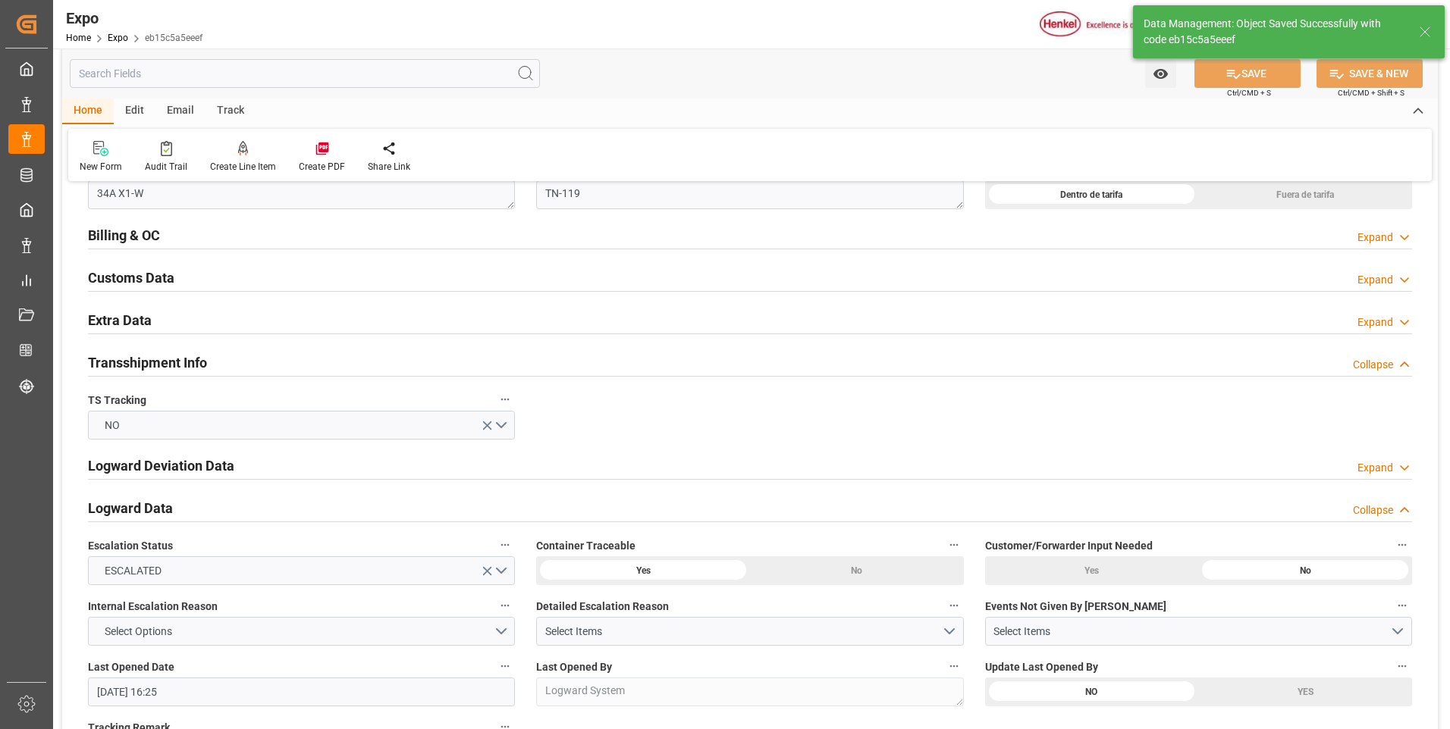
type textarea "[PERSON_NAME]"
type input "[DATE] 17:18"
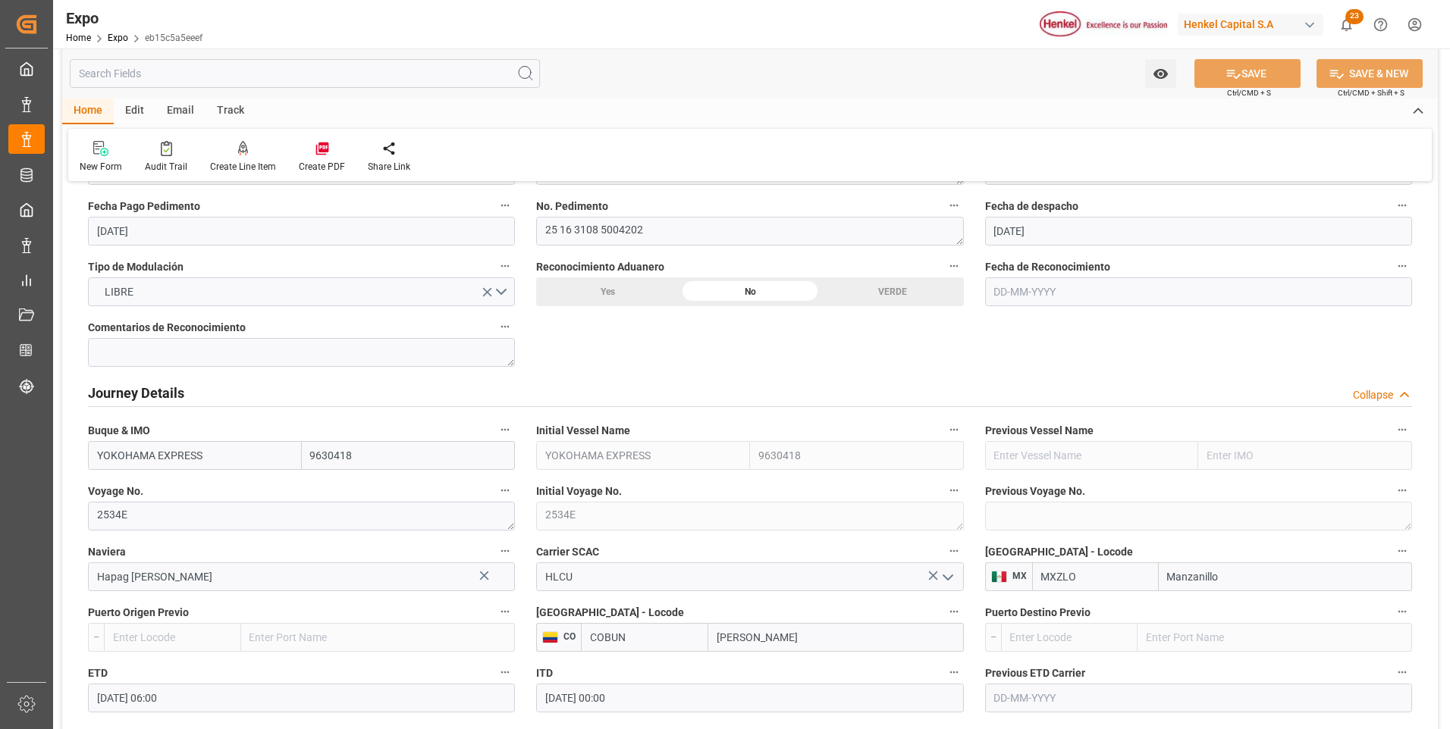
scroll to position [1517, 0]
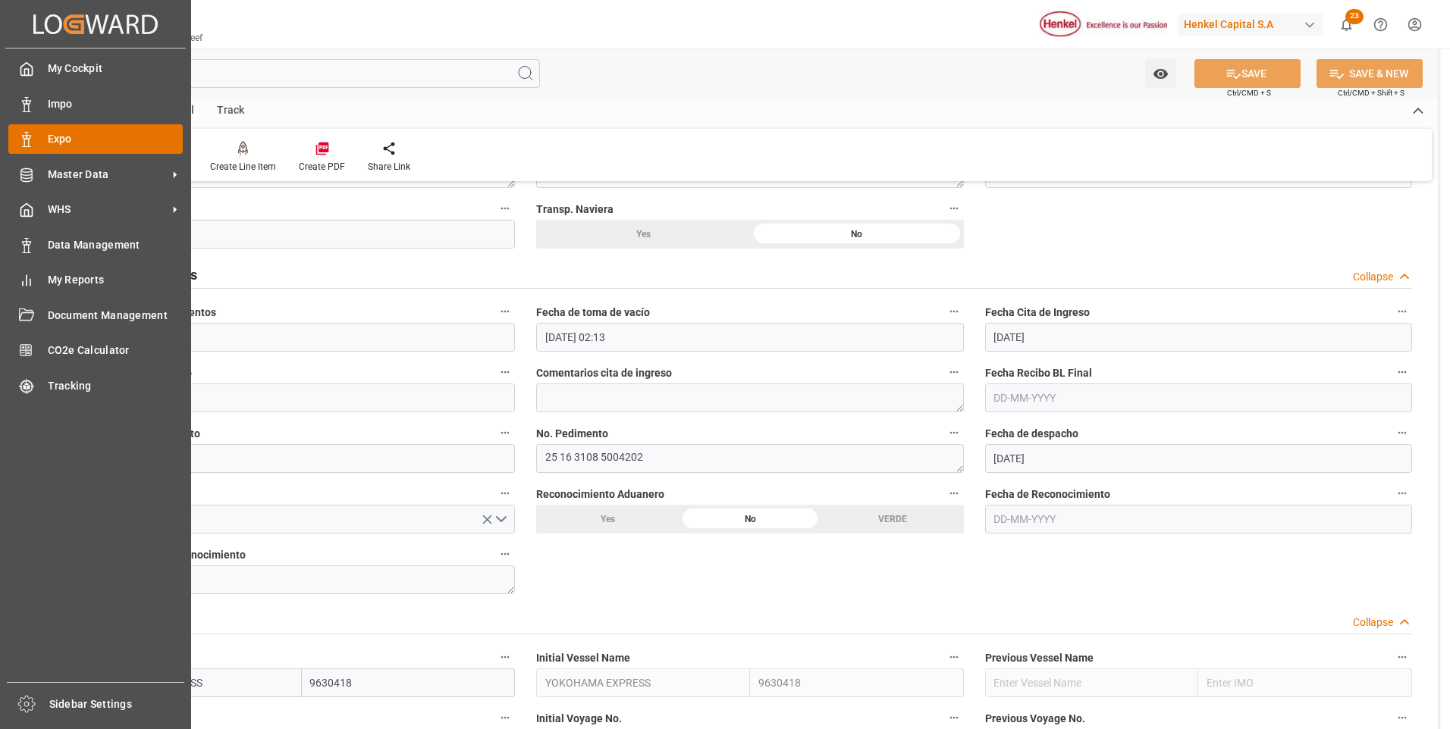
click at [36, 146] on div "Expo Expo" at bounding box center [95, 139] width 174 height 30
